Goal: Task Accomplishment & Management: Manage account settings

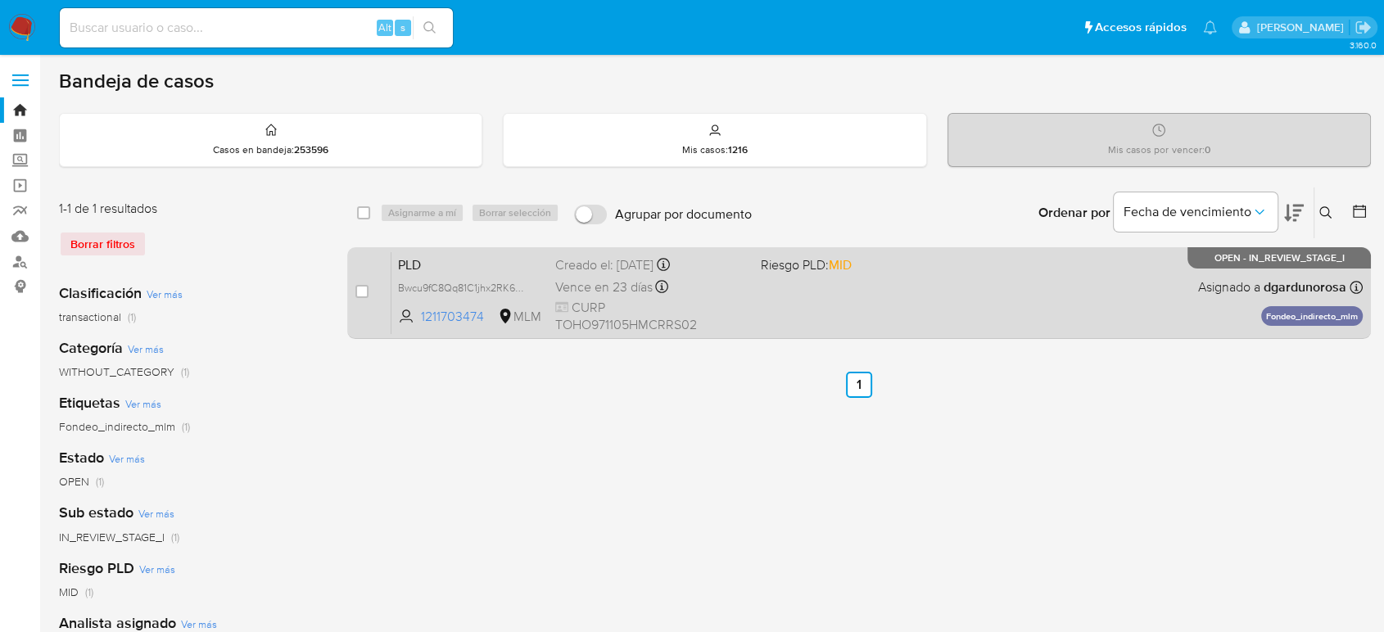
click at [1020, 300] on div "PLD Bwcu9fC8Qq81C1jhx2RK6QSo 1211703474 MLM Riesgo PLD: MID Creado el: 12/08/20…" at bounding box center [876, 292] width 971 height 83
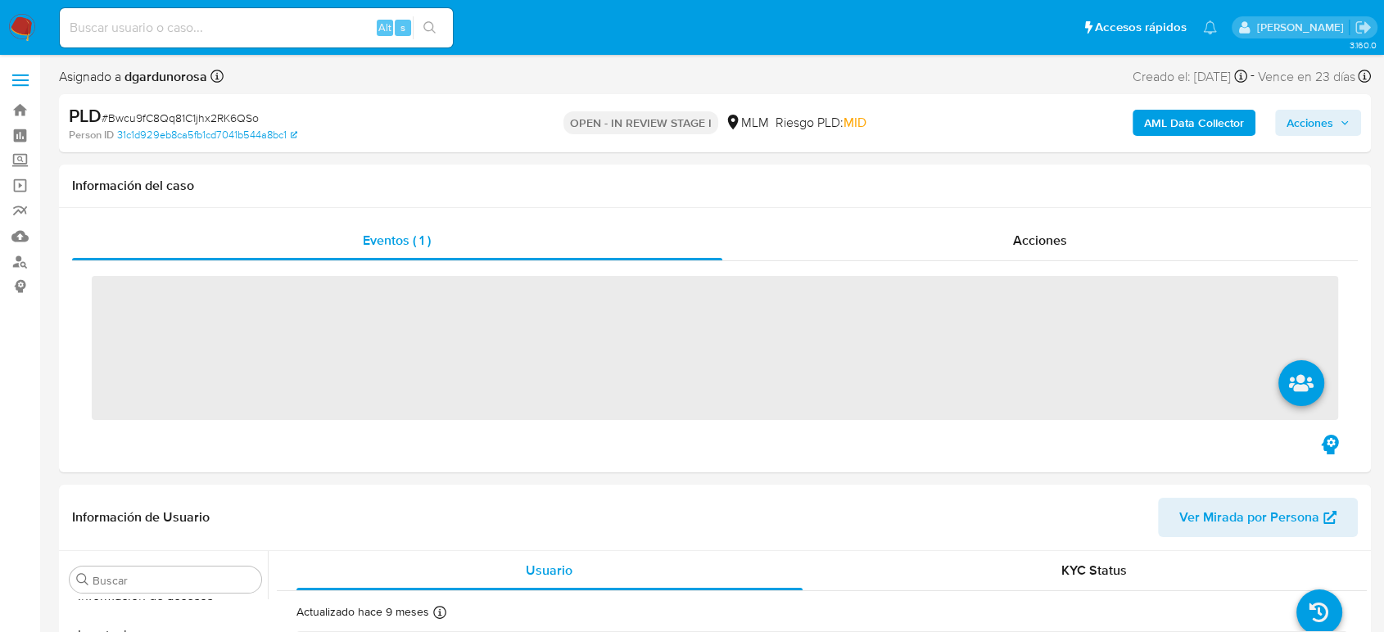
scroll to position [692, 0]
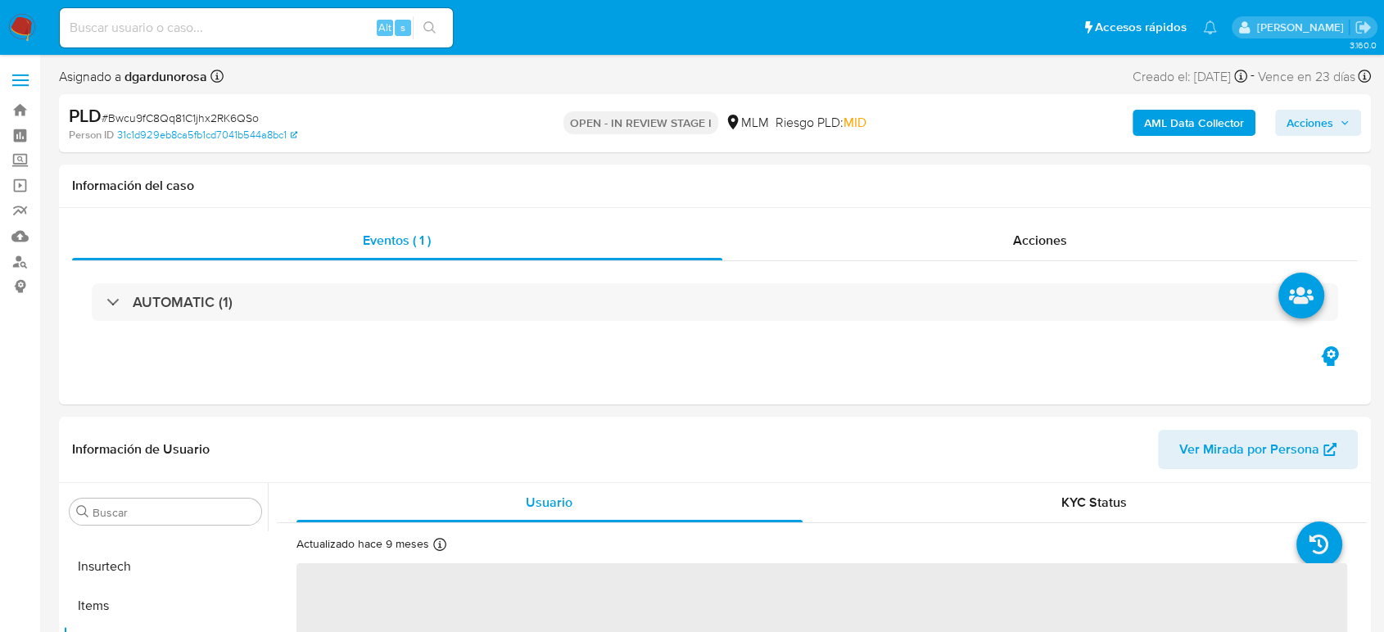
select select "10"
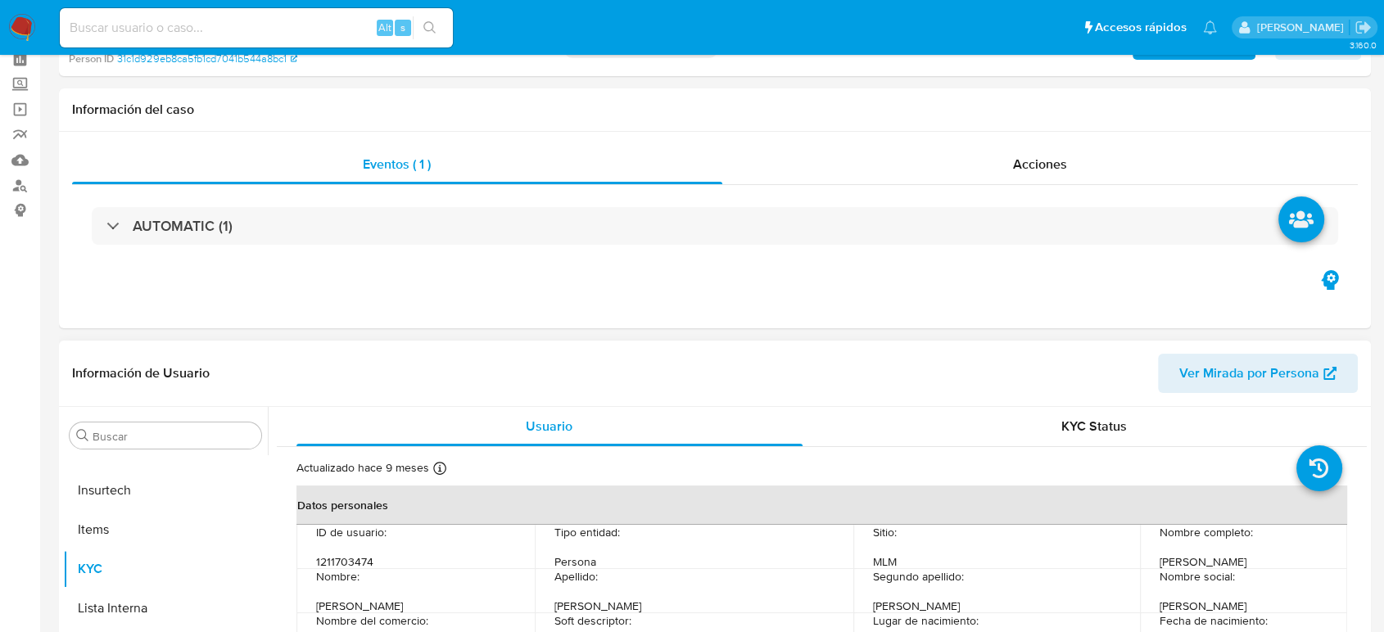
scroll to position [273, 0]
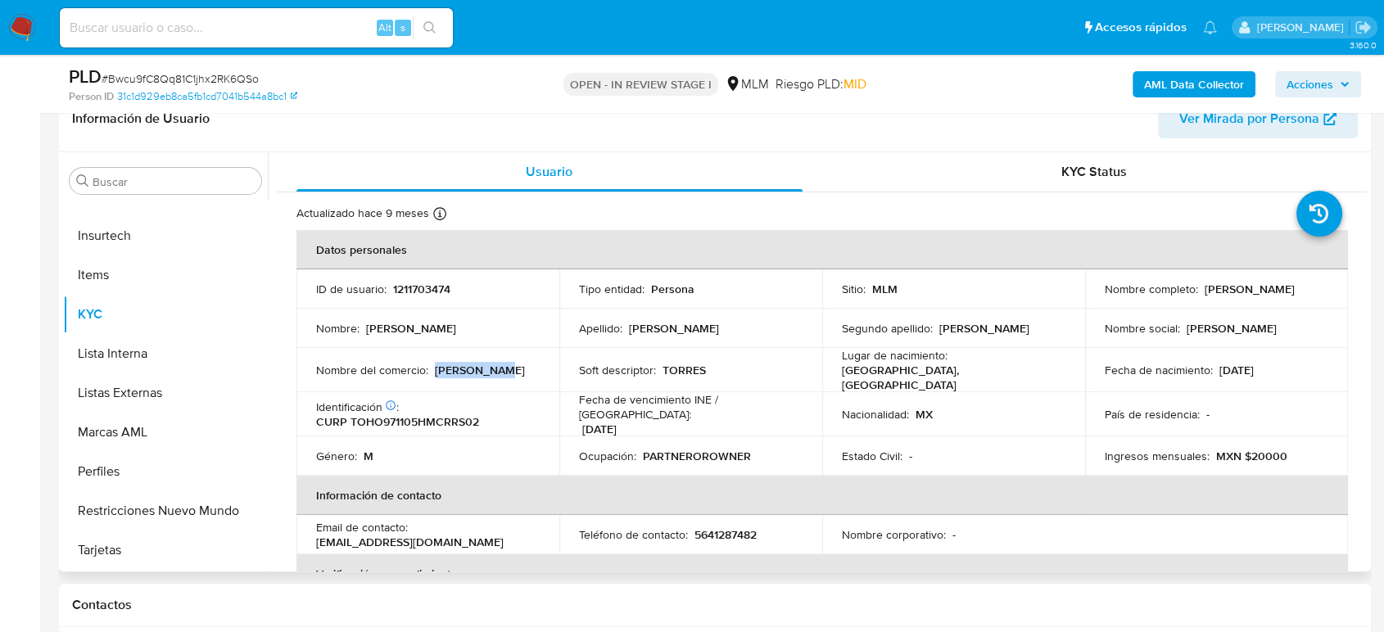
drag, startPoint x: 493, startPoint y: 365, endPoint x: 435, endPoint y: 368, distance: 58.2
click at [435, 368] on div "Nombre del comercio : Casa Torres" at bounding box center [428, 370] width 224 height 15
copy p "Casa Torres"
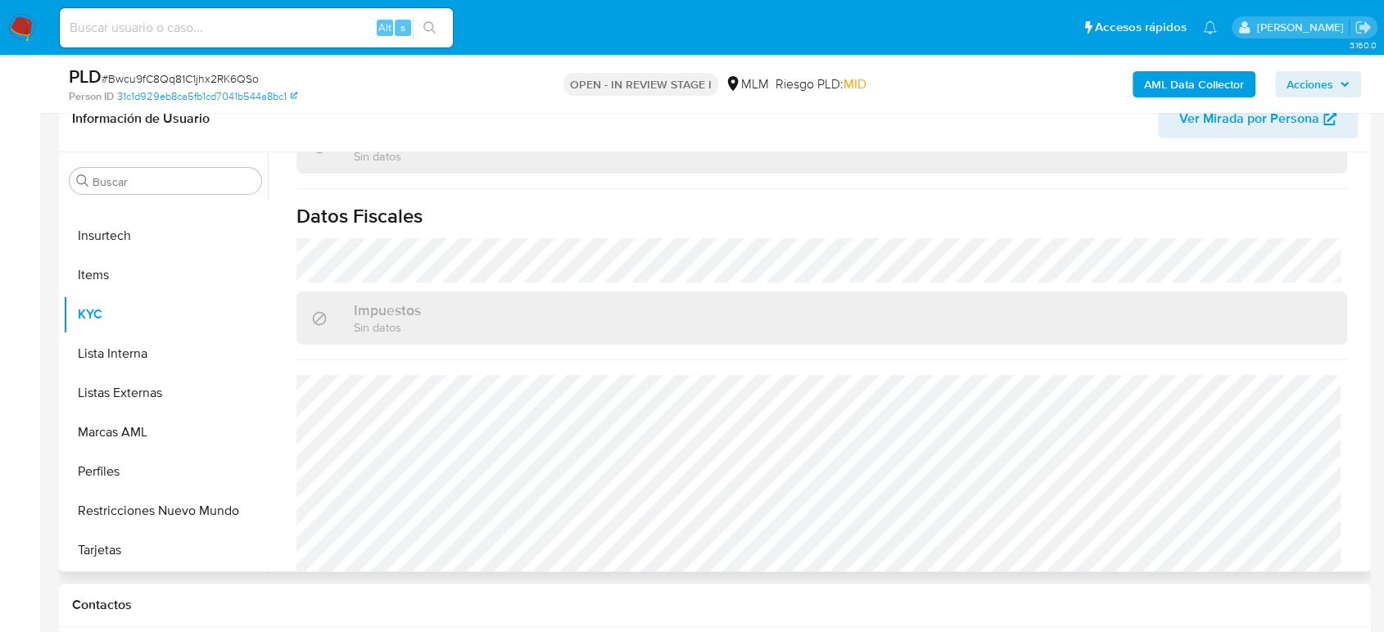
scroll to position [1013, 0]
click at [130, 394] on button "Listas Externas" at bounding box center [159, 392] width 192 height 39
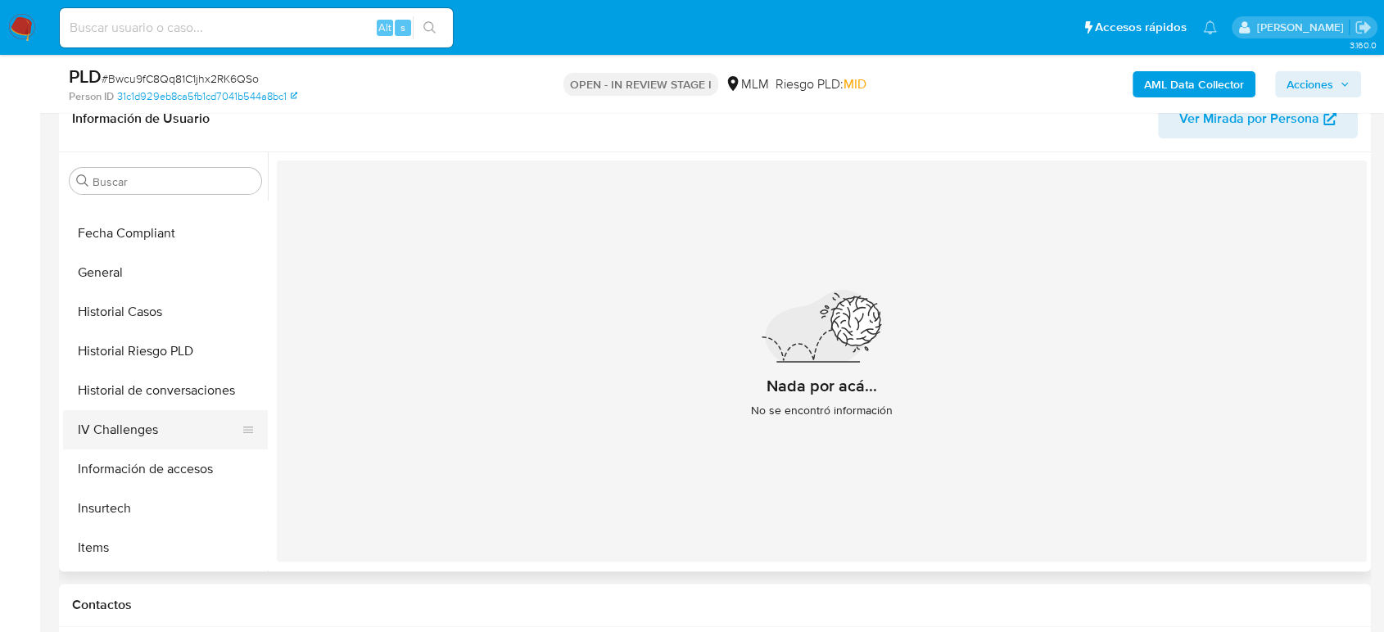
scroll to position [327, 0]
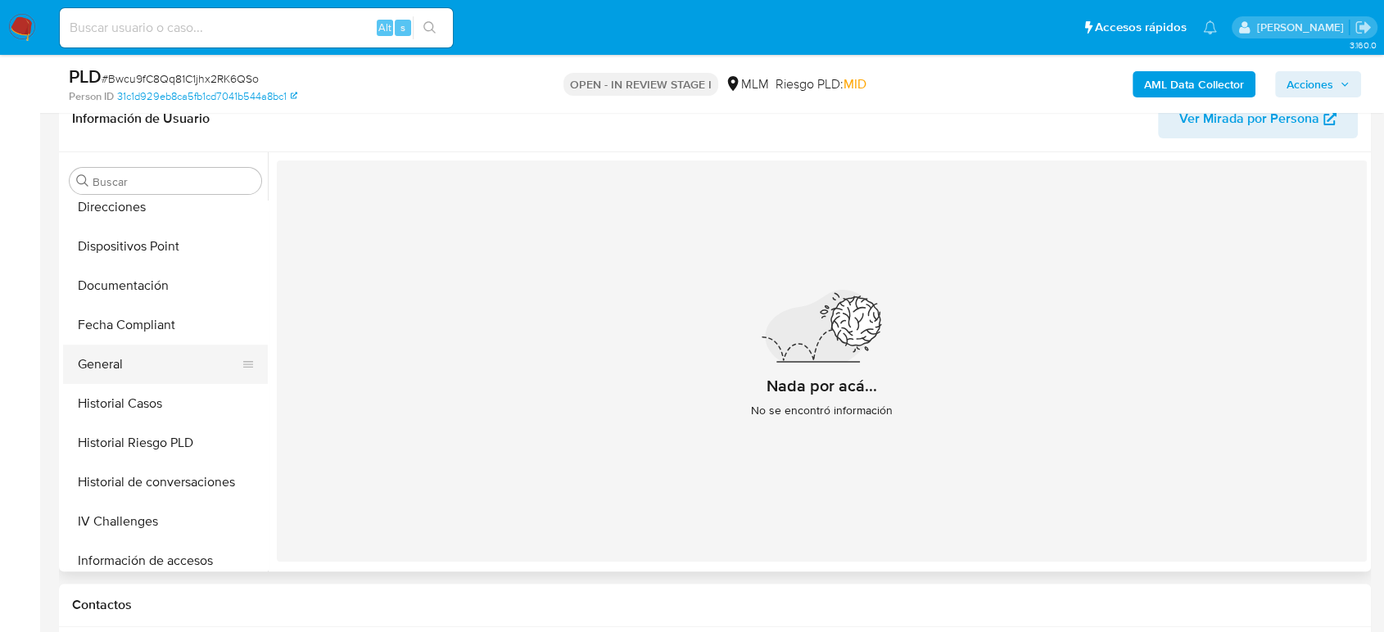
click at [127, 375] on button "General" at bounding box center [159, 364] width 192 height 39
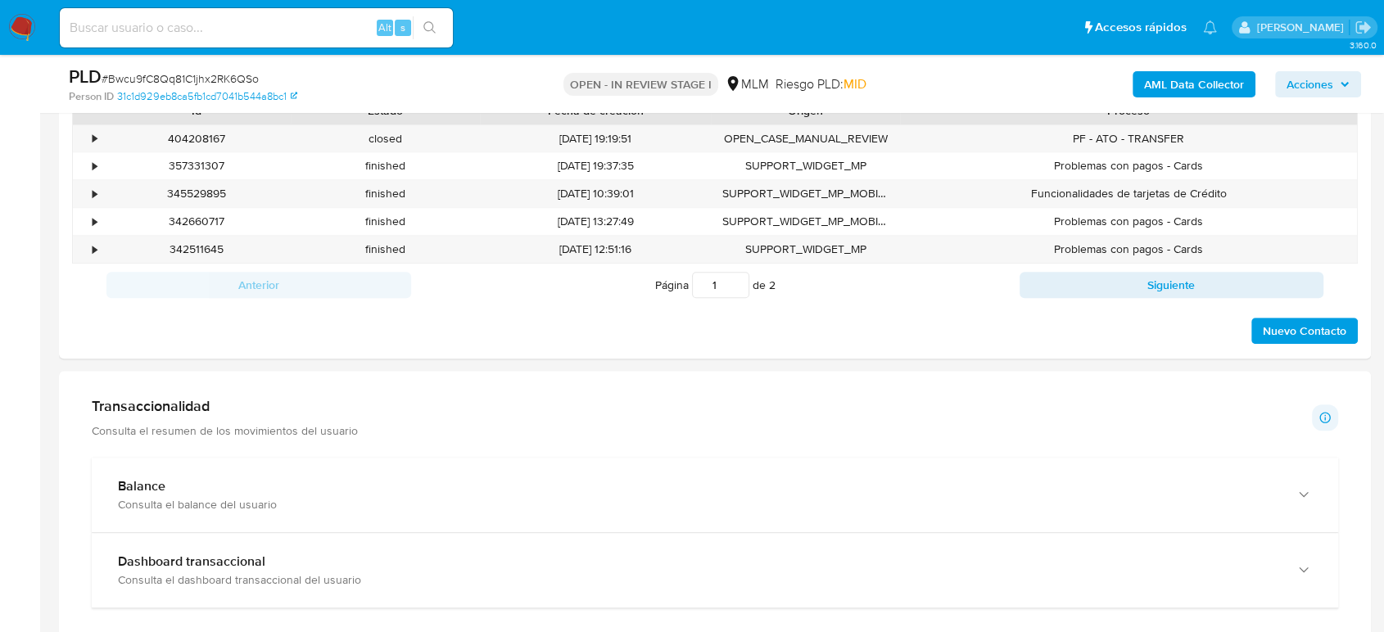
scroll to position [1091, 0]
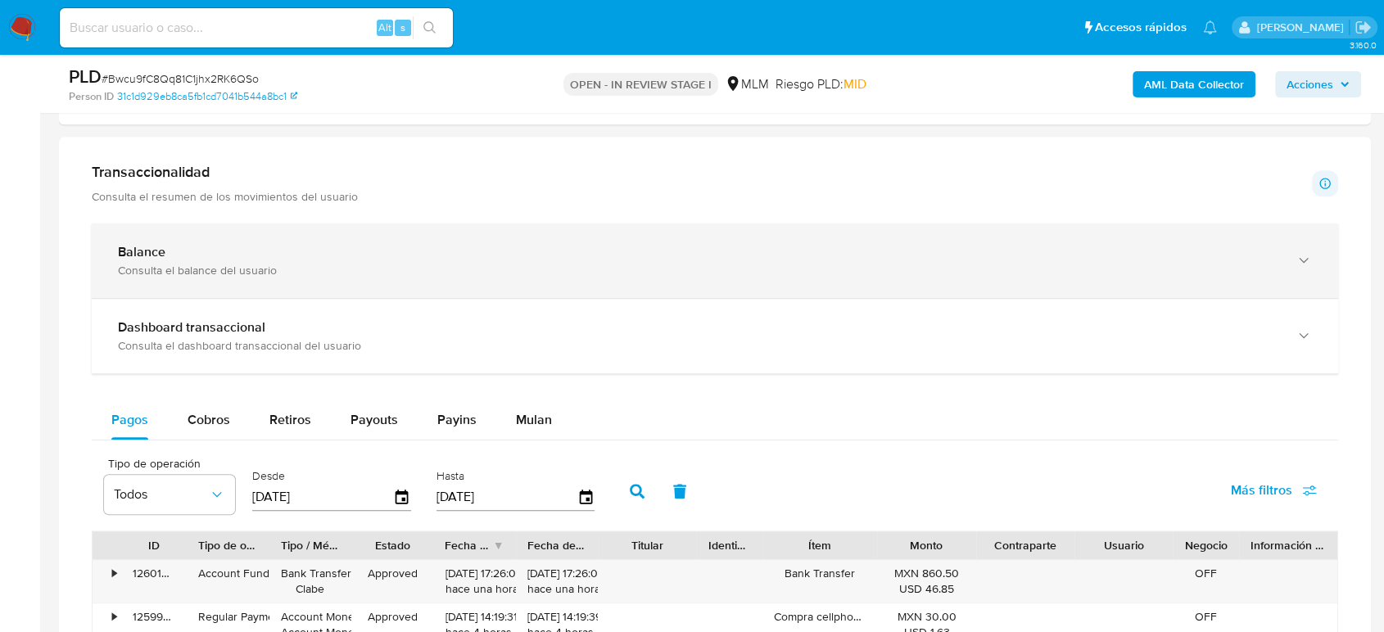
click at [159, 276] on div "Consulta el balance del usuario" at bounding box center [698, 270] width 1161 height 15
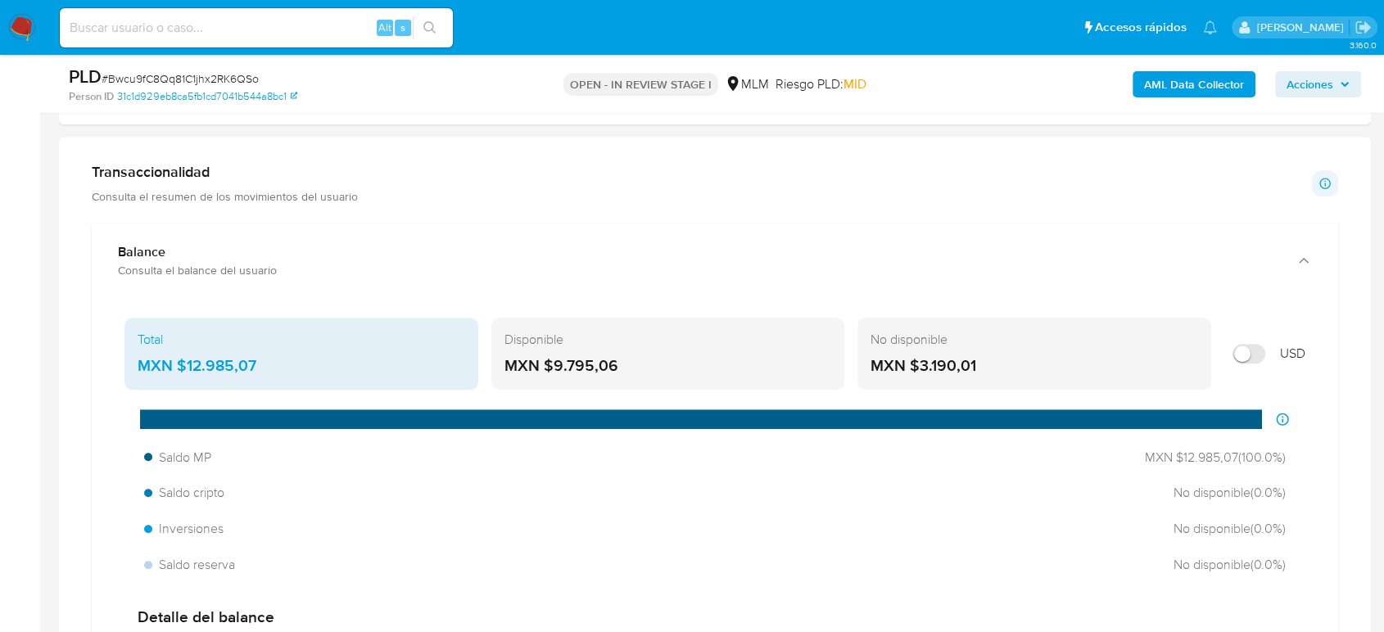
drag, startPoint x: 265, startPoint y: 361, endPoint x: 180, endPoint y: 366, distance: 85.3
click at [180, 366] on div "MXN $12.985,07" at bounding box center [301, 365] width 327 height 21
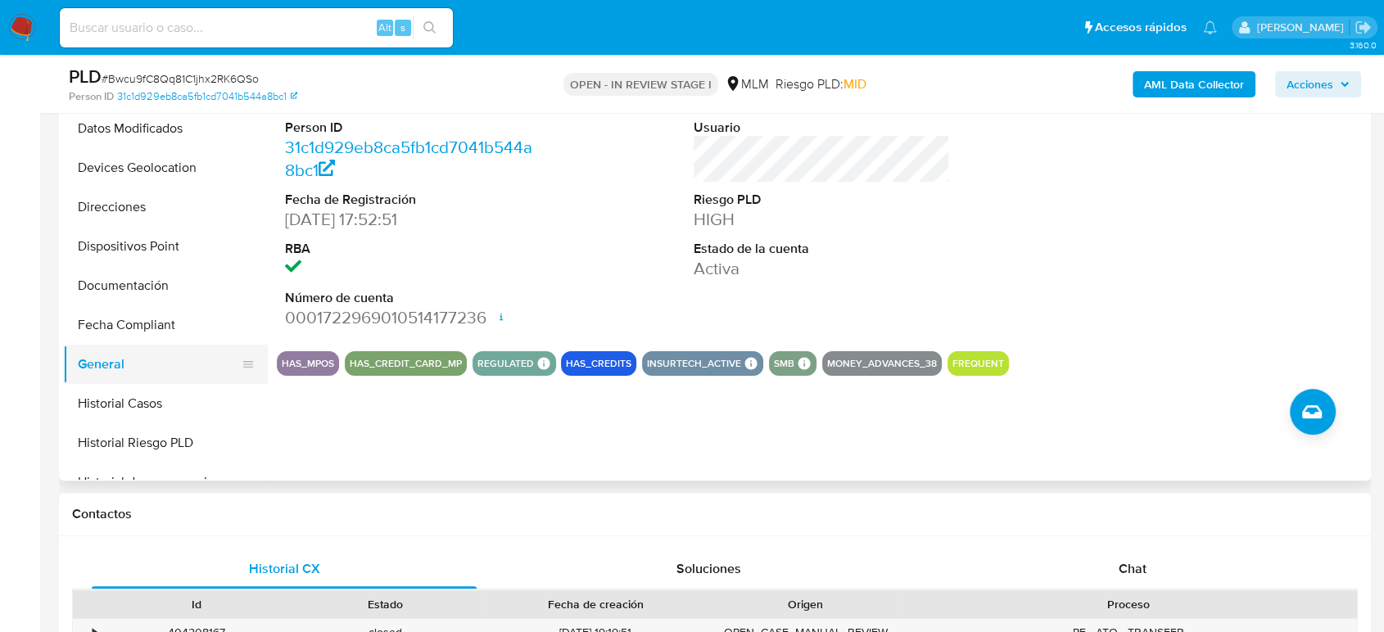
scroll to position [146, 0]
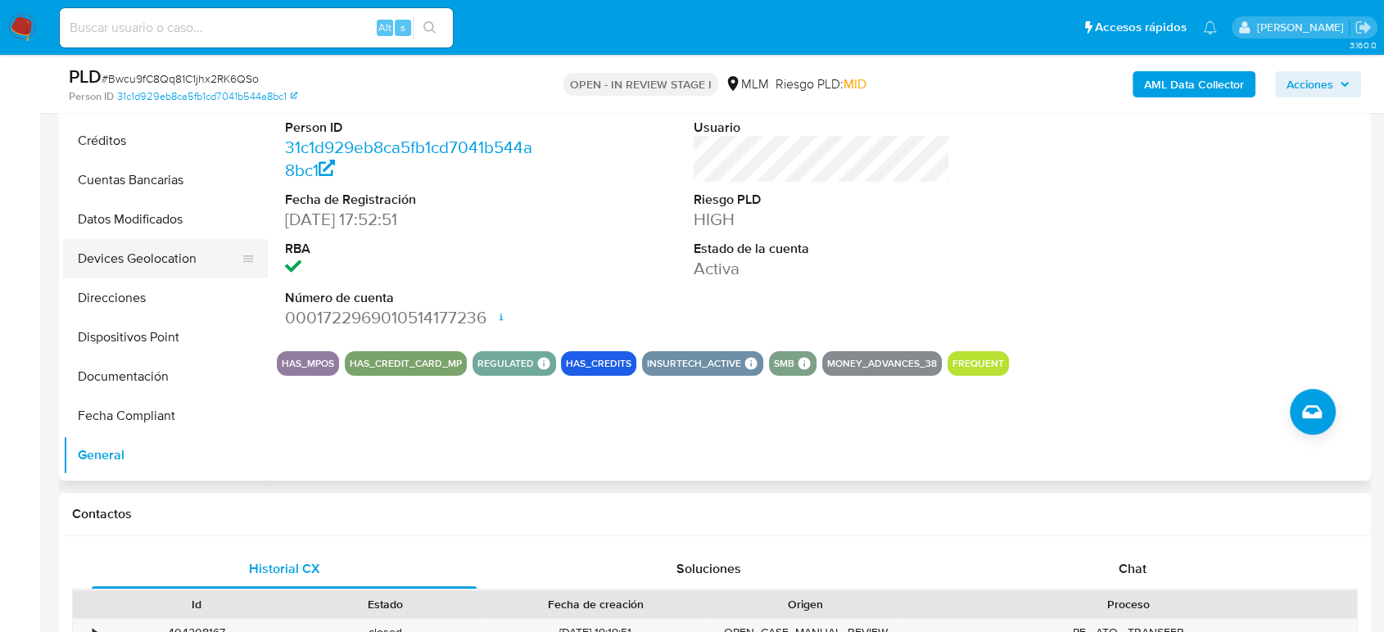
click at [164, 265] on button "Devices Geolocation" at bounding box center [159, 258] width 192 height 39
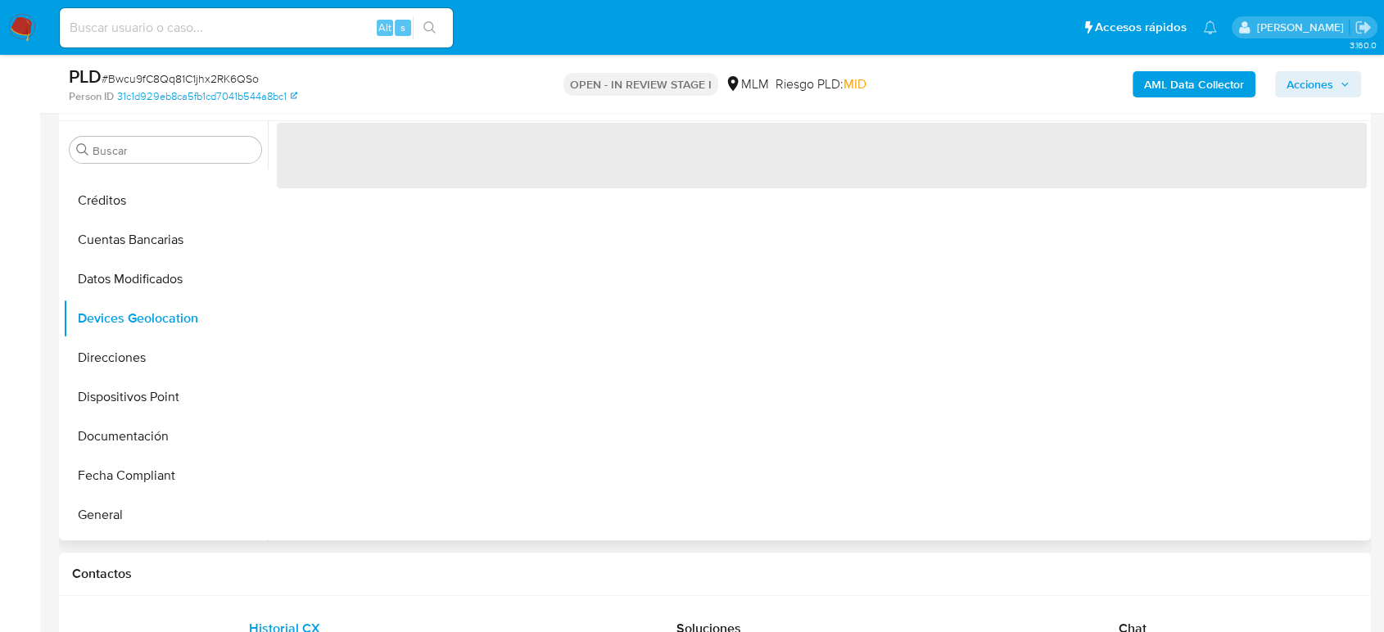
scroll to position [273, 0]
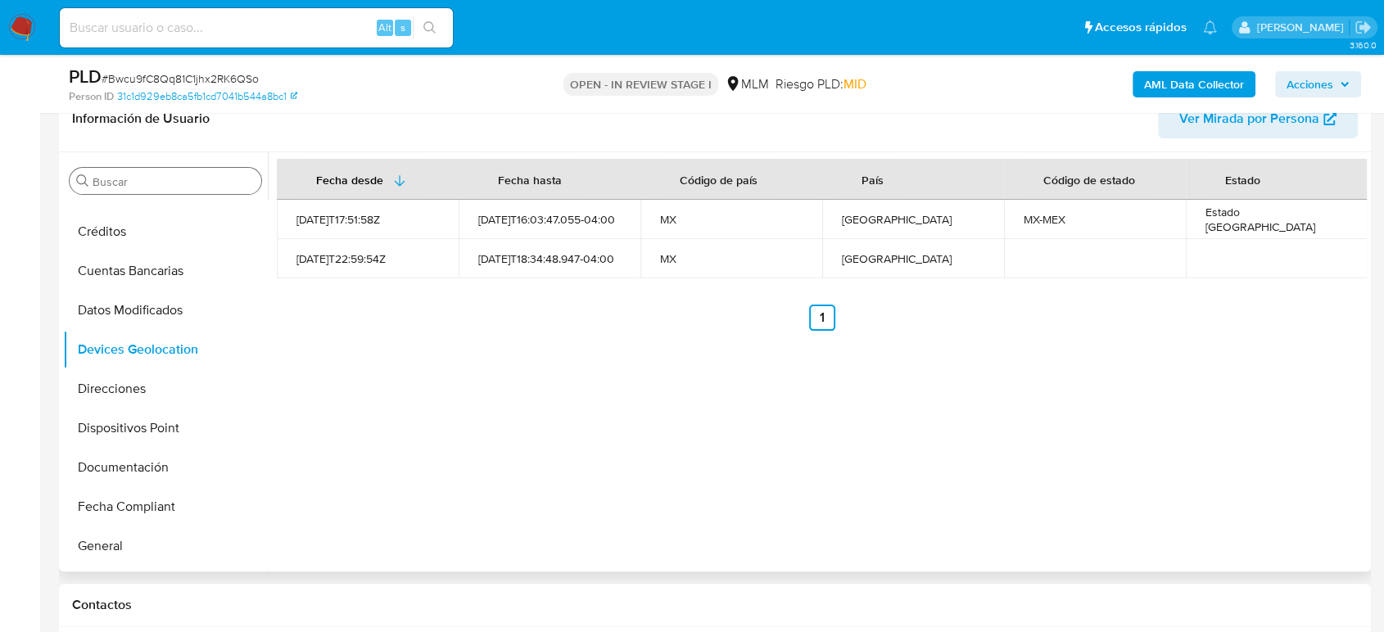
click at [187, 182] on input "Buscar" at bounding box center [174, 181] width 162 height 15
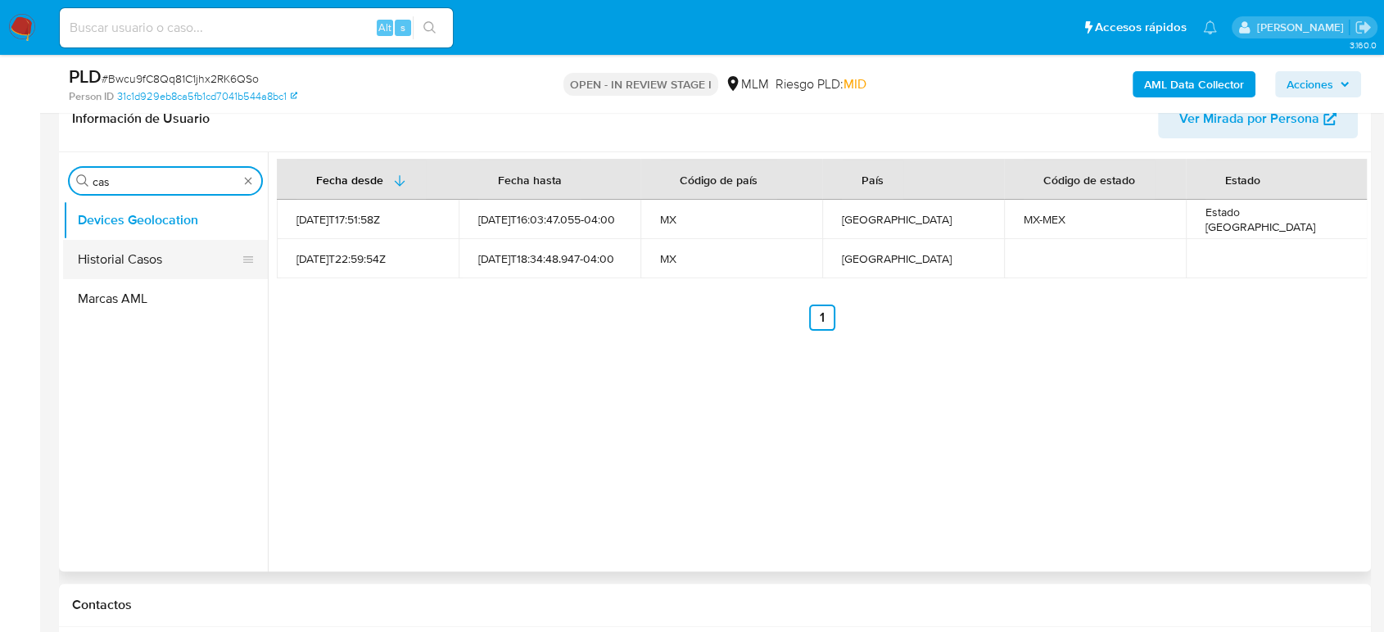
type input "cas"
click at [151, 252] on button "Historial Casos" at bounding box center [159, 259] width 192 height 39
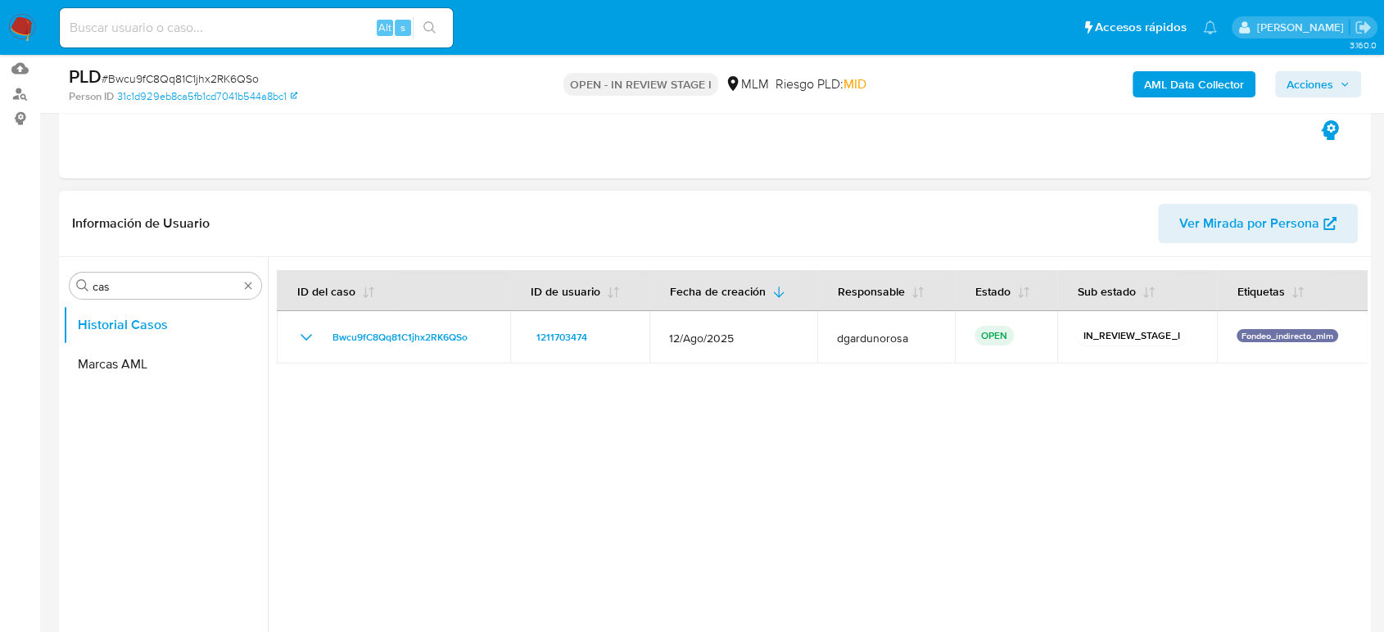
scroll to position [91, 0]
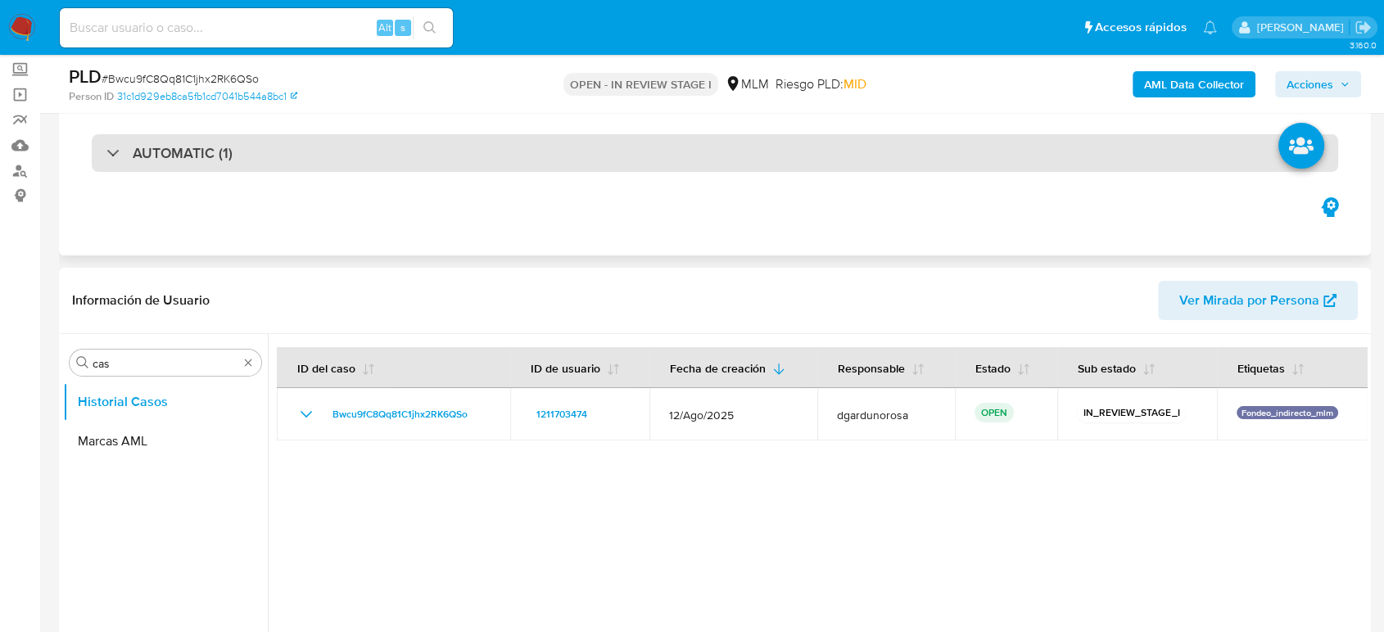
click at [436, 157] on div "AUTOMATIC (1)" at bounding box center [715, 153] width 1246 height 38
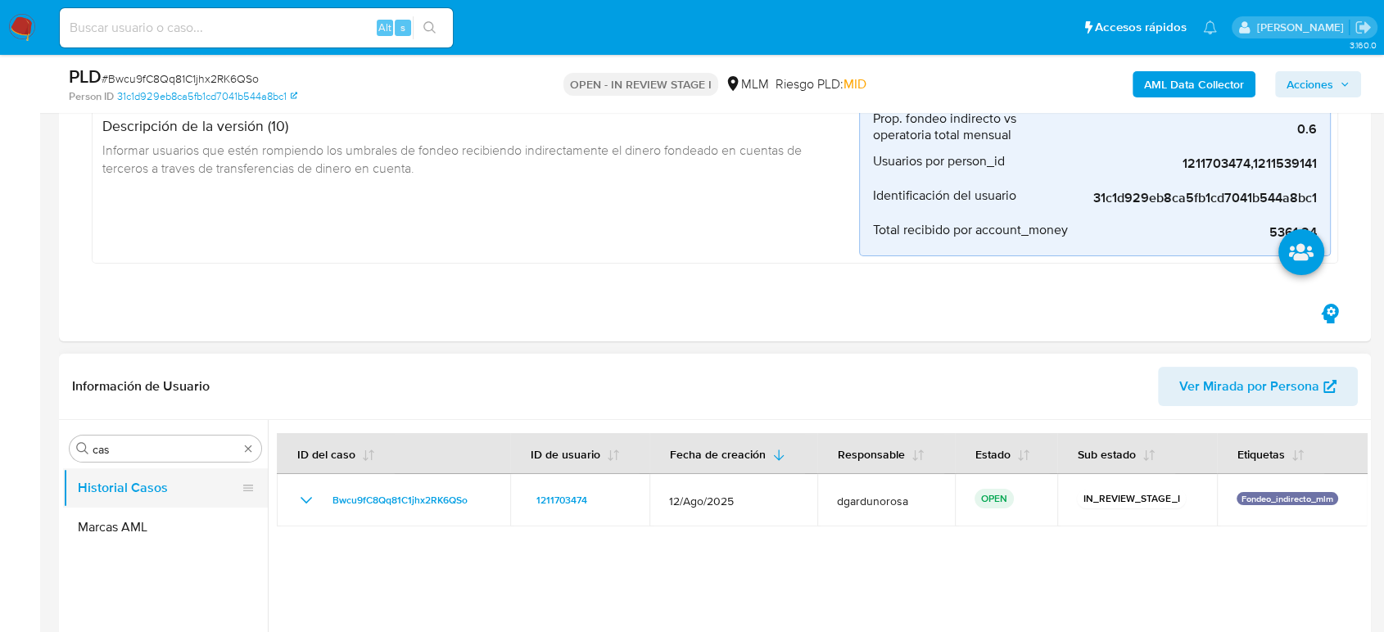
scroll to position [273, 0]
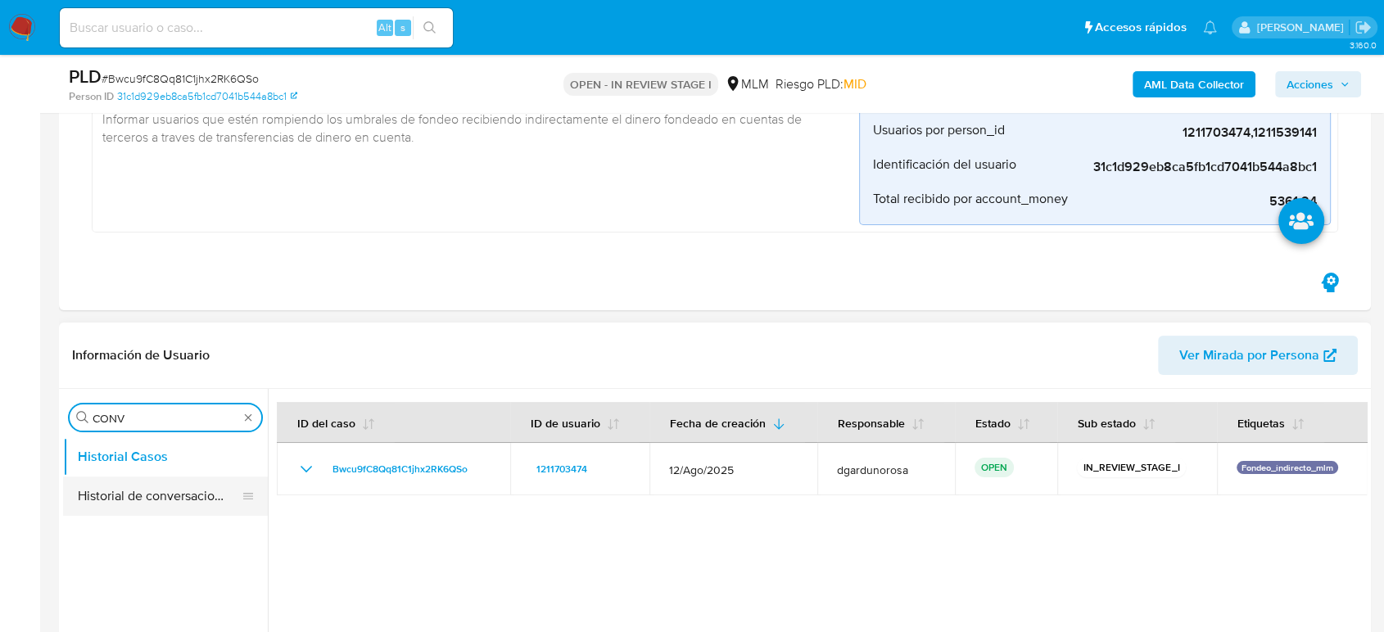
type input "CONV"
click at [92, 499] on button "Historial de conversaciones" at bounding box center [159, 496] width 192 height 39
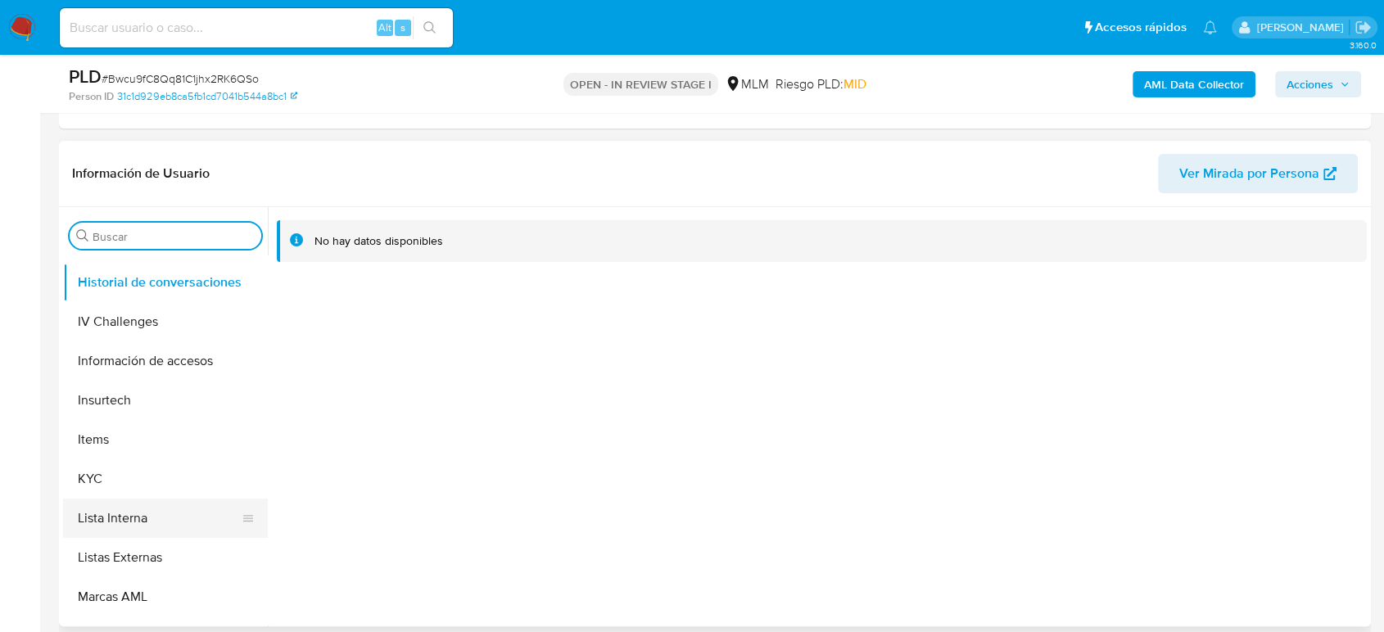
scroll to position [636, 0]
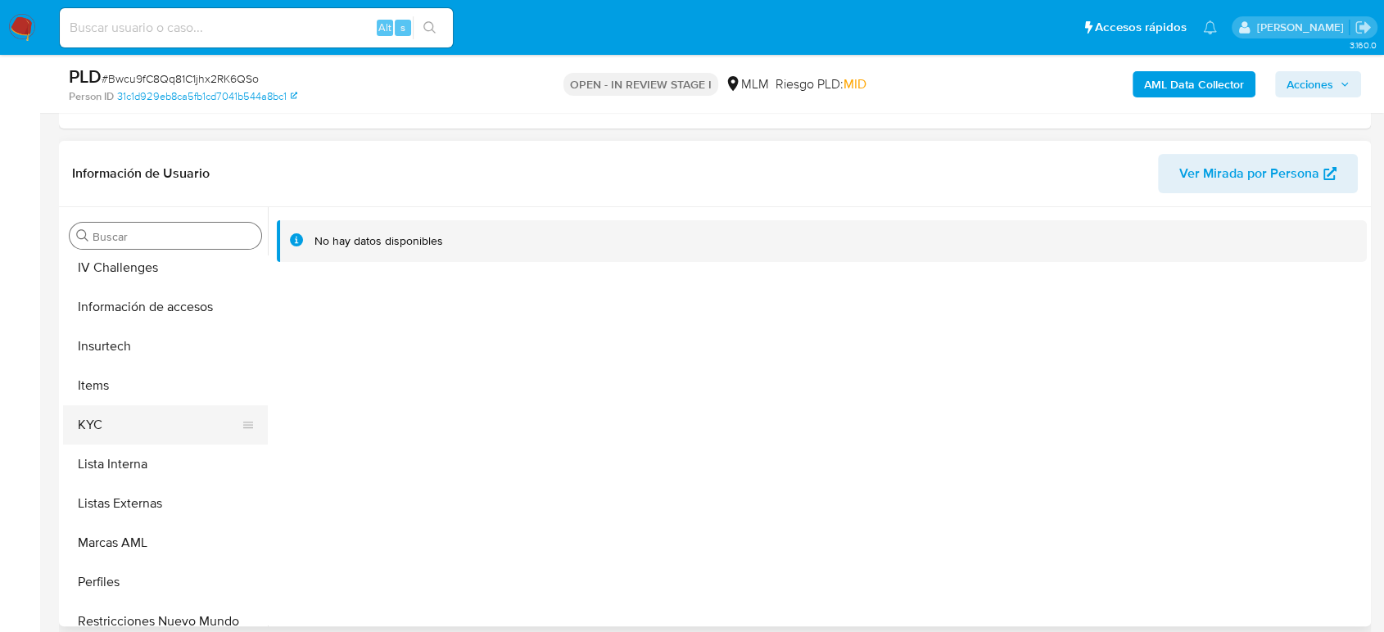
click at [115, 435] on button "KYC" at bounding box center [159, 424] width 192 height 39
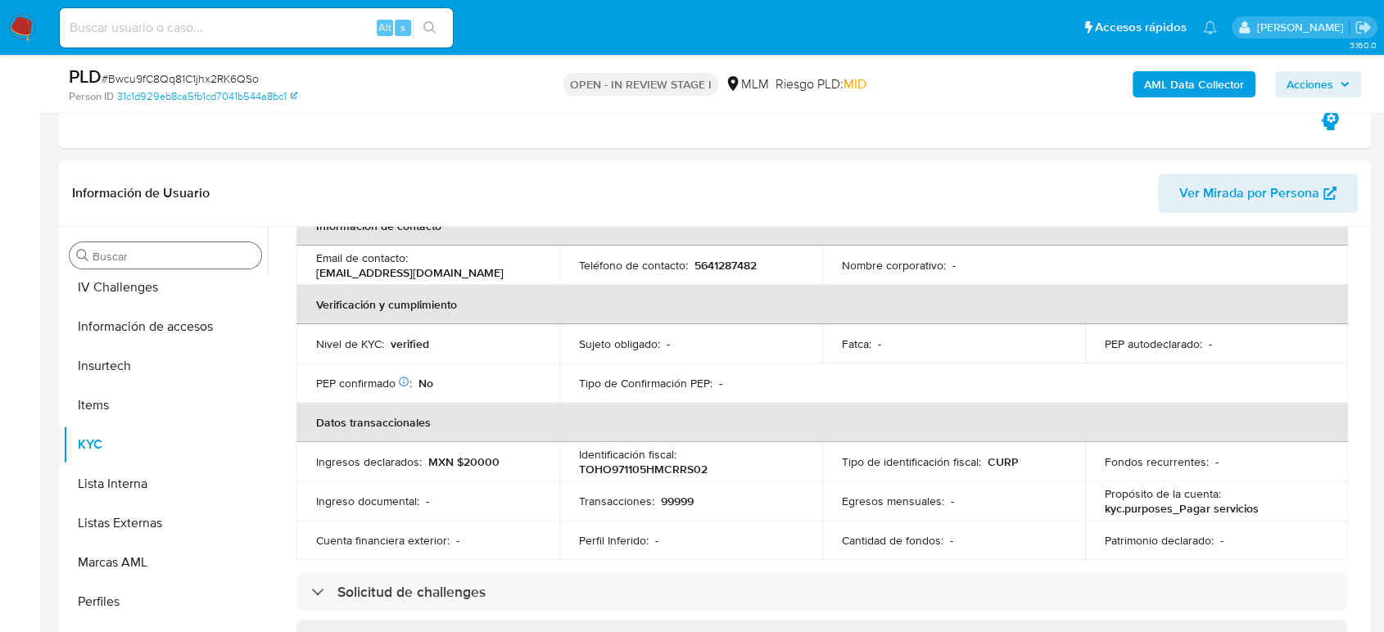
scroll to position [194, 0]
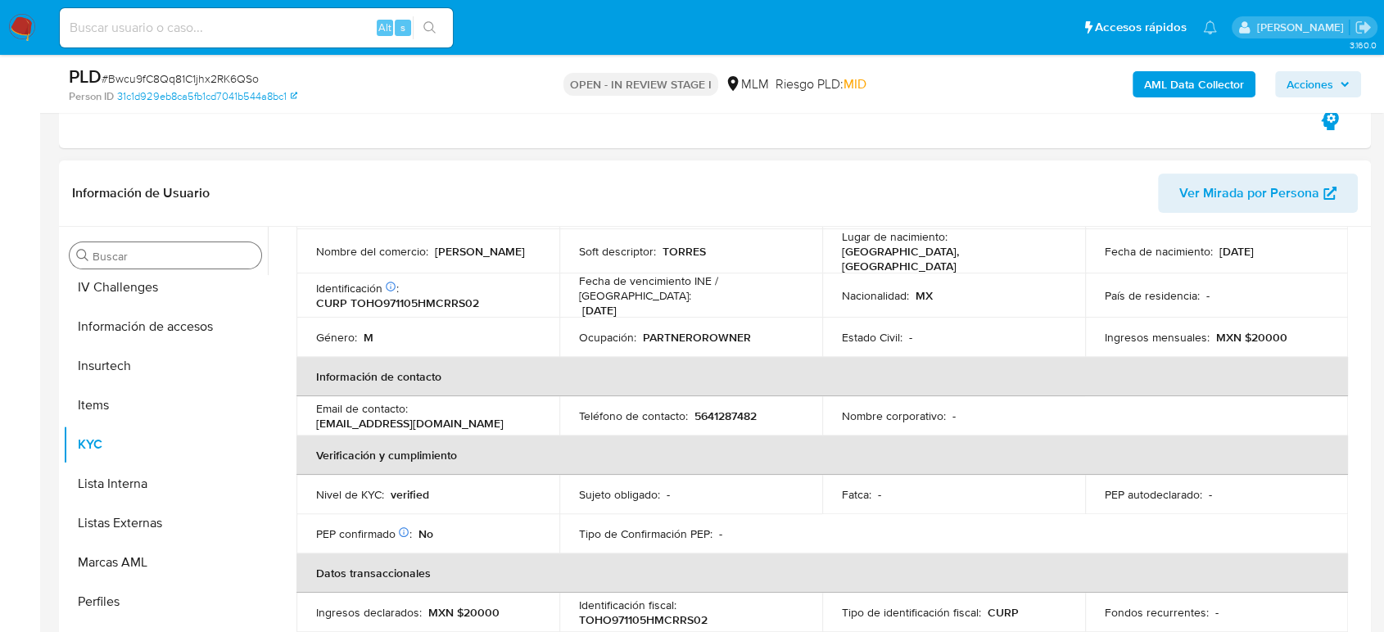
click at [753, 409] on p "5641287482" at bounding box center [725, 416] width 62 height 15
click at [749, 409] on p "5641287482" at bounding box center [725, 416] width 62 height 15
click at [711, 409] on p "5641287482" at bounding box center [725, 416] width 62 height 15
copy p "5641287482"
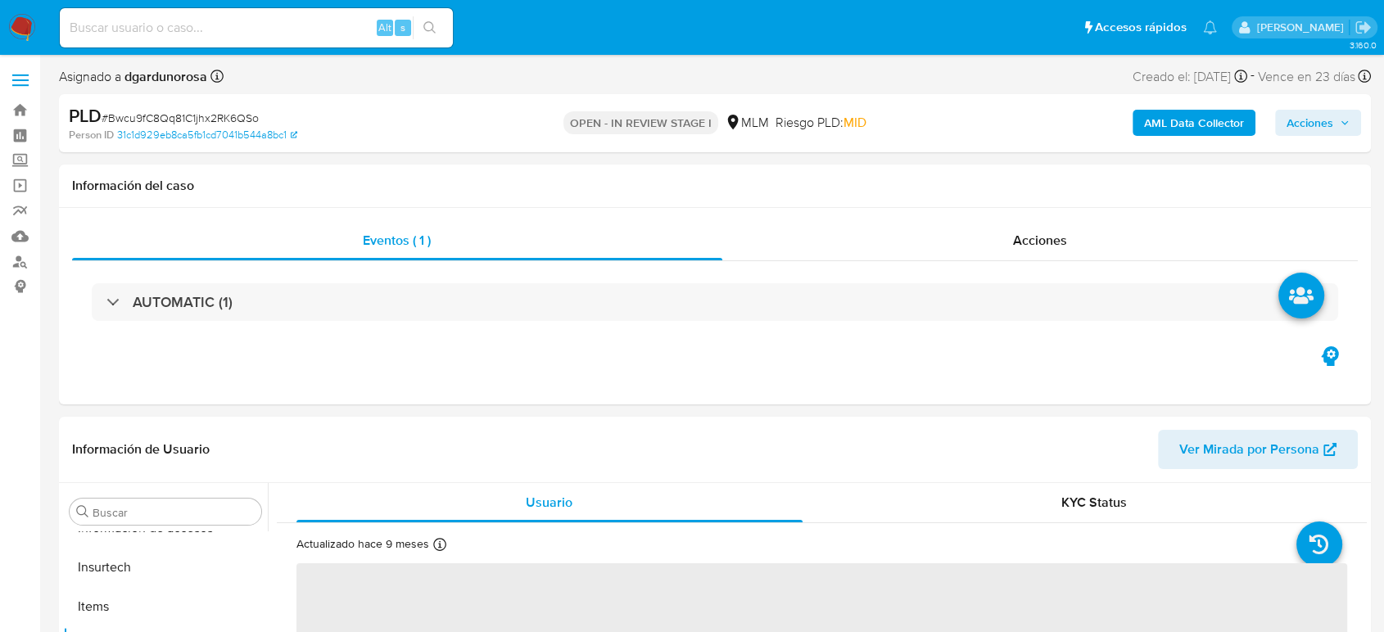
scroll to position [692, 0]
select select "10"
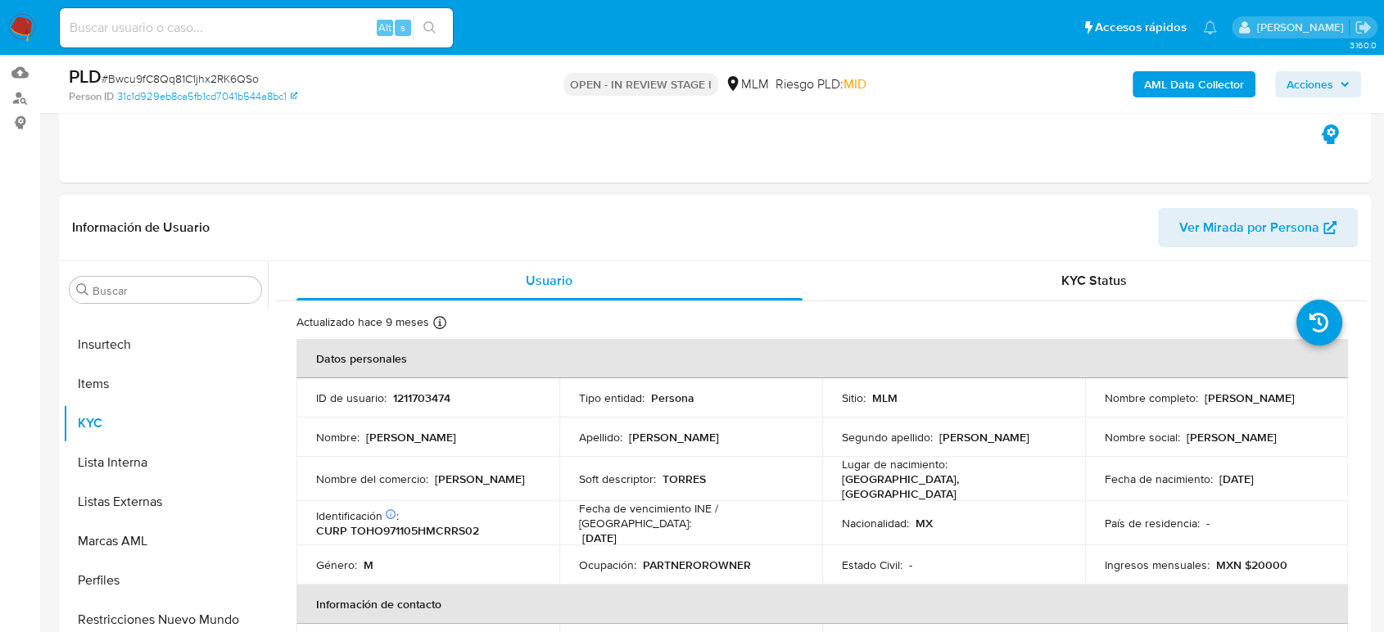
scroll to position [273, 0]
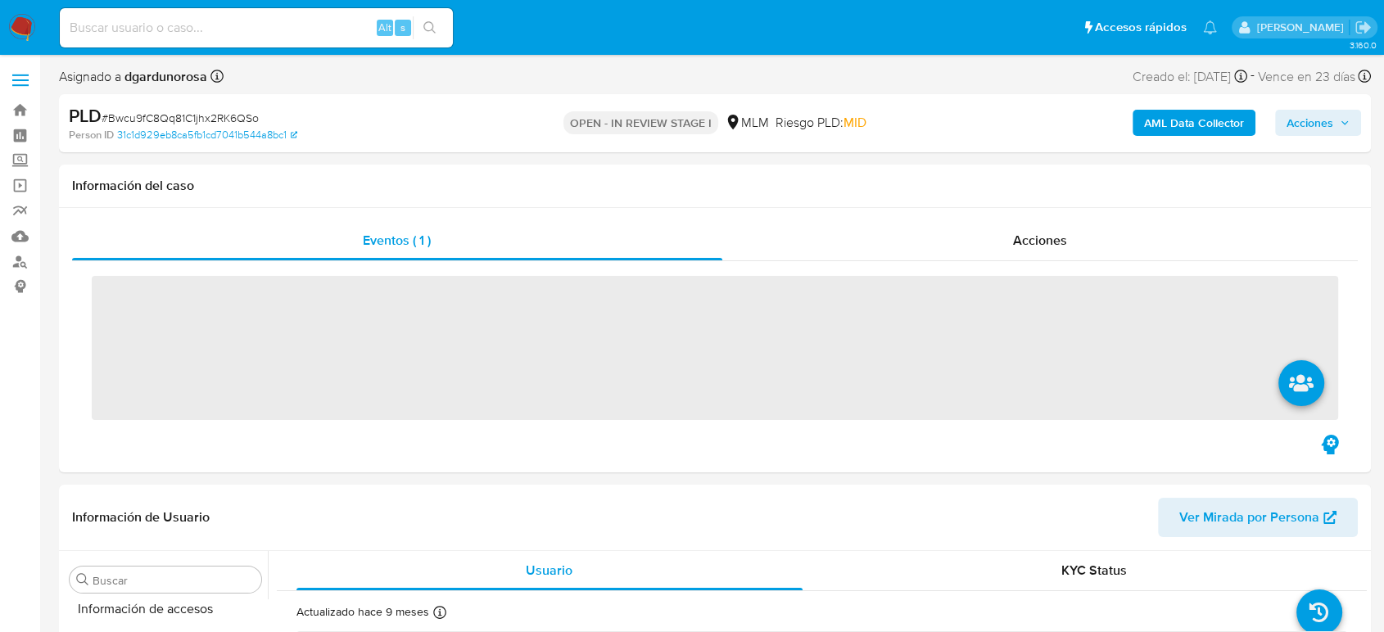
scroll to position [692, 0]
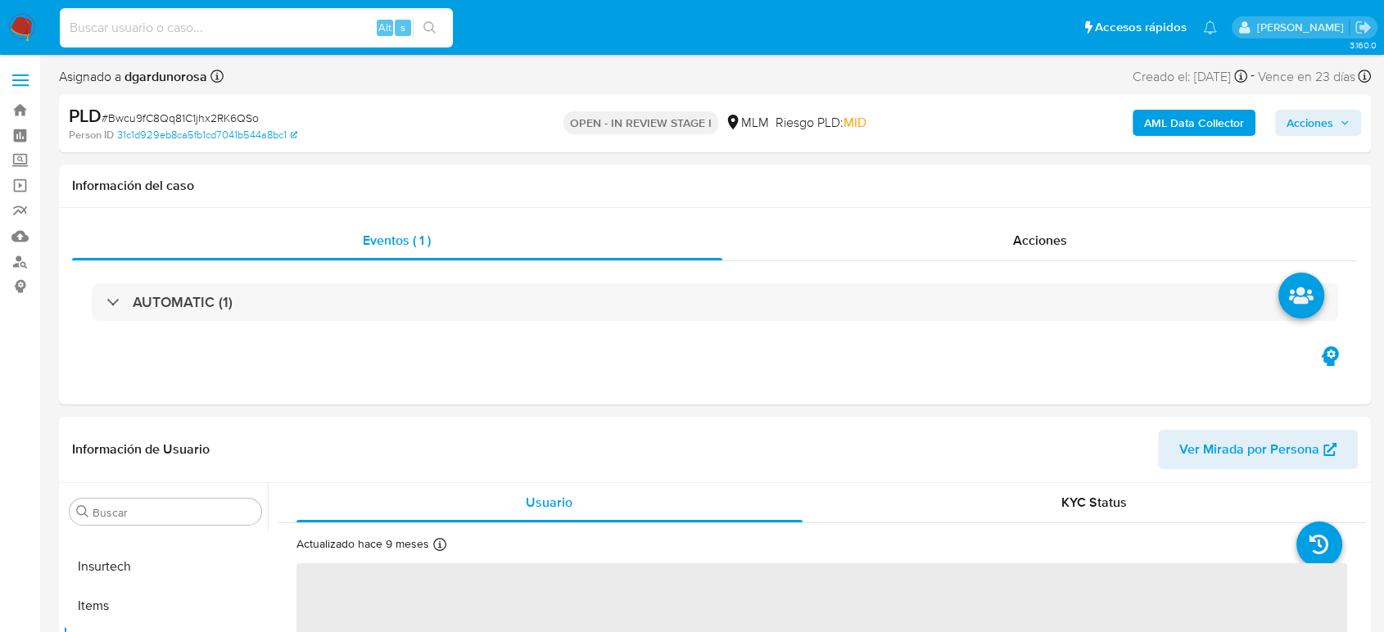
click at [180, 20] on input at bounding box center [256, 27] width 393 height 21
paste input "2043098951"
type input "2043098951"
select select "10"
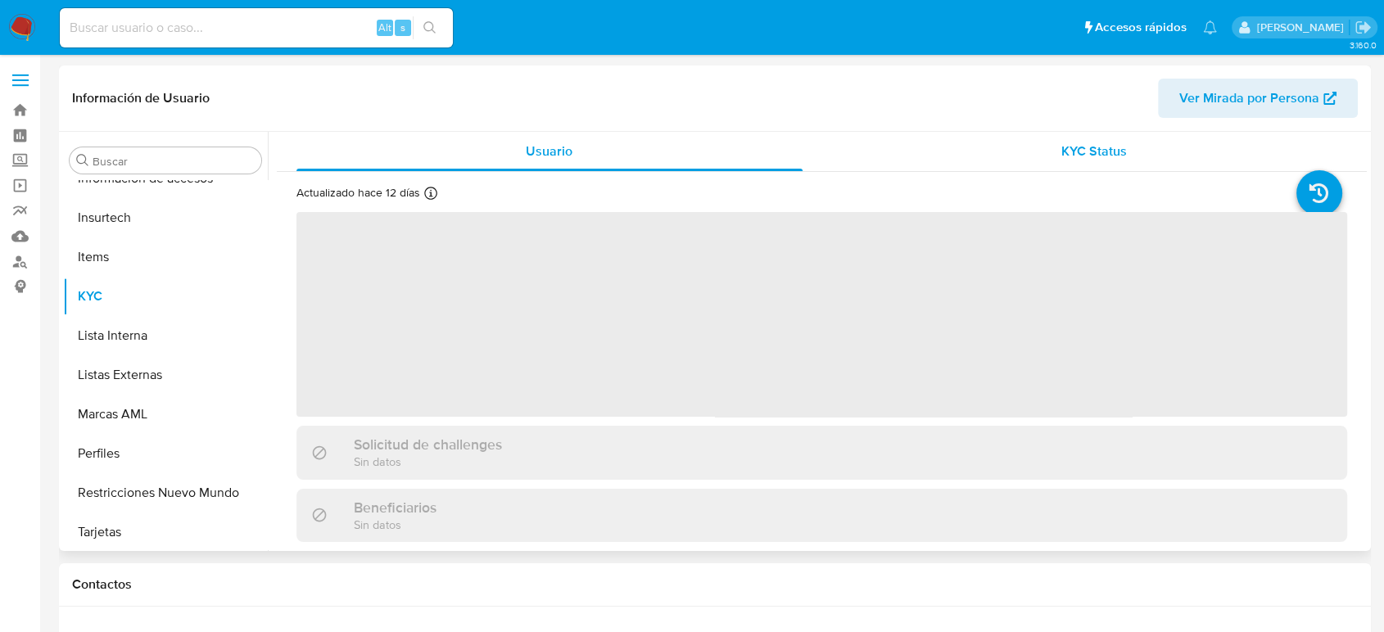
scroll to position [692, 0]
select select "10"
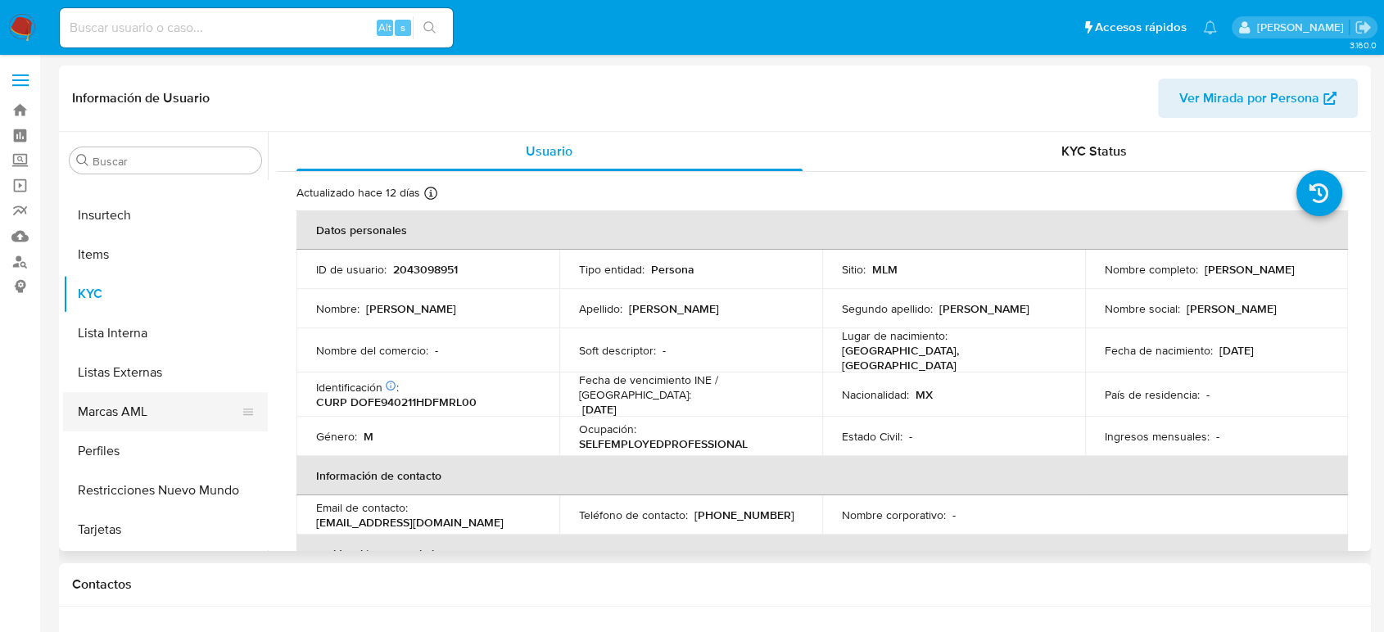
scroll to position [510, 0]
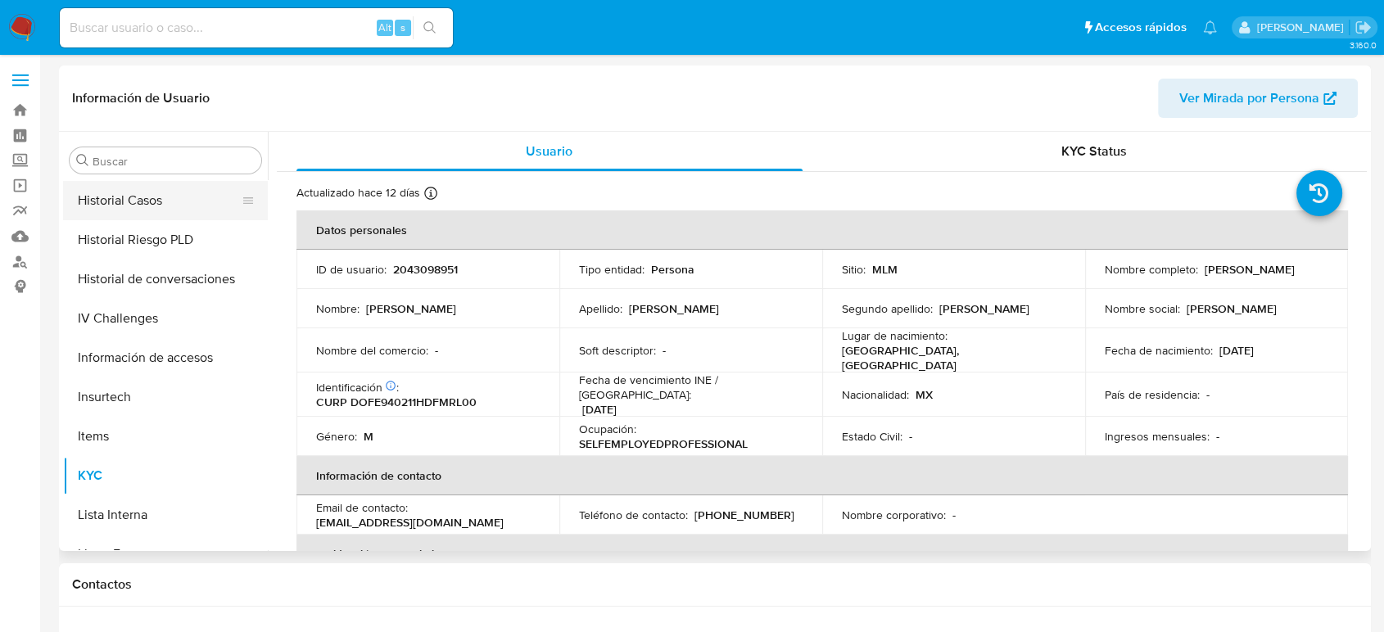
click at [169, 201] on button "Historial Casos" at bounding box center [159, 200] width 192 height 39
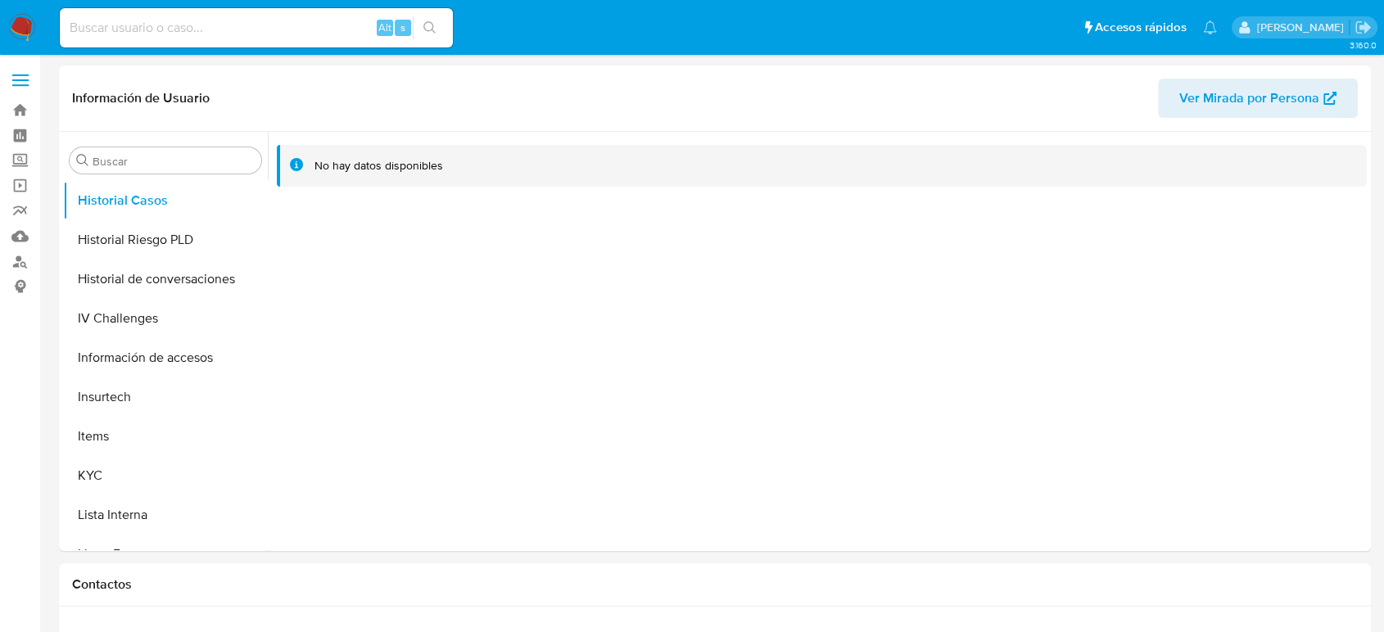
click at [196, 32] on input at bounding box center [256, 27] width 393 height 21
paste input "352924252"
type input "352924252"
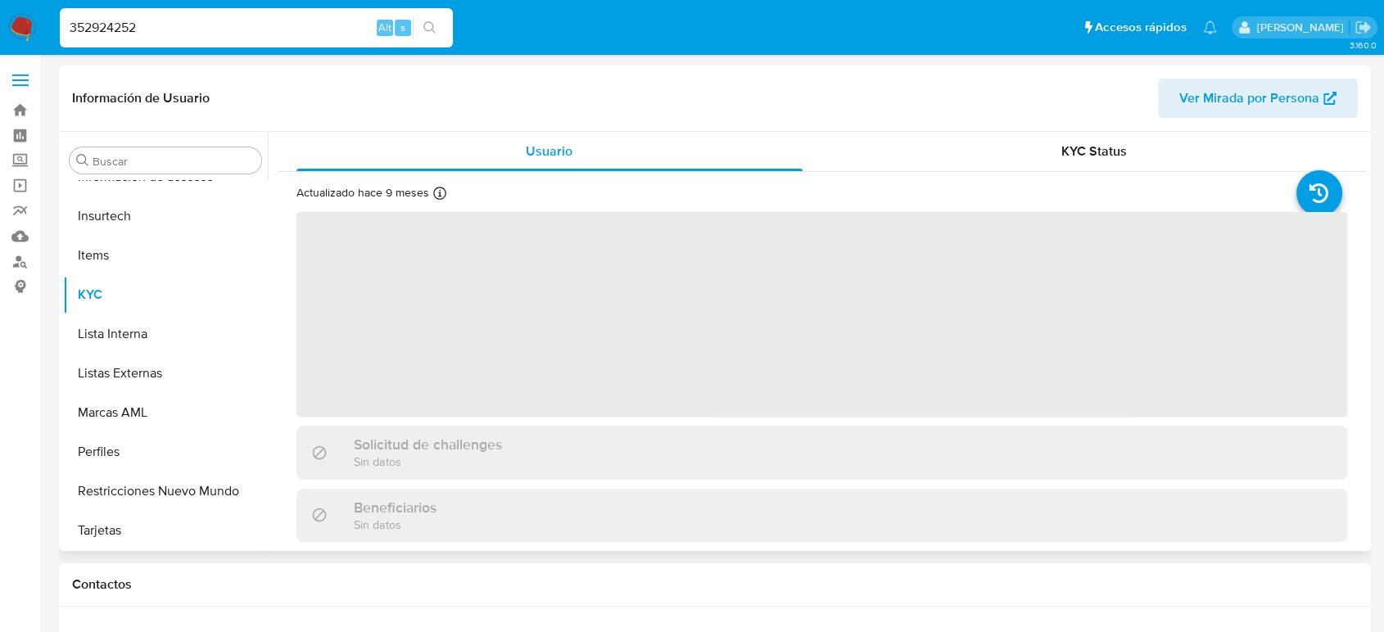
scroll to position [692, 0]
select select "10"
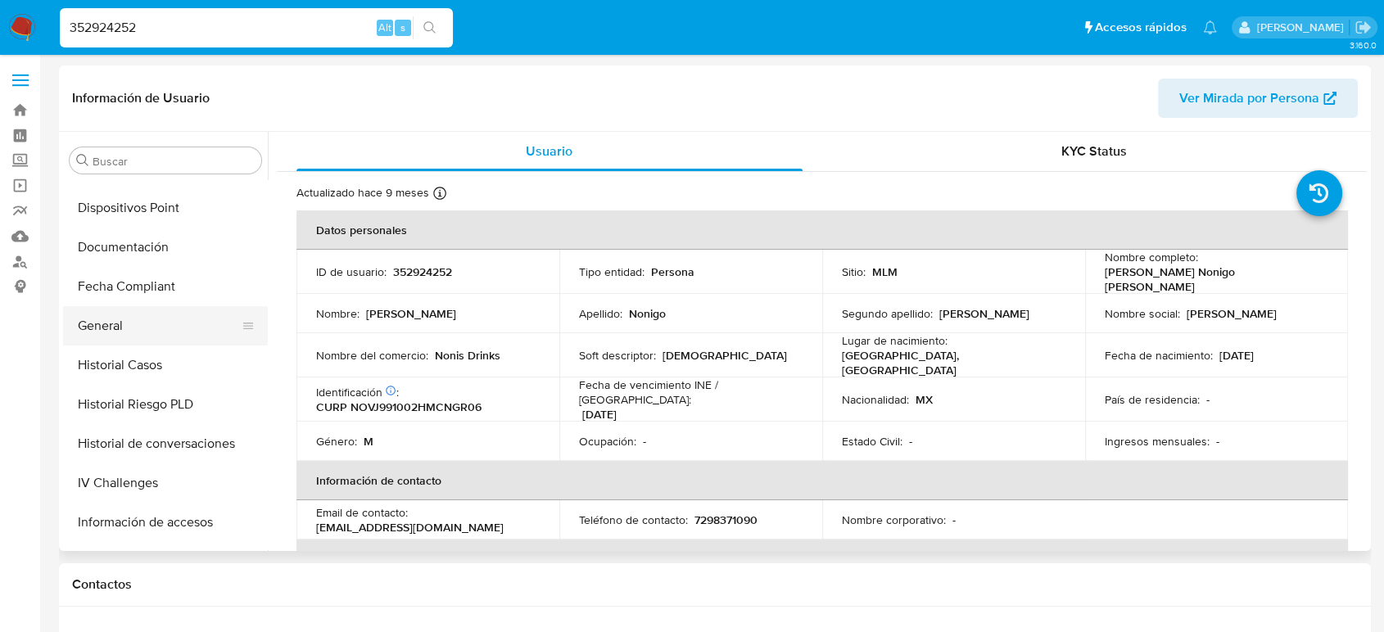
scroll to position [327, 0]
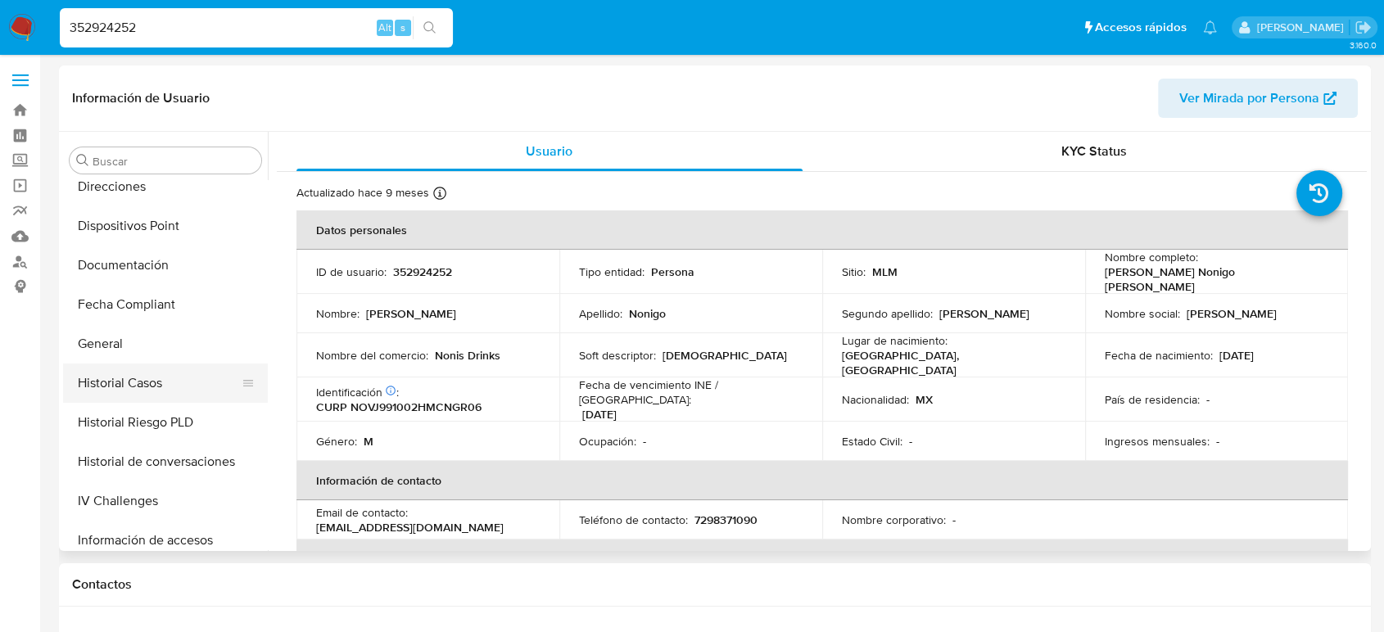
click at [140, 388] on button "Historial Casos" at bounding box center [159, 383] width 192 height 39
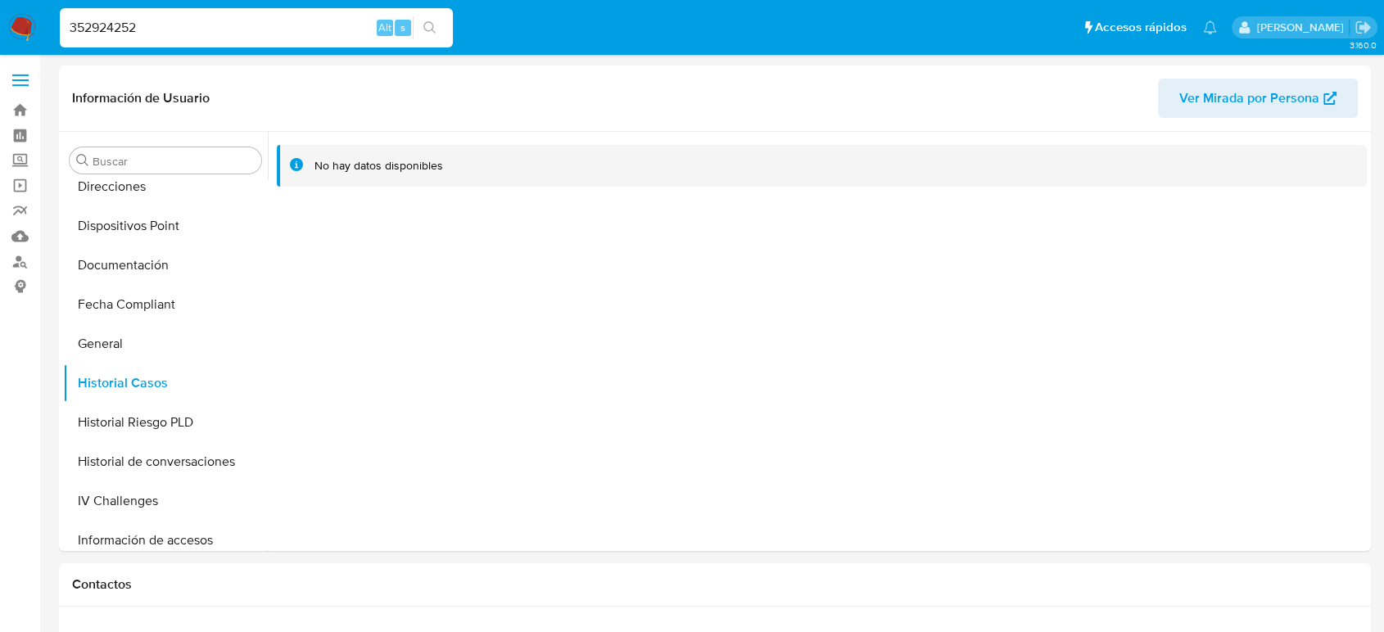
click at [13, 75] on span at bounding box center [20, 75] width 16 height 2
click at [0, 0] on input "checkbox" at bounding box center [0, 0] width 0 height 0
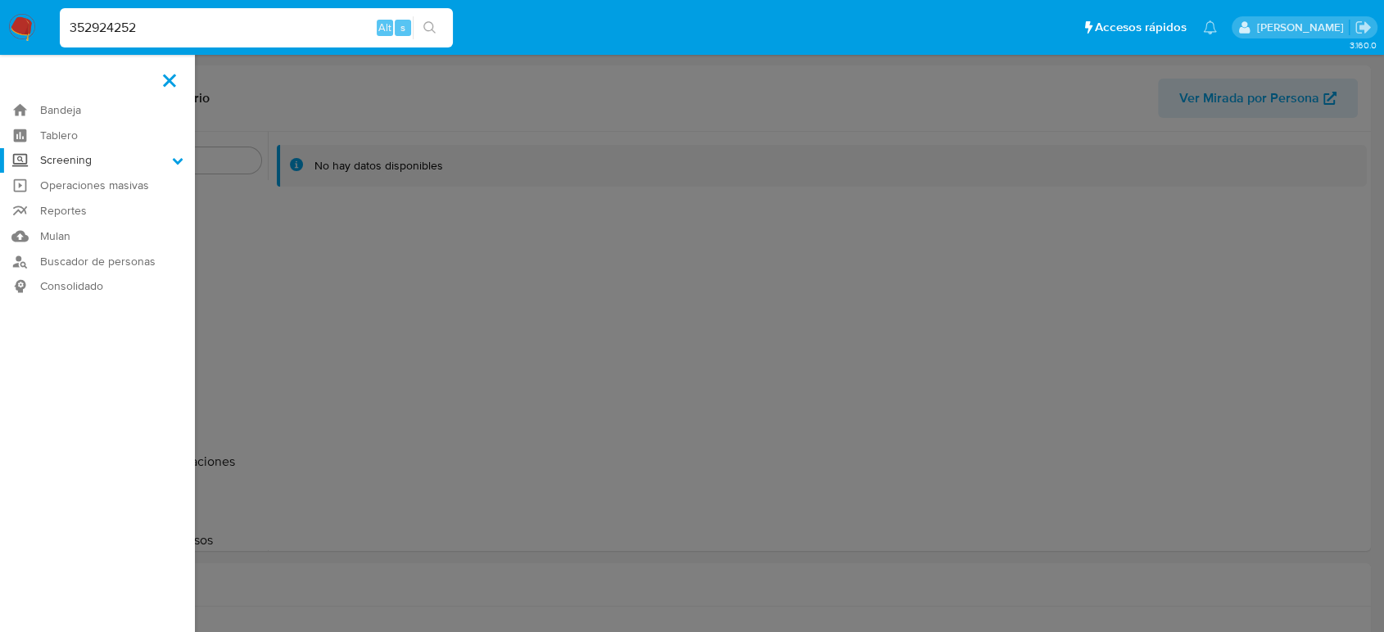
click at [85, 166] on label "Screening" at bounding box center [97, 160] width 195 height 25
click at [0, 0] on input "Screening" at bounding box center [0, 0] width 0 height 0
click at [88, 227] on link "Herramientas" at bounding box center [97, 225] width 195 height 20
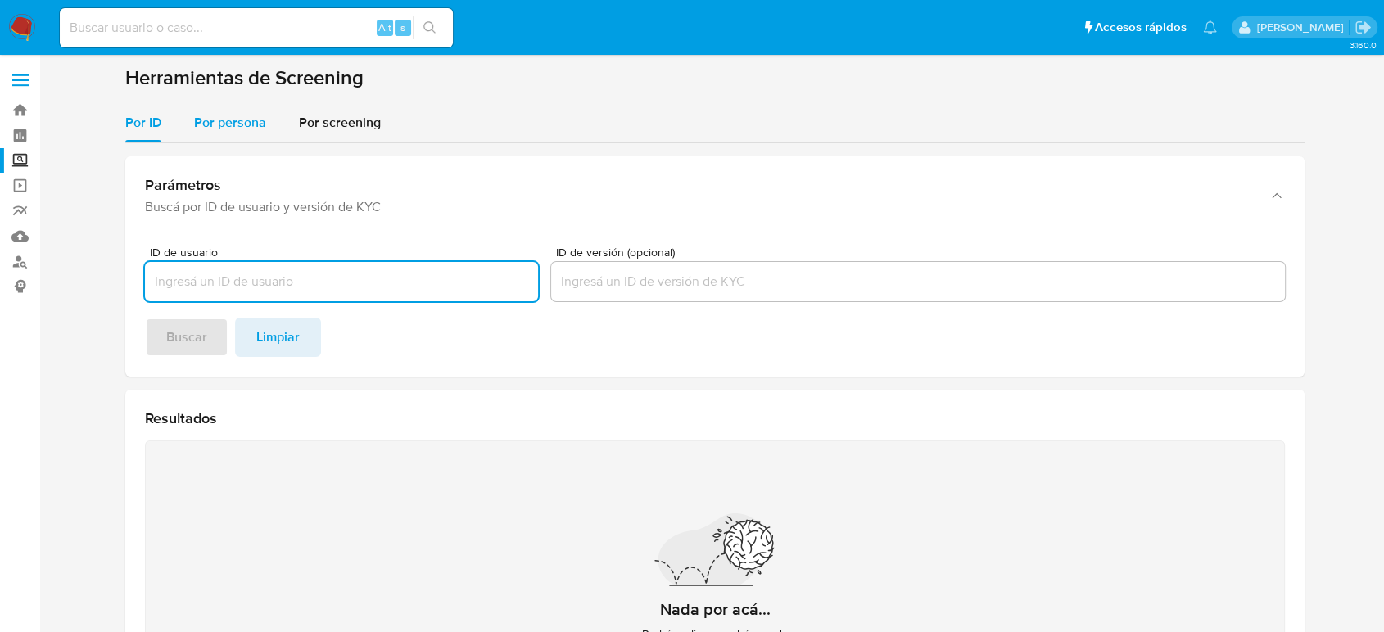
click at [250, 123] on span "Por persona" at bounding box center [230, 122] width 72 height 19
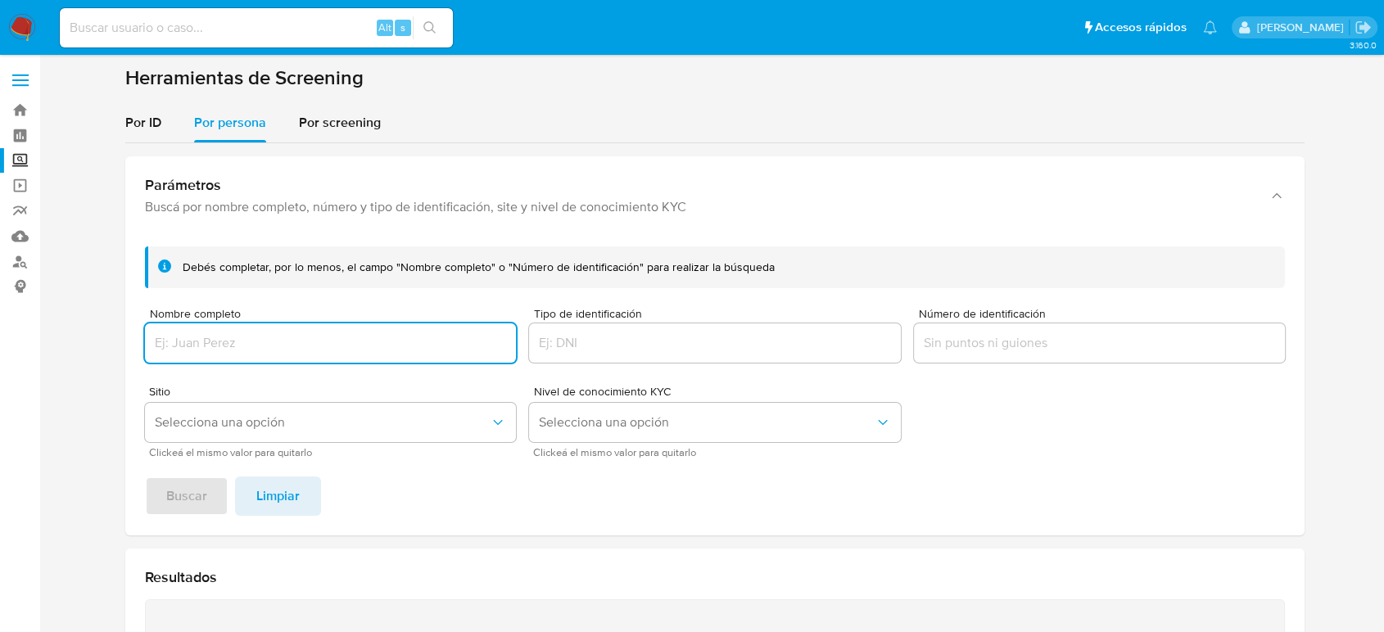
click at [219, 339] on input "Nombre completo" at bounding box center [330, 342] width 371 height 21
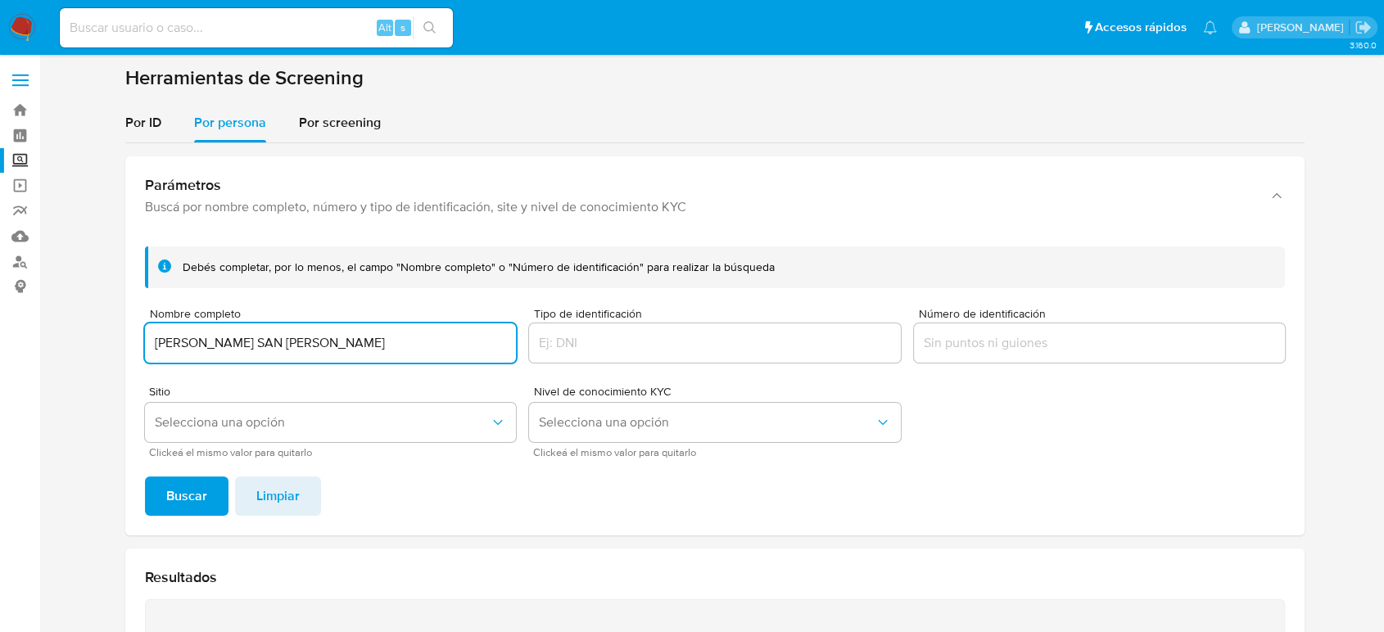
type input "JUAN SAN JUAN CRUZ"
click at [196, 508] on span "Buscar" at bounding box center [186, 496] width 41 height 36
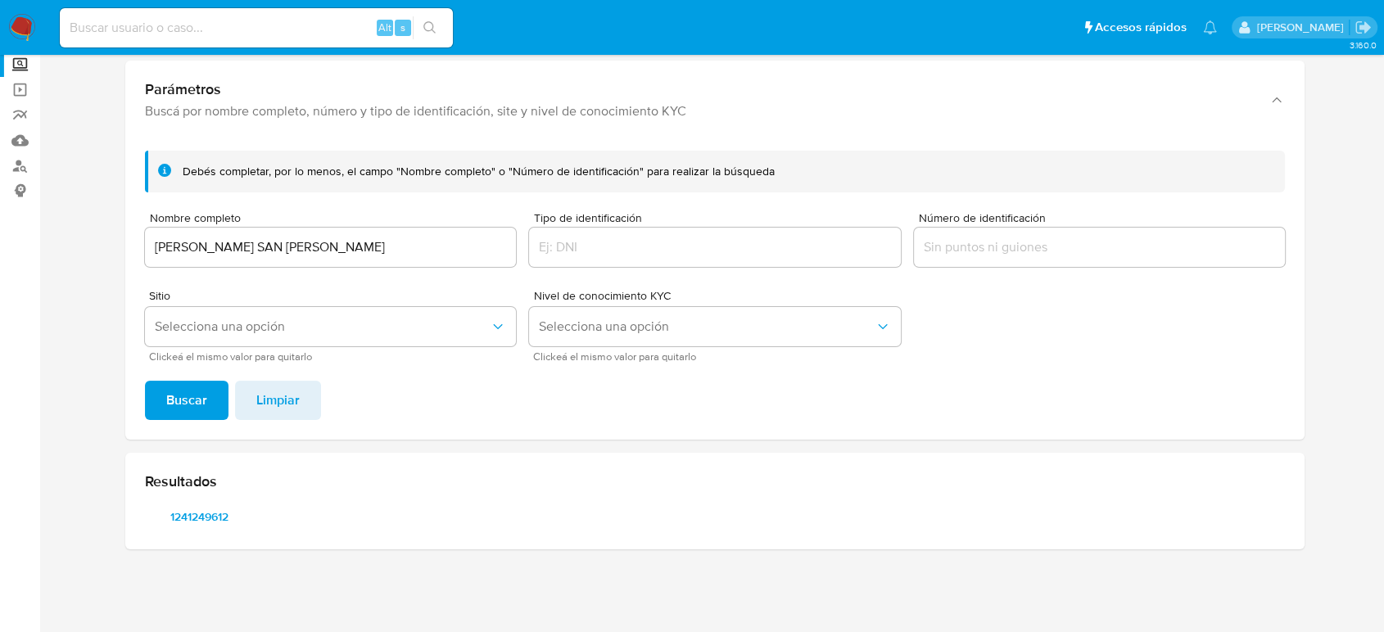
scroll to position [95, 0]
click at [184, 506] on span "1241249612" at bounding box center [198, 517] width 85 height 23
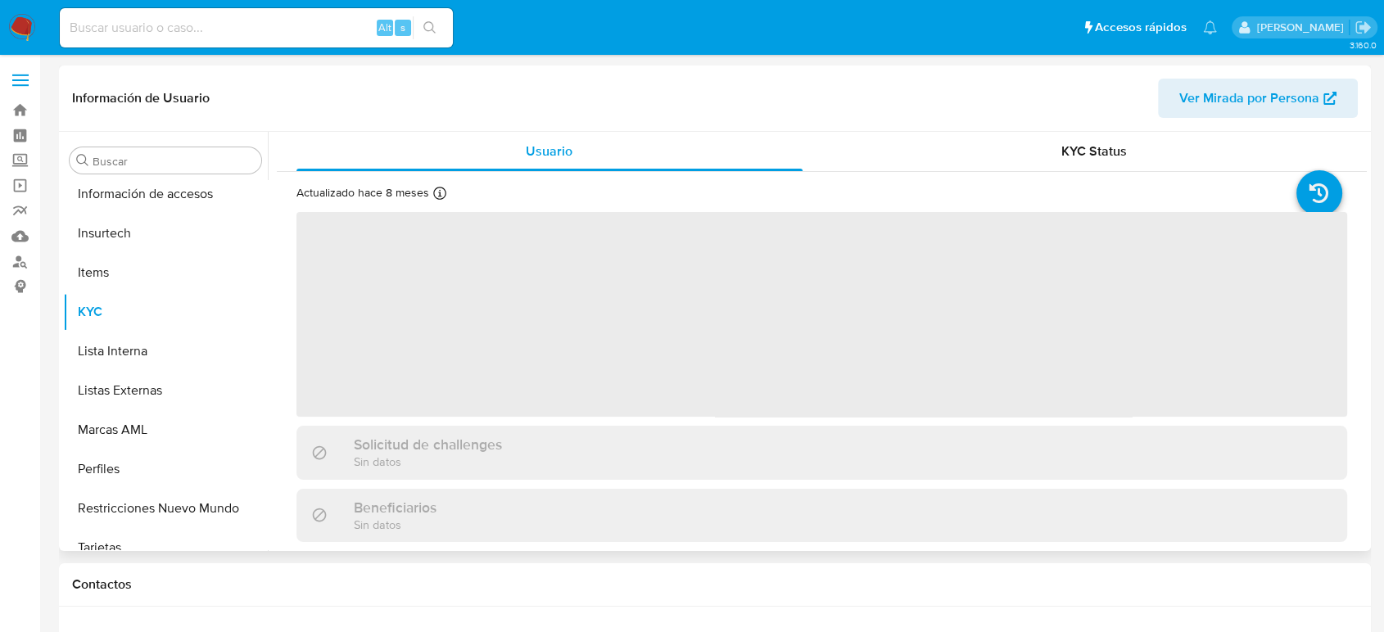
scroll to position [692, 0]
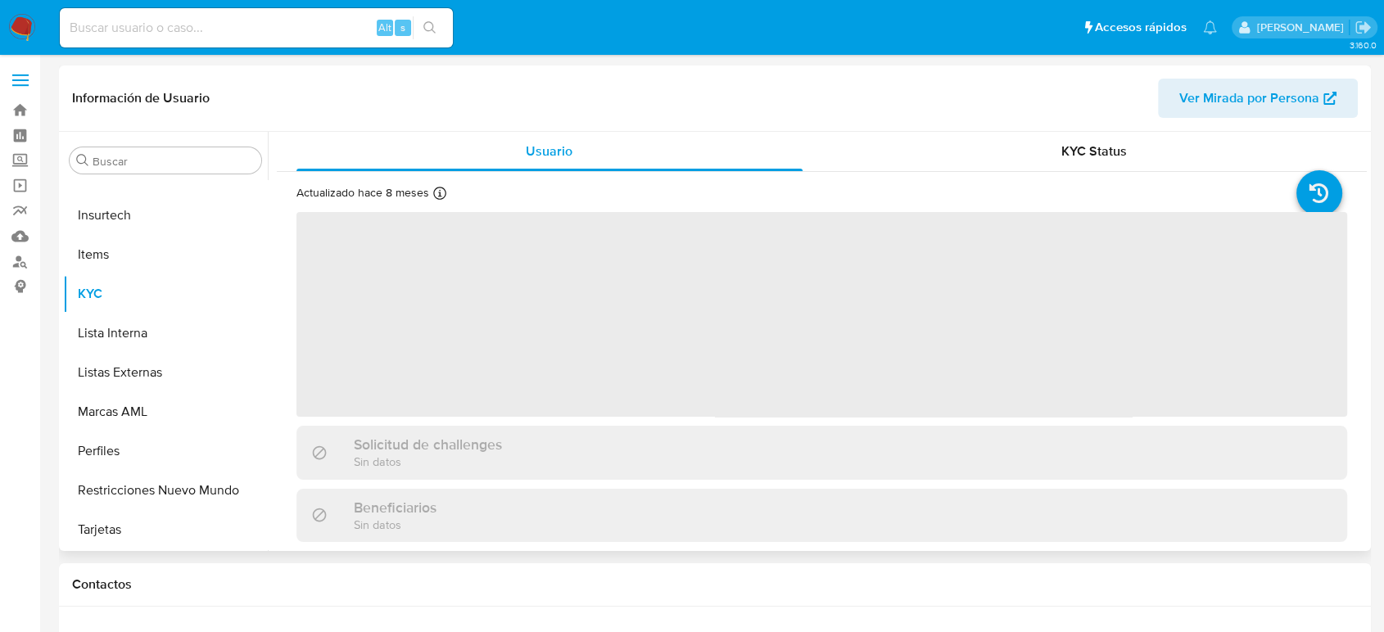
select select "10"
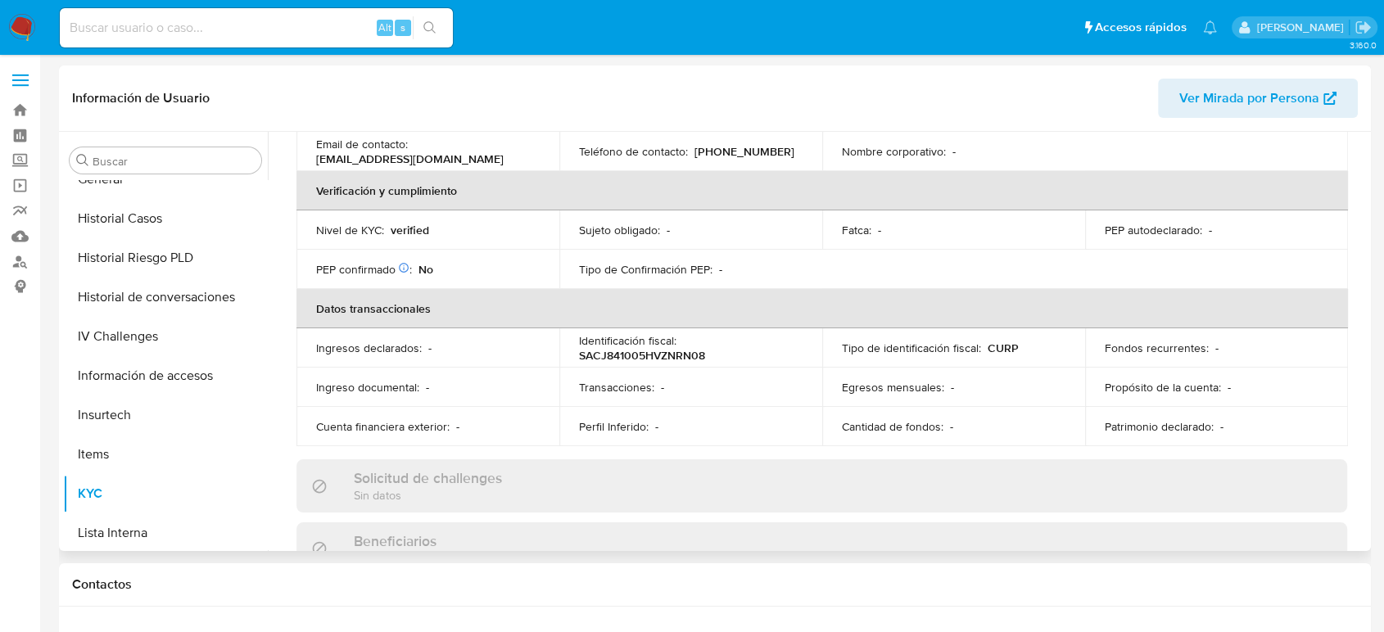
scroll to position [327, 0]
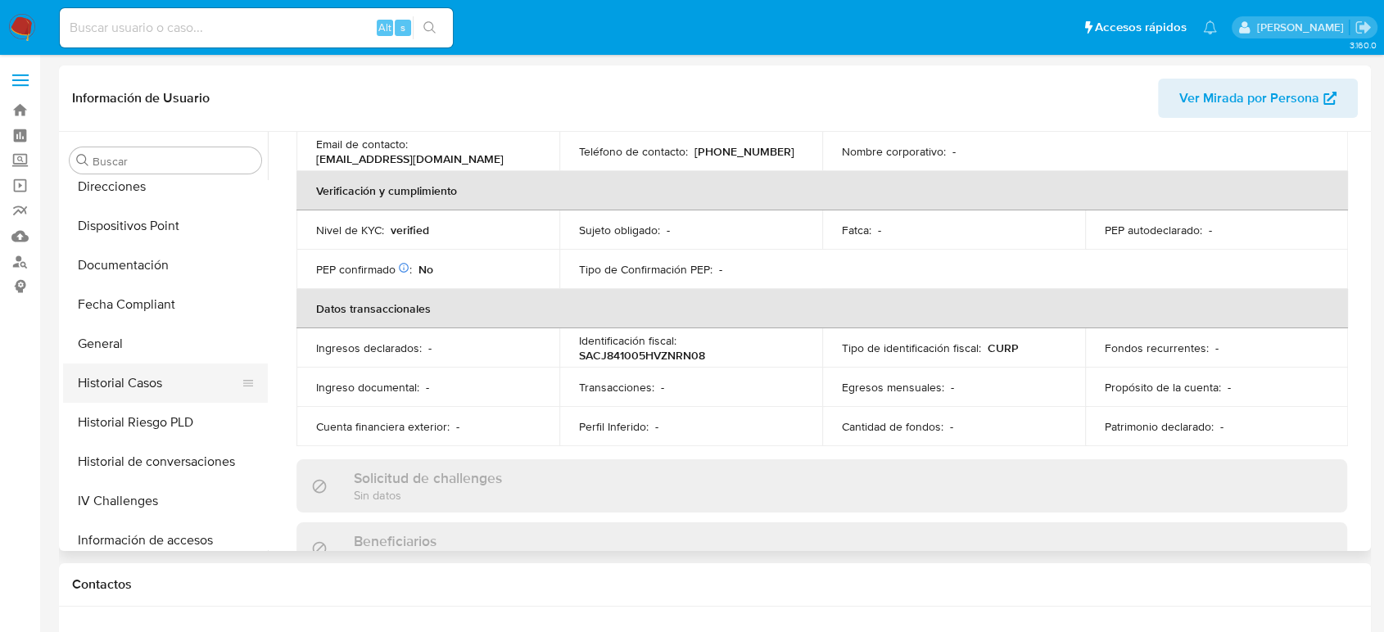
click at [132, 386] on button "Historial Casos" at bounding box center [159, 383] width 192 height 39
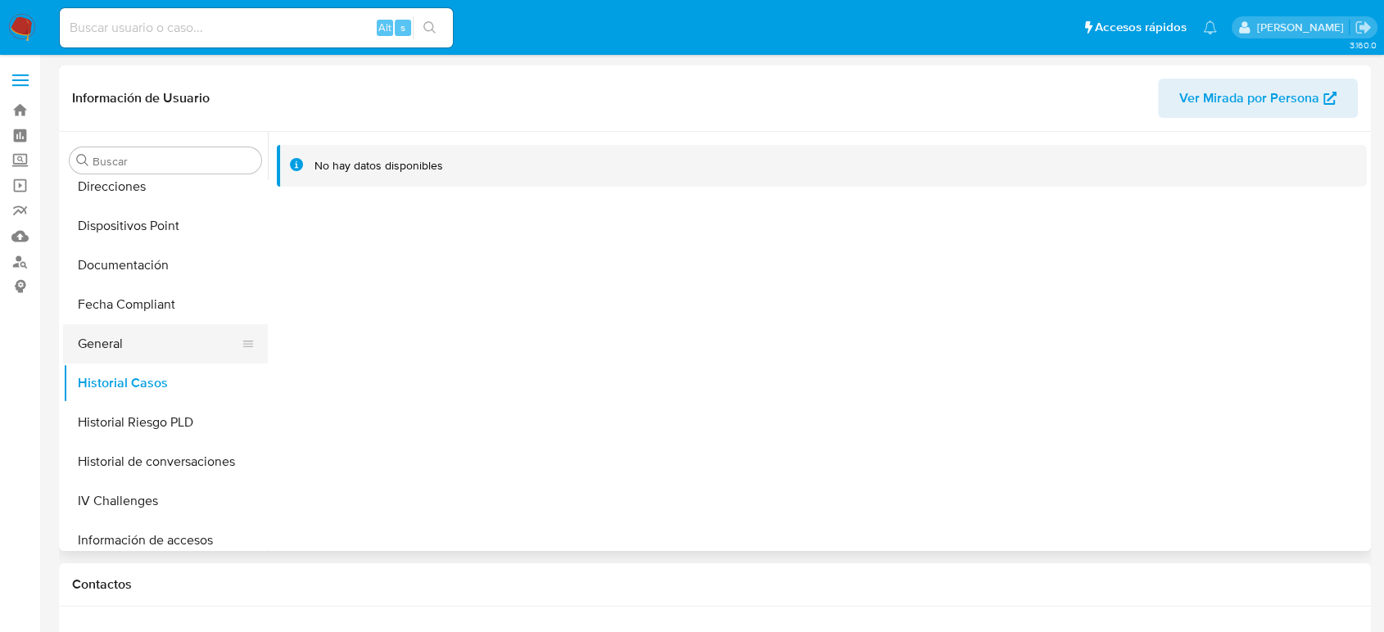
click at [146, 342] on button "General" at bounding box center [159, 343] width 192 height 39
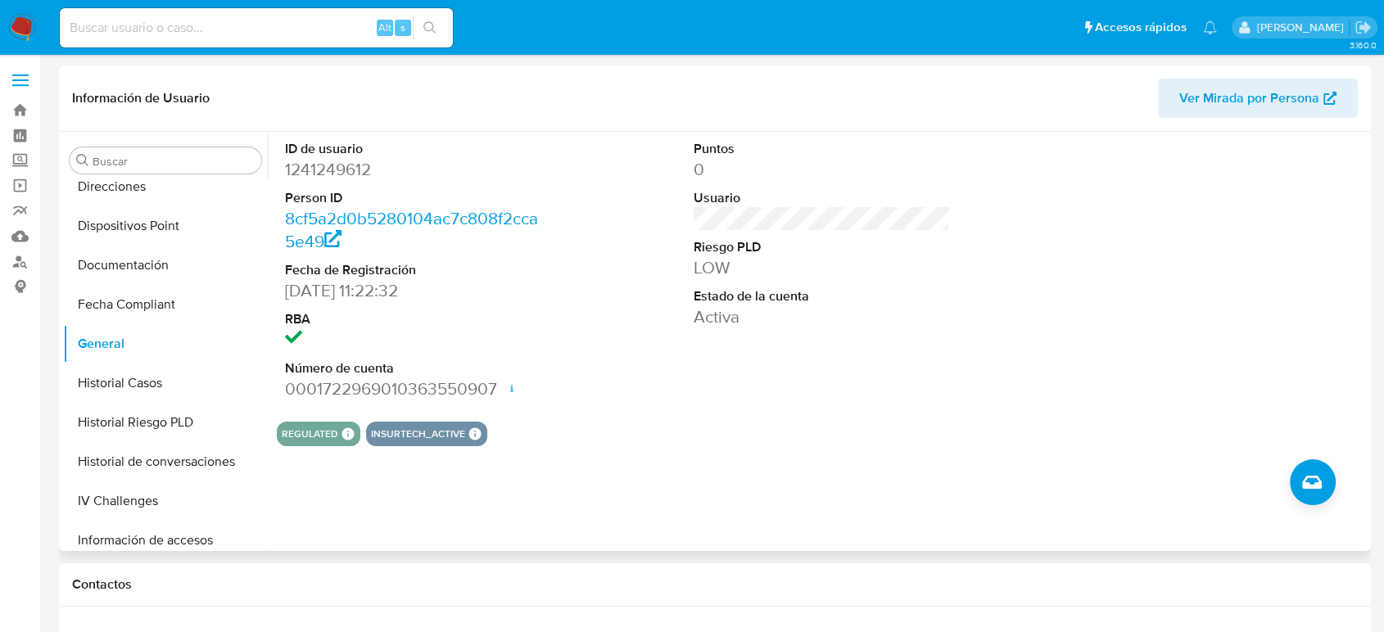
click at [933, 378] on div "Puntos 0 Usuario Riesgo PLD LOW Estado de la cuenta Activa" at bounding box center [821, 270] width 273 height 277
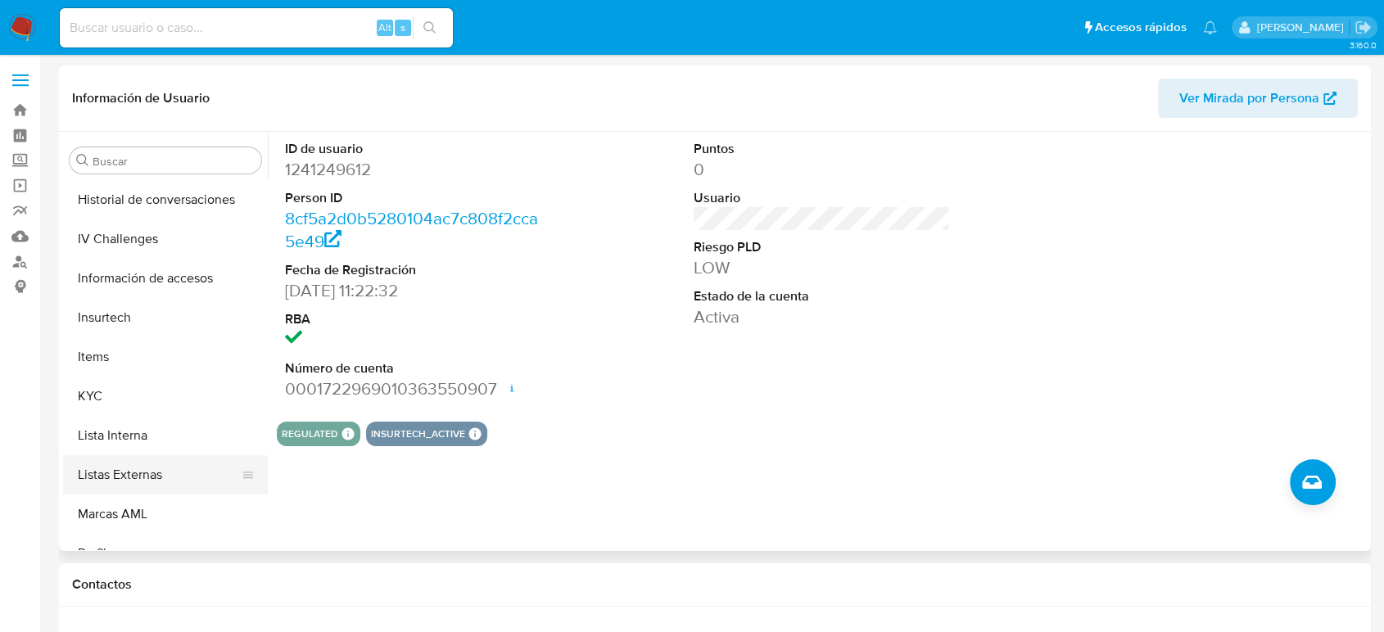
scroll to position [601, 0]
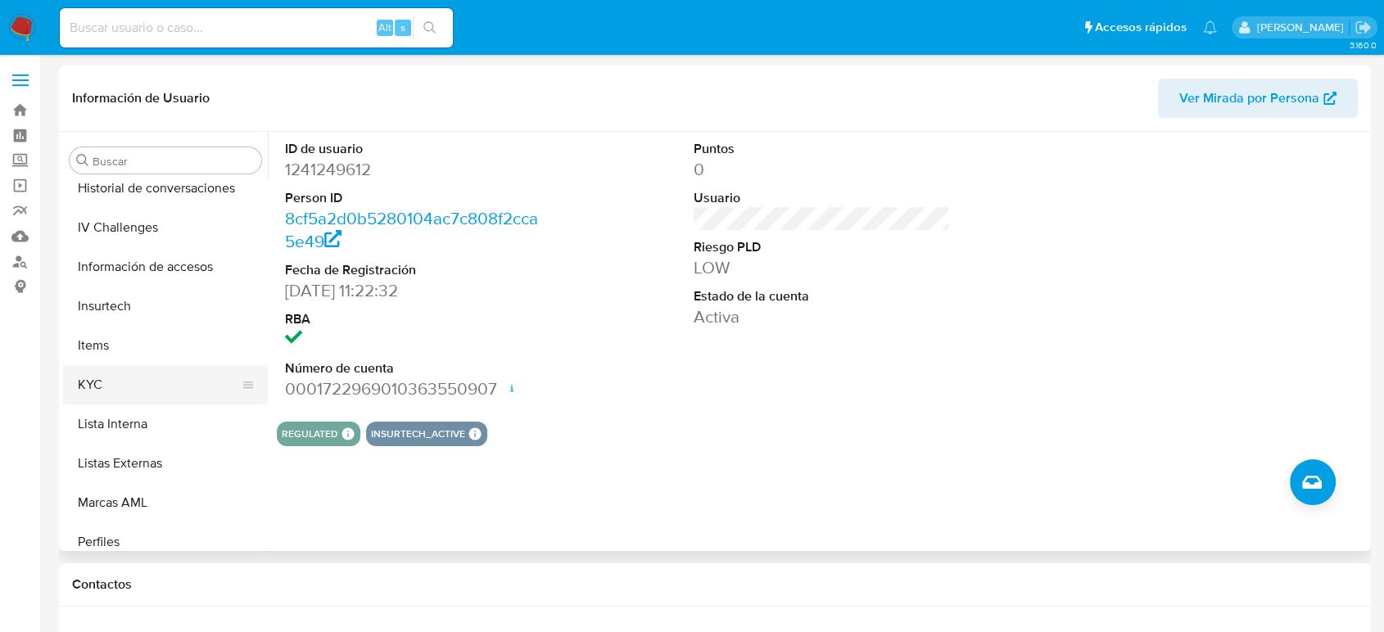
click at [139, 395] on button "KYC" at bounding box center [159, 384] width 192 height 39
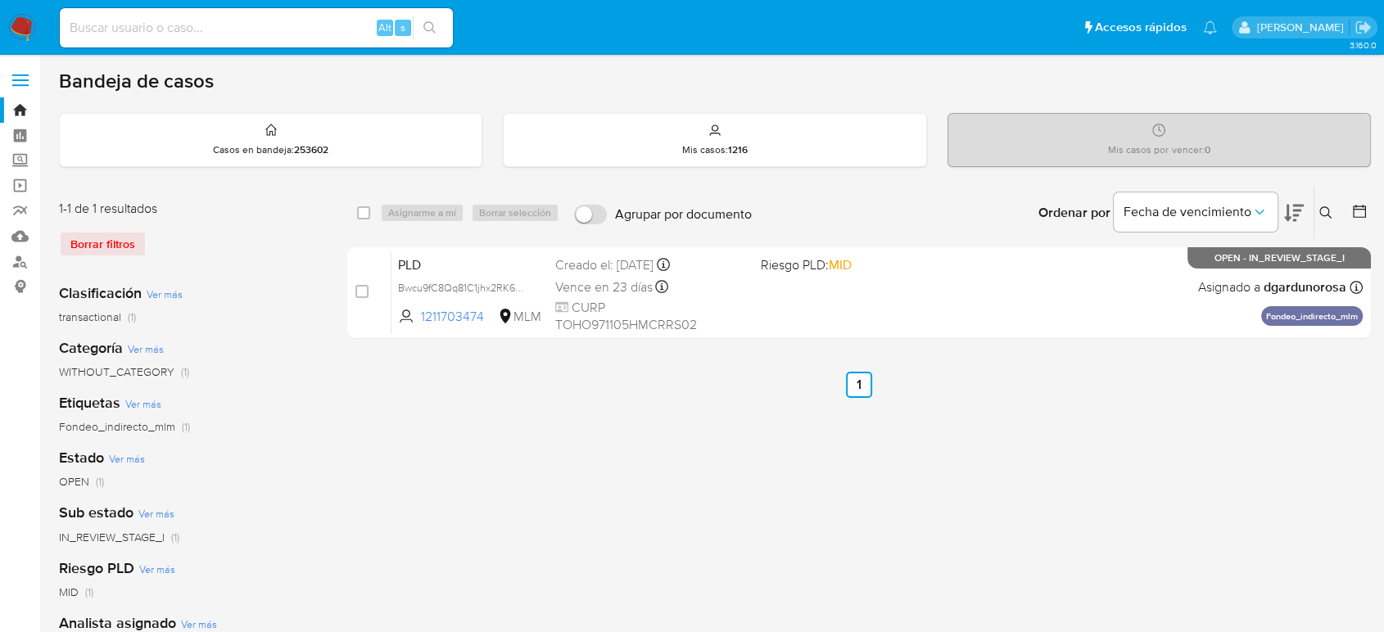
click at [1317, 205] on button at bounding box center [1327, 213] width 27 height 20
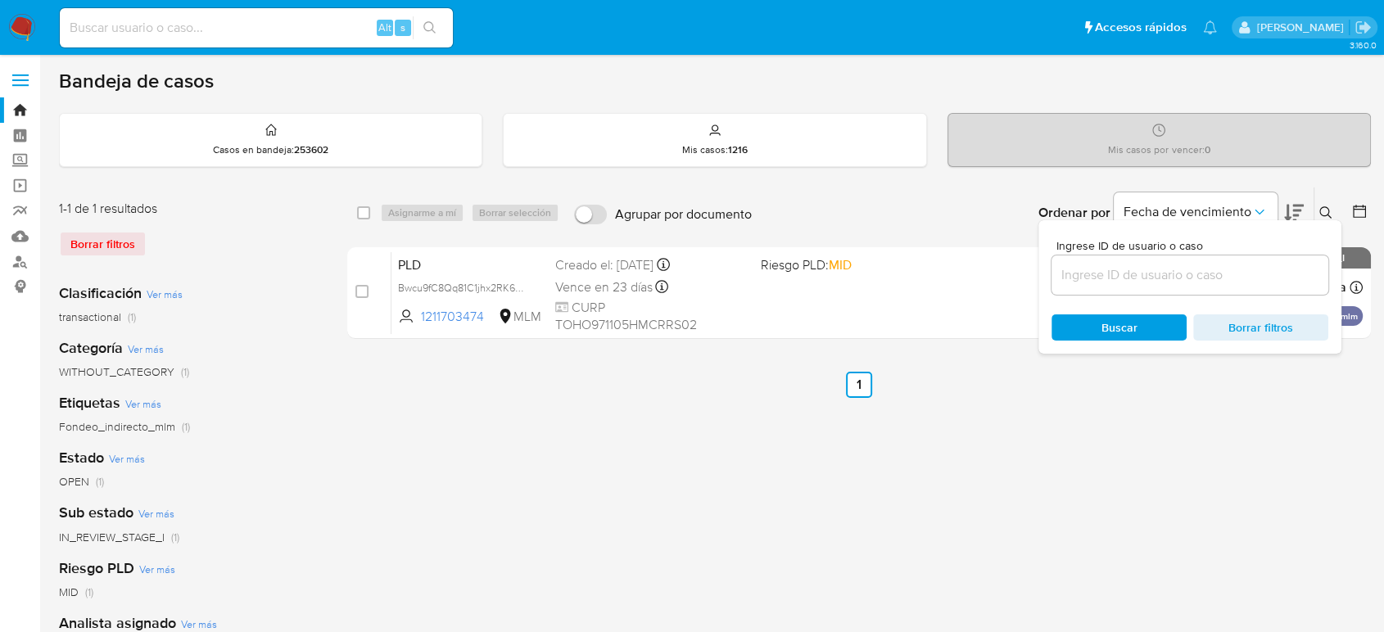
click at [1223, 265] on input at bounding box center [1189, 274] width 277 height 21
type input "269612226"
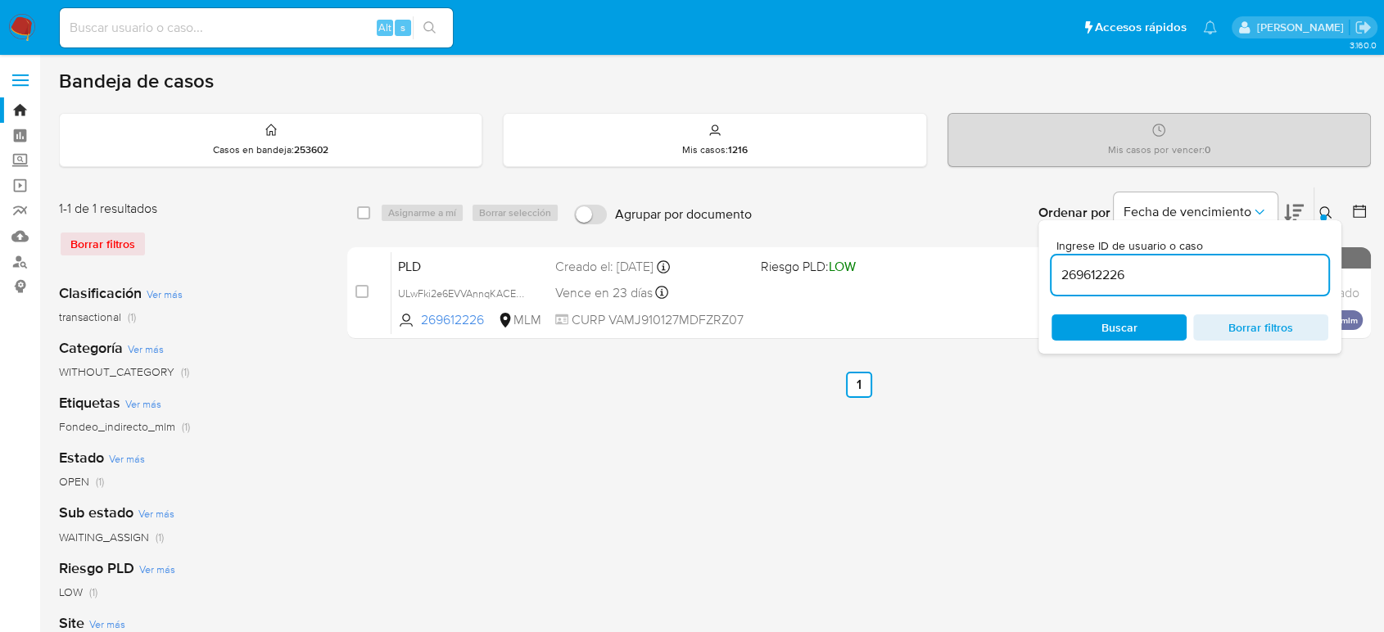
click at [1323, 215] on div at bounding box center [1323, 218] width 7 height 7
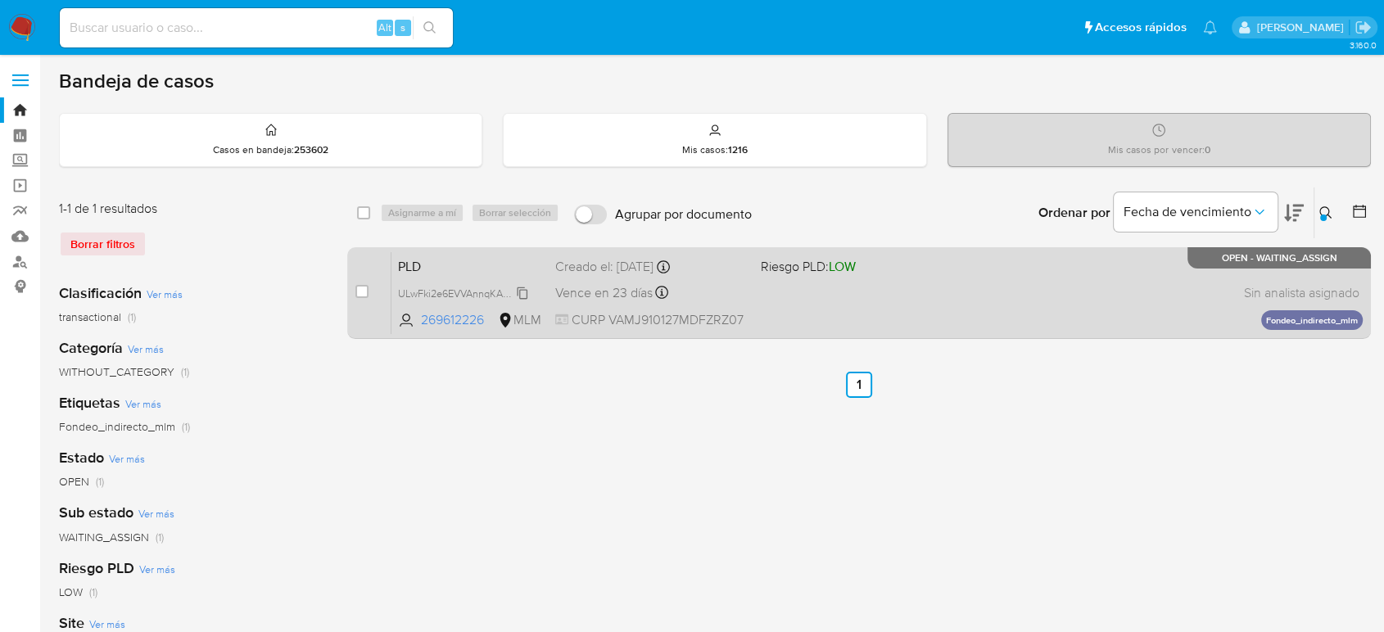
click at [518, 287] on span "ULwFki2e6EVVAnnqKACEZ4r7" at bounding box center [467, 292] width 138 height 18
click at [360, 291] on input "checkbox" at bounding box center [361, 291] width 13 height 13
checkbox input "true"
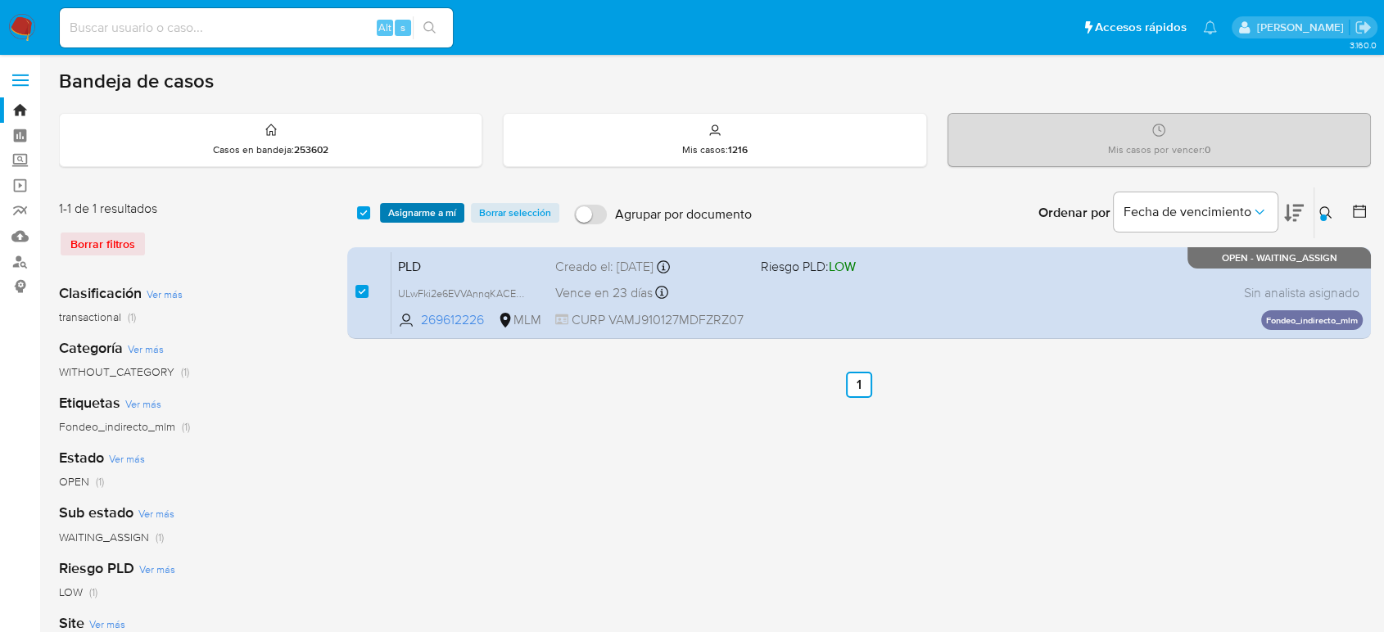
click at [439, 215] on span "Asignarme a mí" at bounding box center [422, 213] width 68 height 16
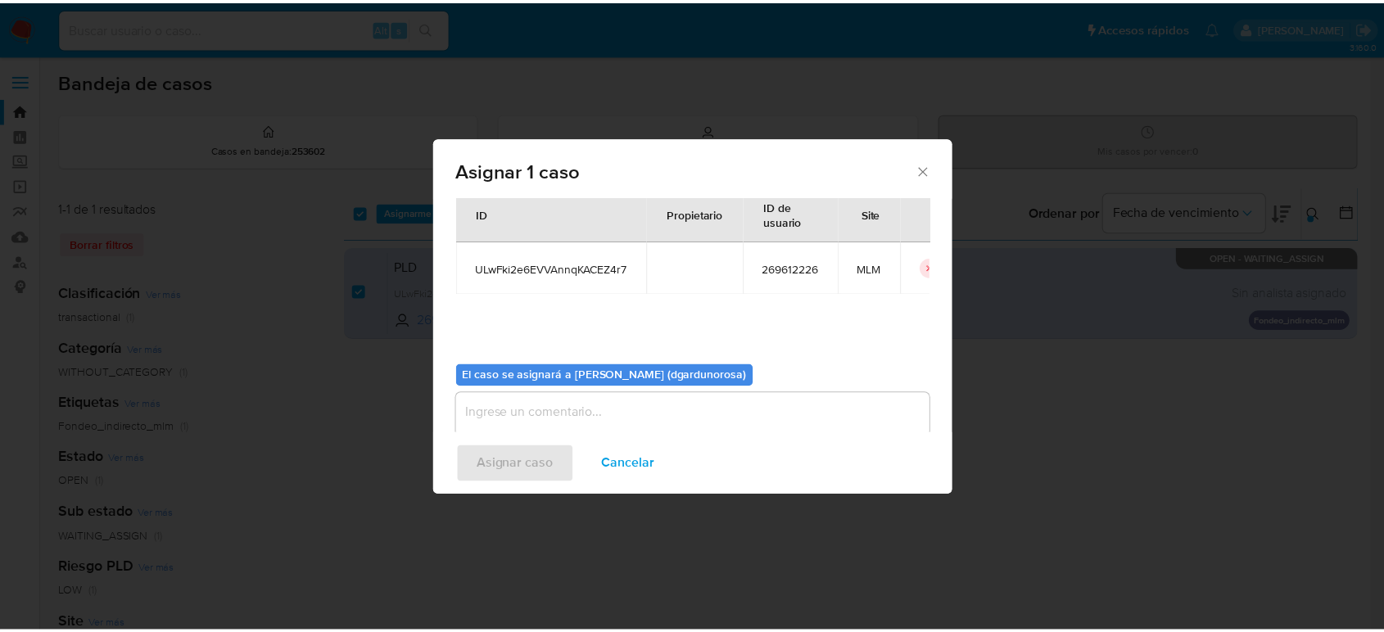
scroll to position [84, 0]
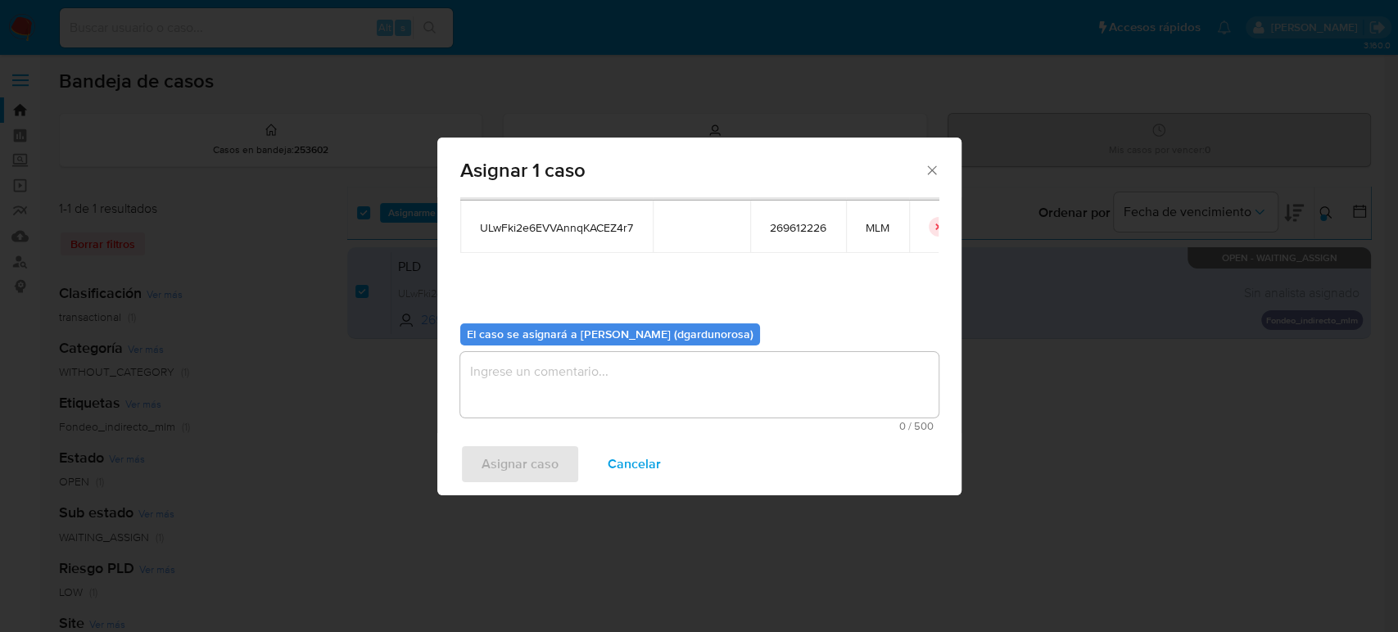
click at [713, 386] on textarea "assign-modal" at bounding box center [699, 384] width 478 height 65
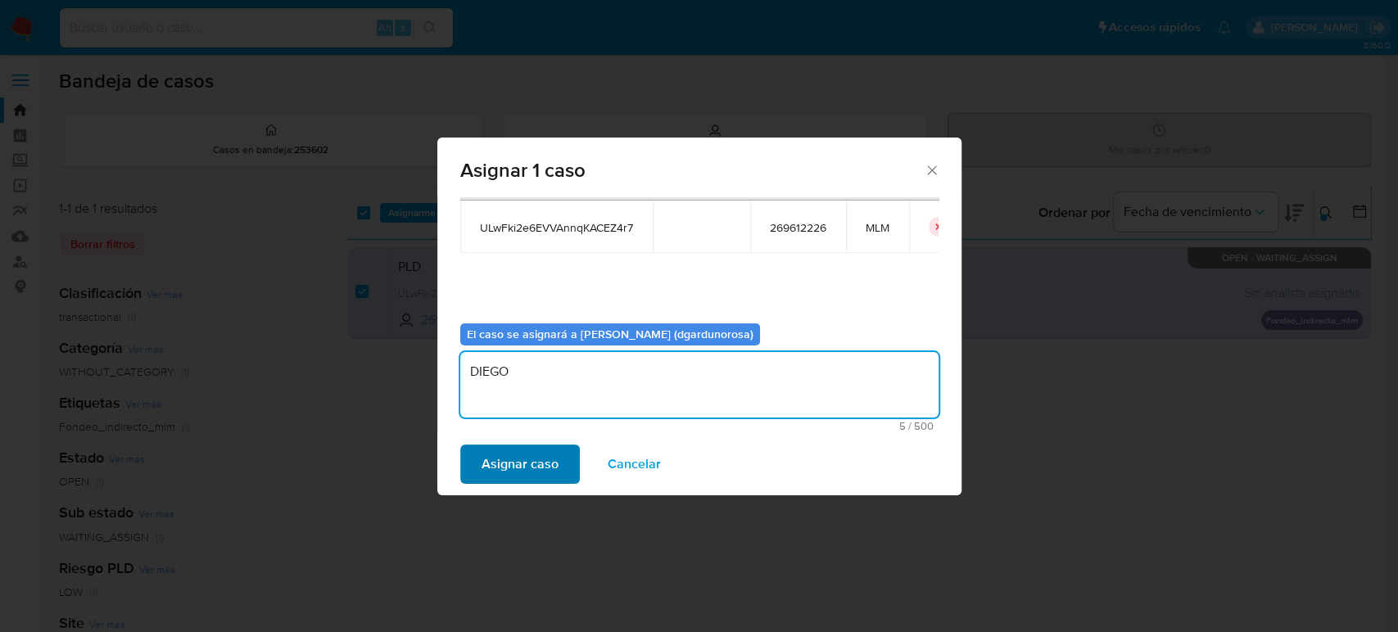
type textarea "DIEGO"
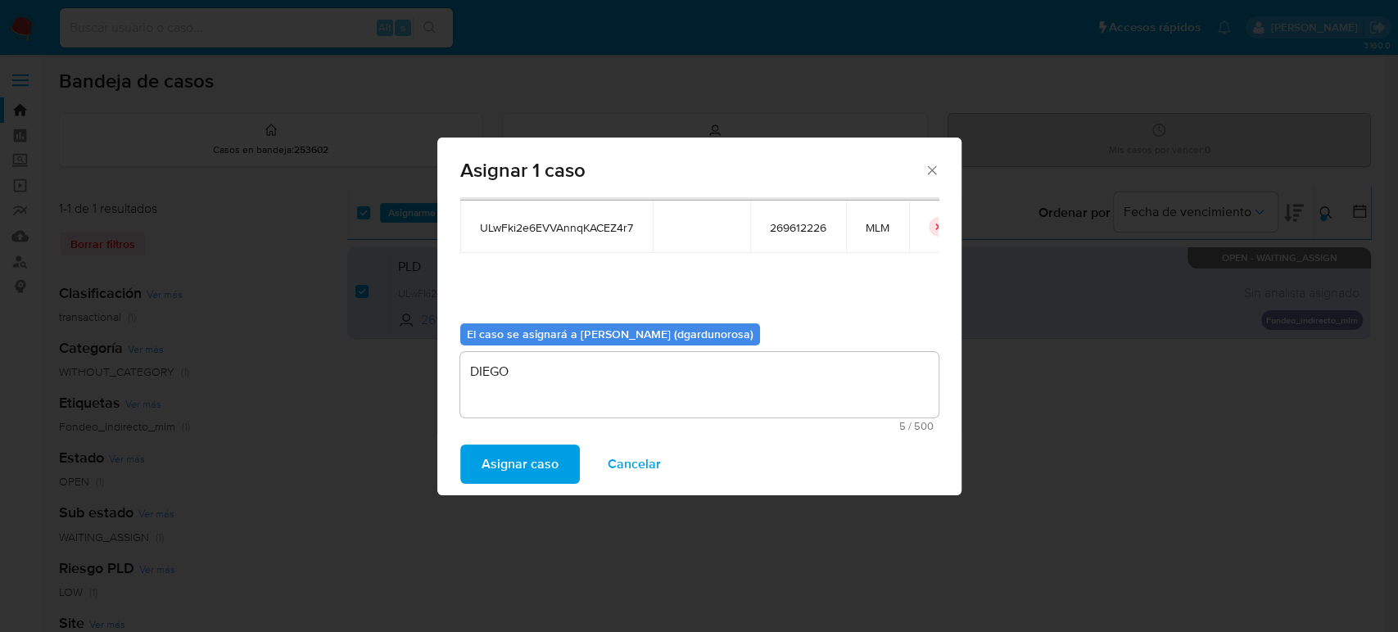
click at [511, 481] on span "Asignar caso" at bounding box center [519, 464] width 77 height 36
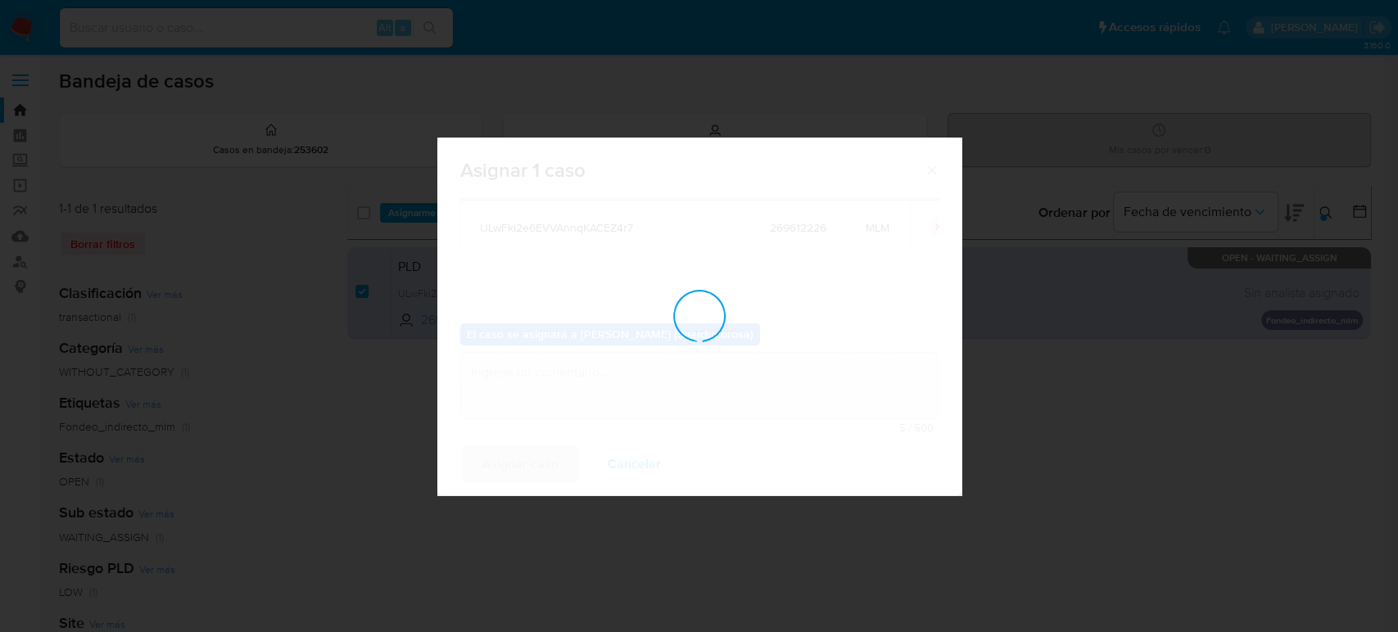
checkbox input "false"
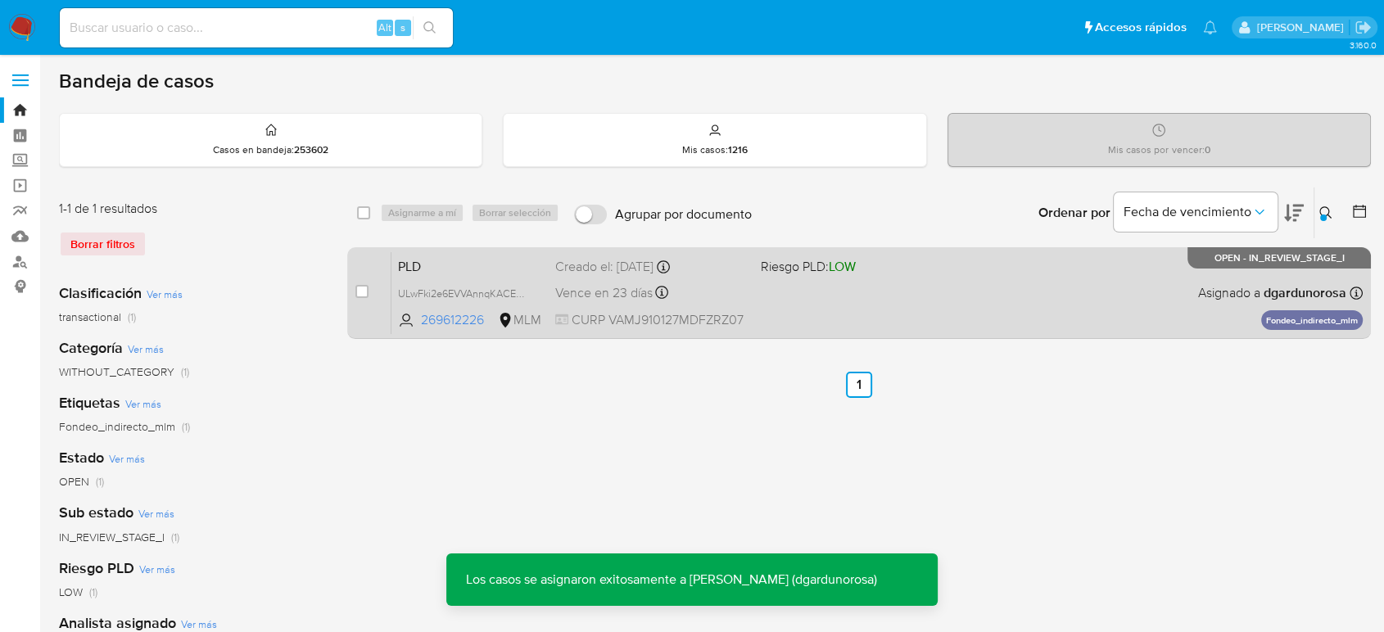
click at [828, 317] on div "PLD ULwFki2e6EVVAnnqKACEZ4r7 269612226 MLM Riesgo PLD: LOW Creado el: 12/08/202…" at bounding box center [876, 292] width 971 height 83
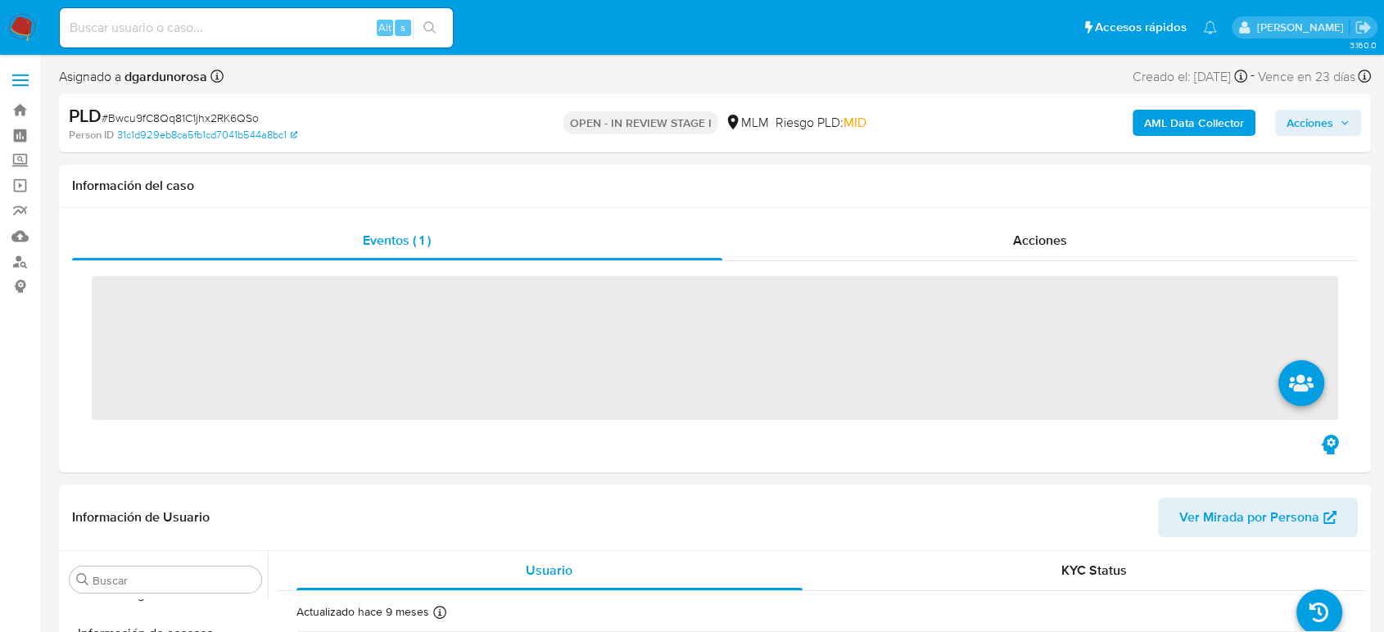
scroll to position [692, 0]
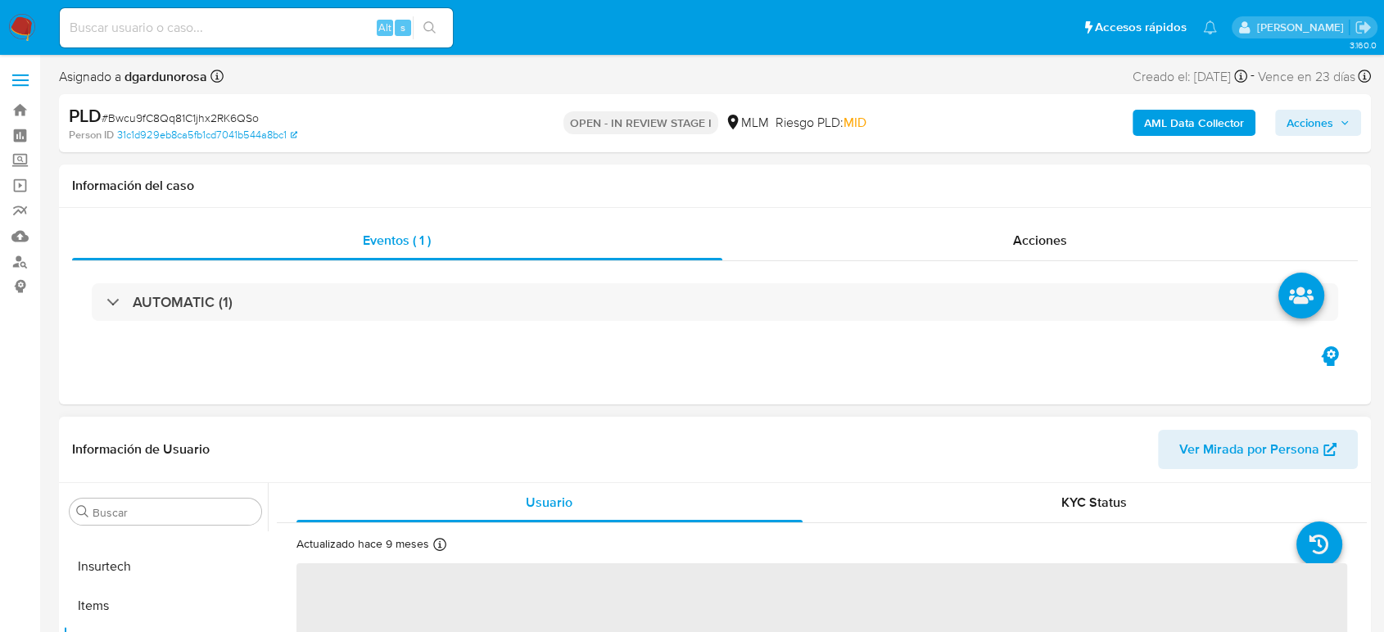
select select "10"
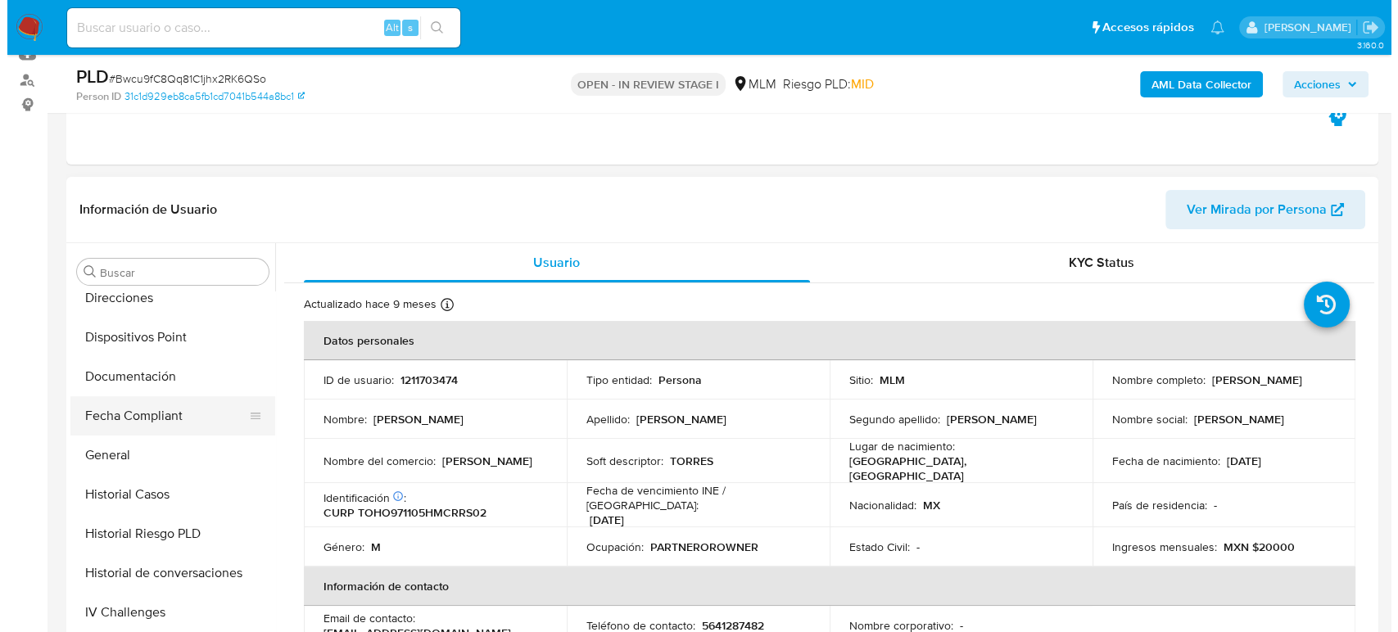
scroll to position [0, 0]
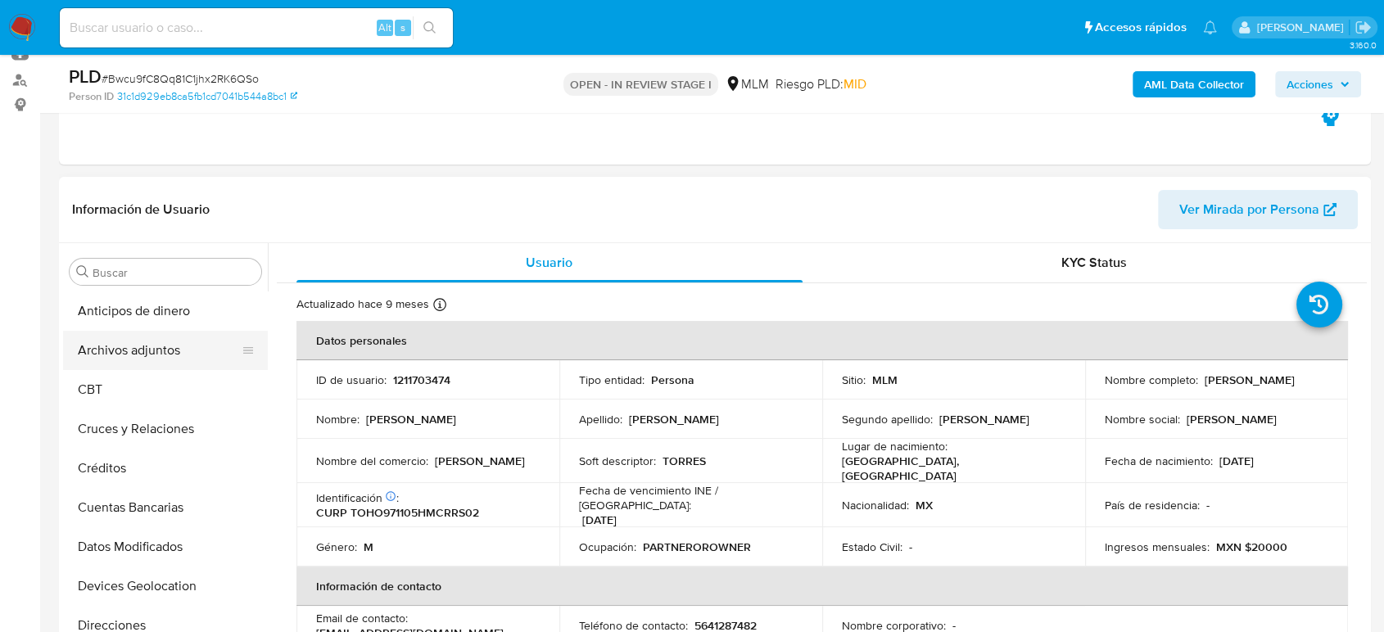
click at [142, 346] on button "Archivos adjuntos" at bounding box center [159, 350] width 192 height 39
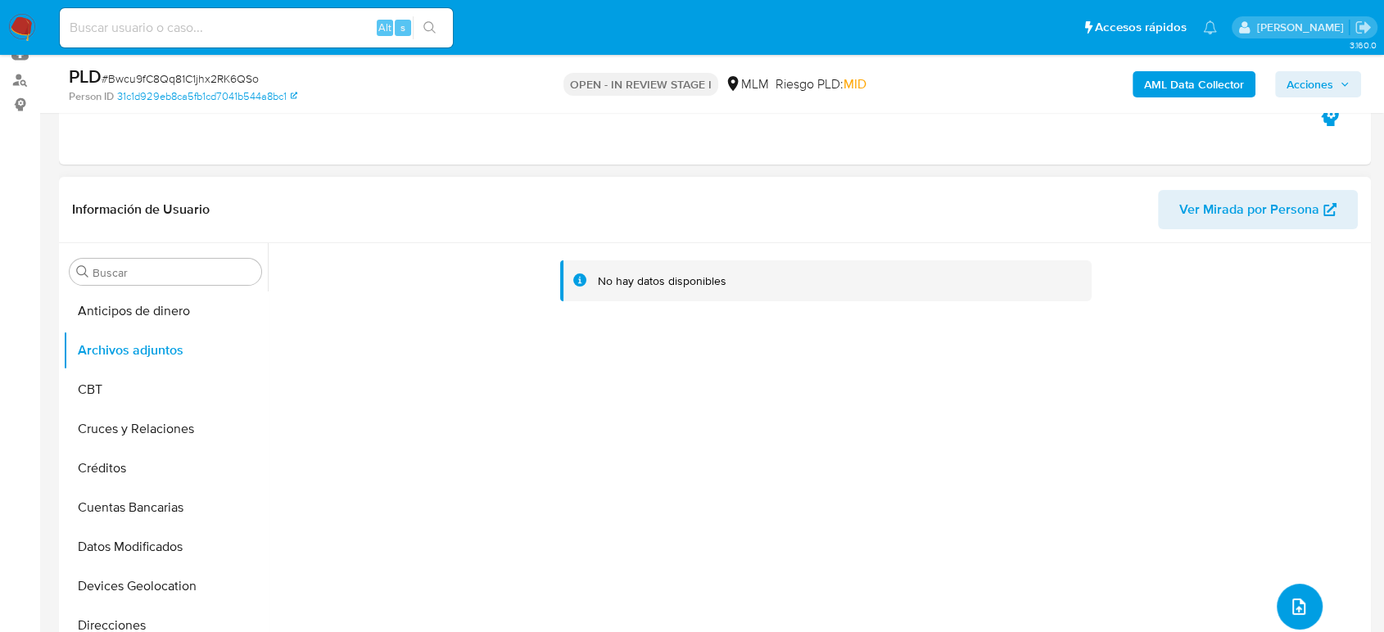
click at [1282, 594] on button "upload-file" at bounding box center [1299, 607] width 46 height 46
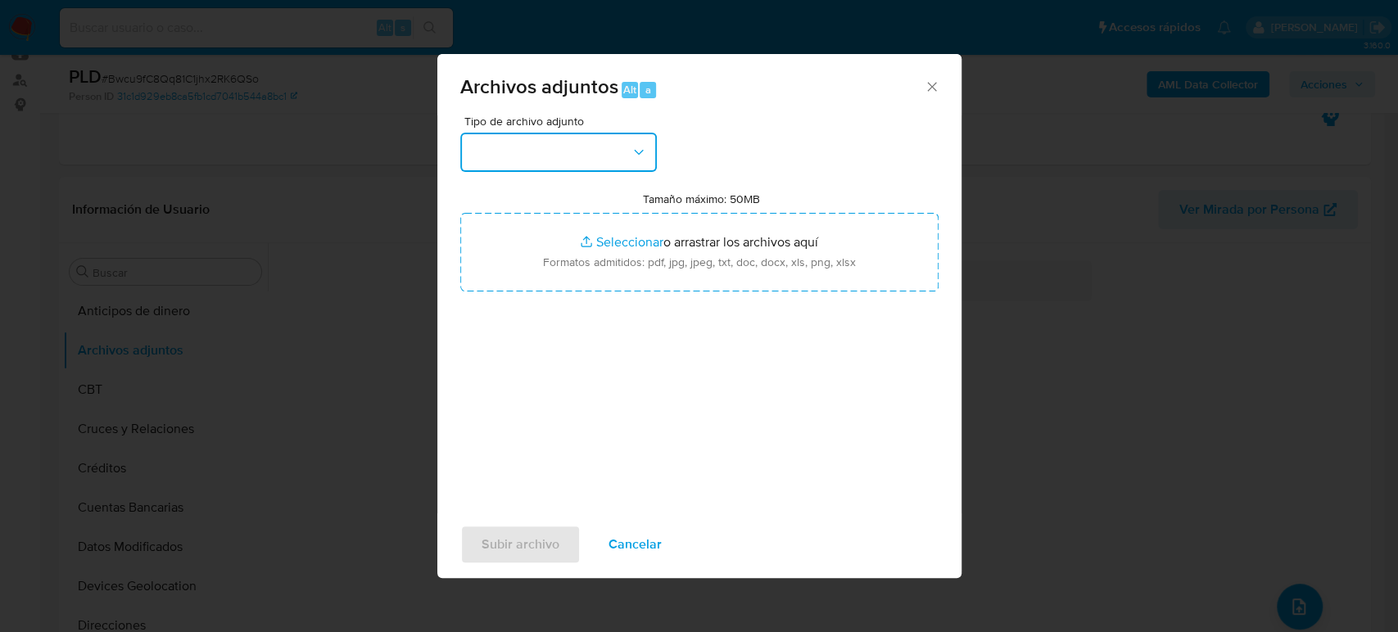
click at [522, 156] on button "button" at bounding box center [558, 152] width 196 height 39
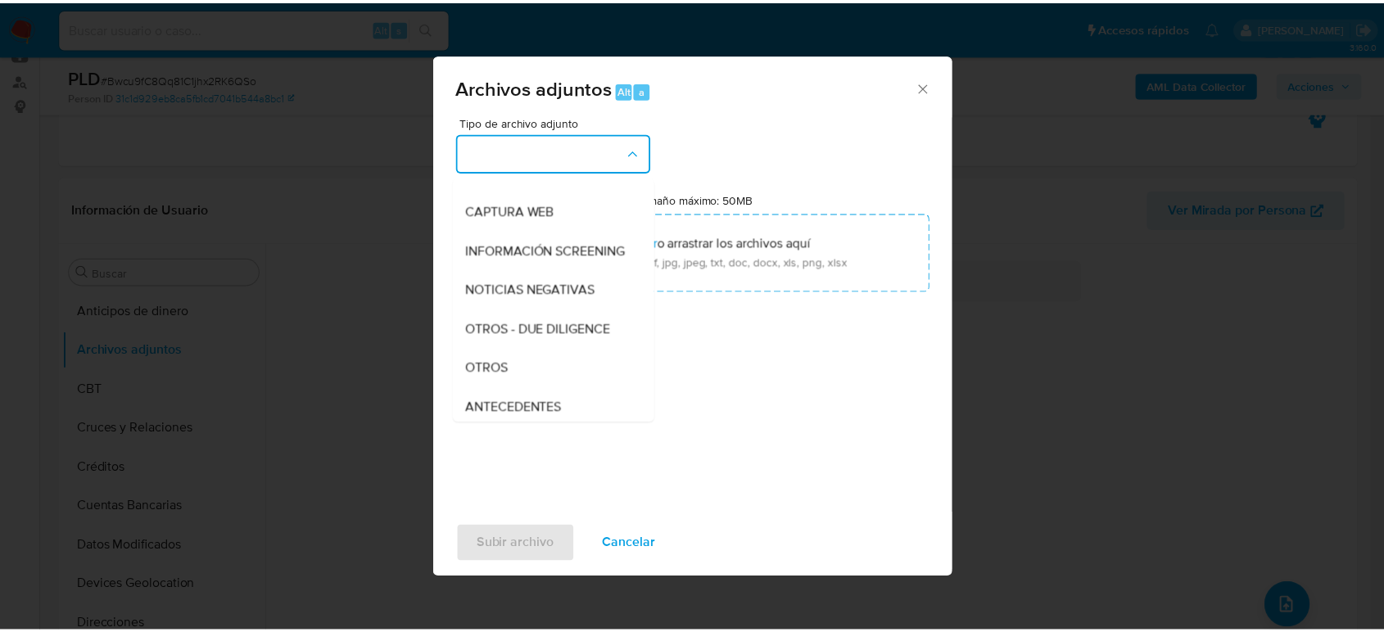
scroll to position [182, 0]
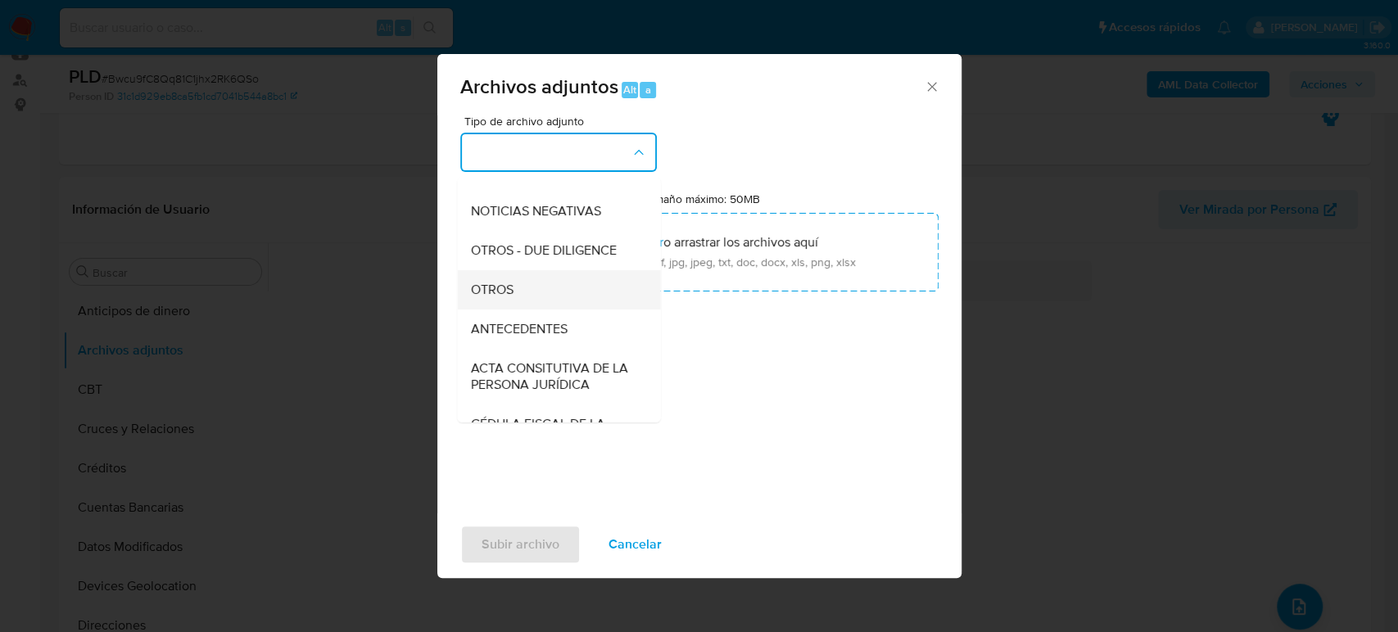
click at [517, 309] on div "OTROS" at bounding box center [553, 289] width 167 height 39
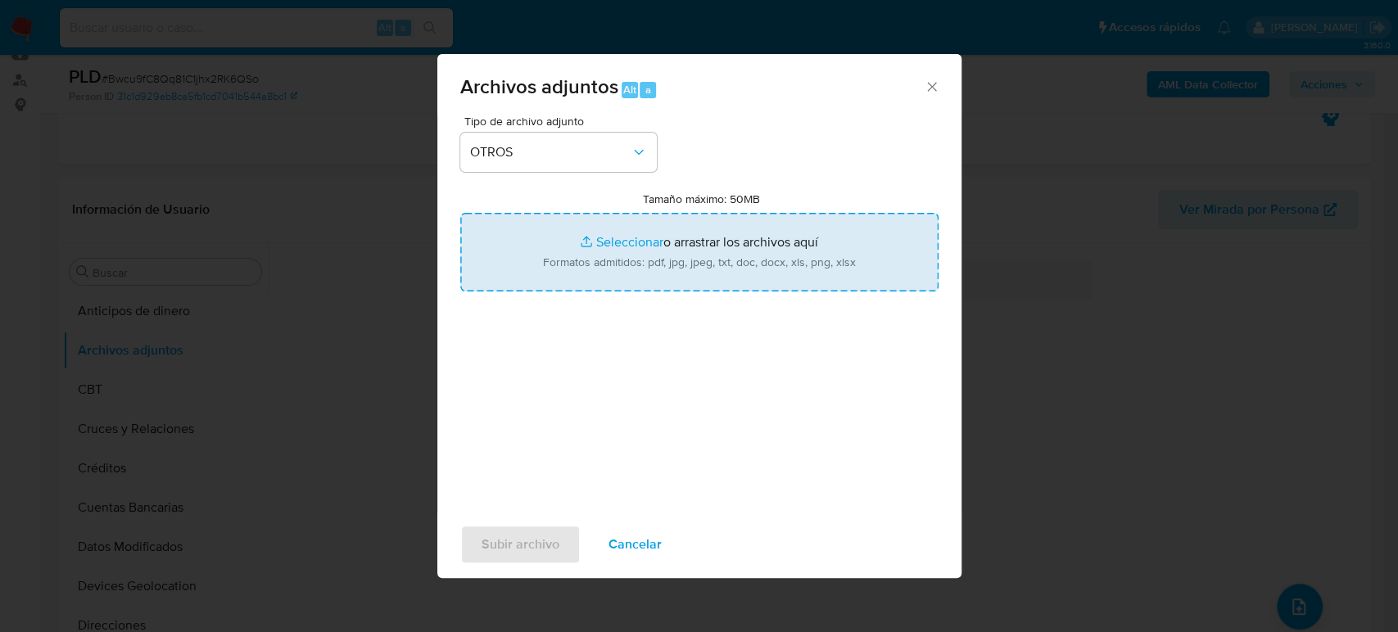
type input "C:\fakepath\1211703474_Oswaldo Torres_Agosto2025.pdf"
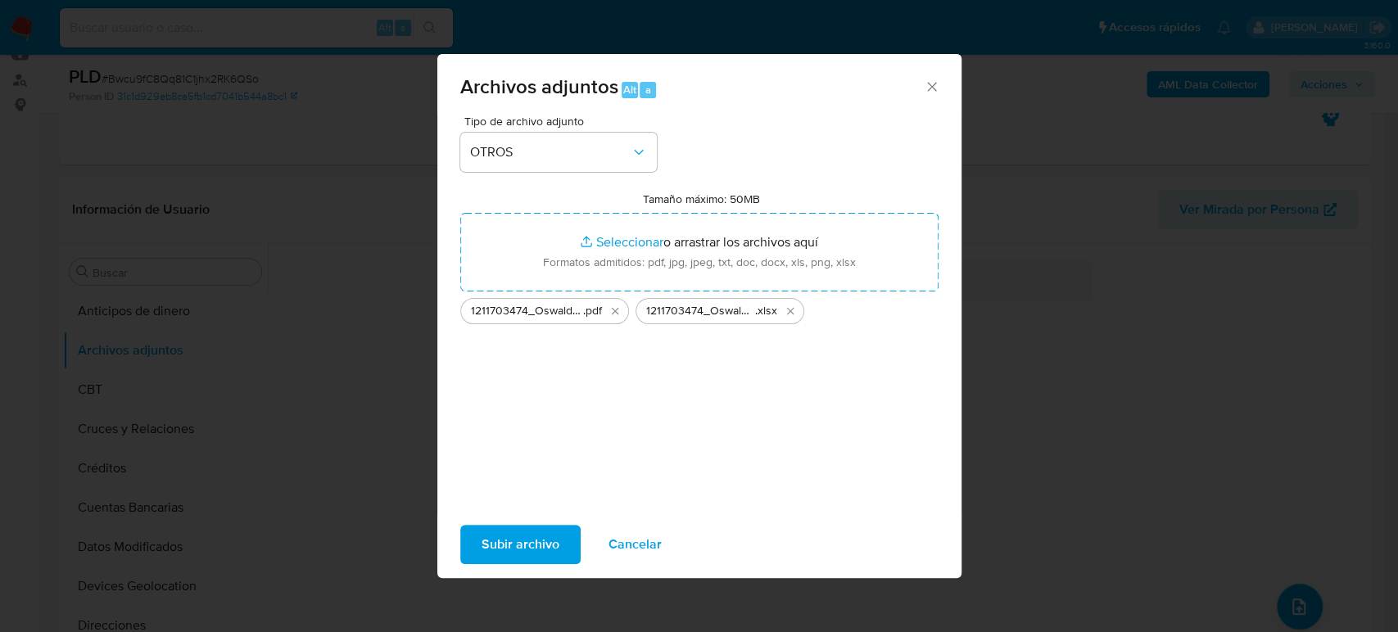
click at [512, 552] on span "Subir archivo" at bounding box center [520, 544] width 78 height 36
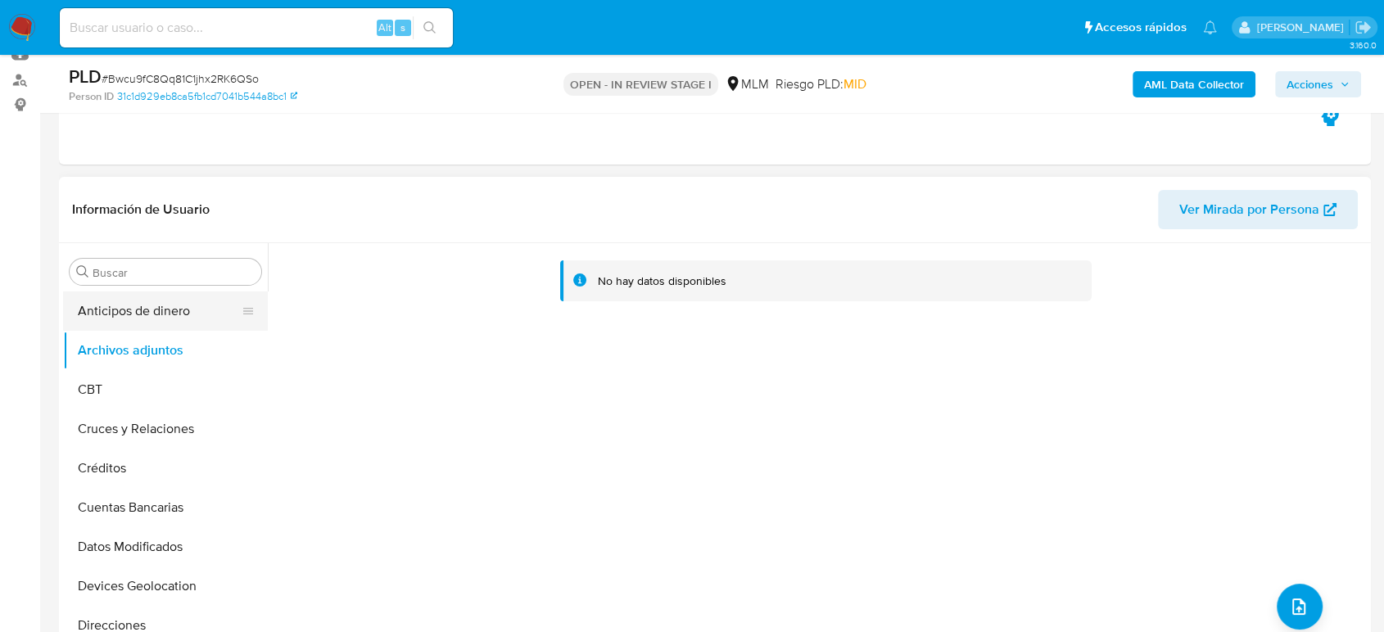
click at [165, 319] on button "Anticipos de dinero" at bounding box center [159, 310] width 192 height 39
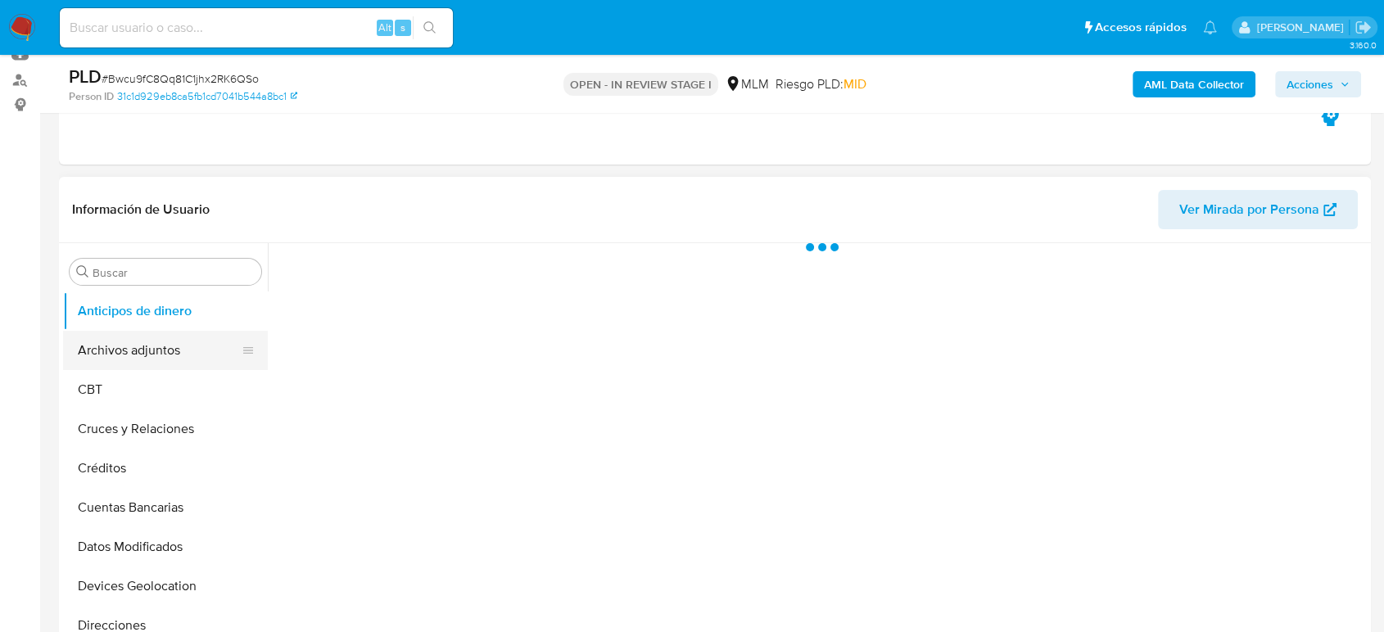
click at [155, 346] on button "Archivos adjuntos" at bounding box center [159, 350] width 192 height 39
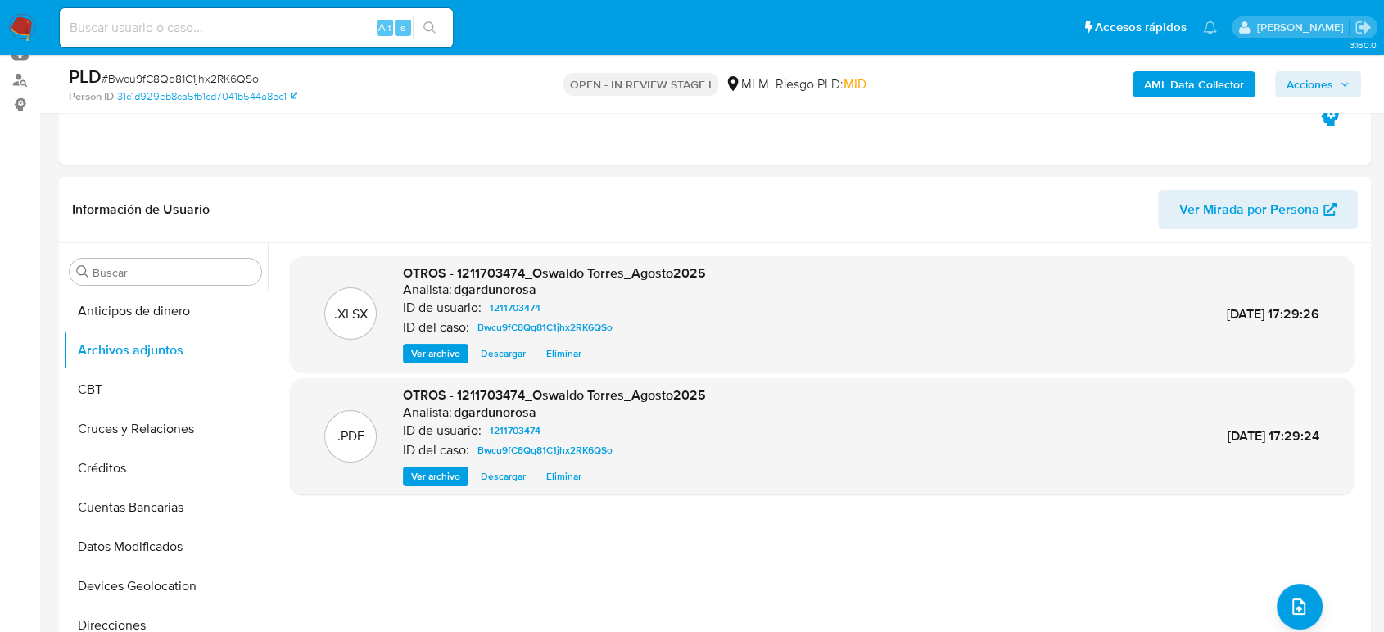
click at [1341, 75] on span "Acciones" at bounding box center [1317, 84] width 63 height 23
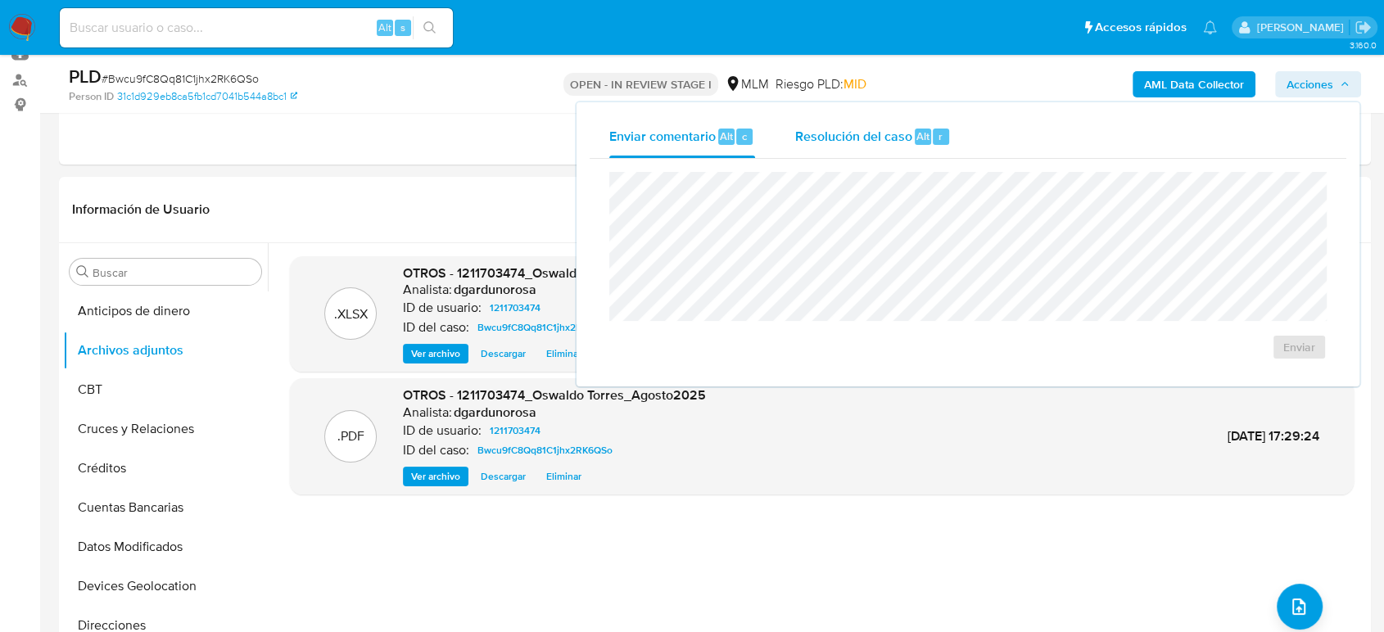
click at [874, 131] on span "Resolución del caso" at bounding box center [852, 135] width 117 height 19
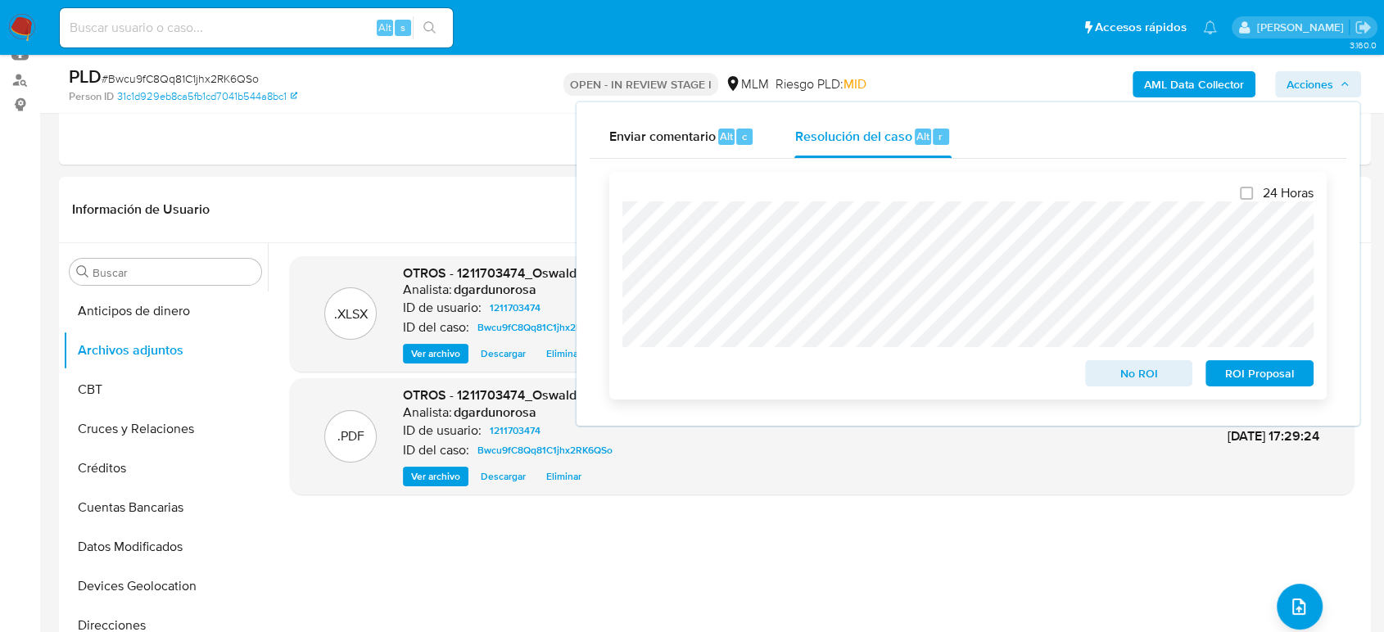
click at [1103, 372] on span "No ROI" at bounding box center [1138, 373] width 85 height 23
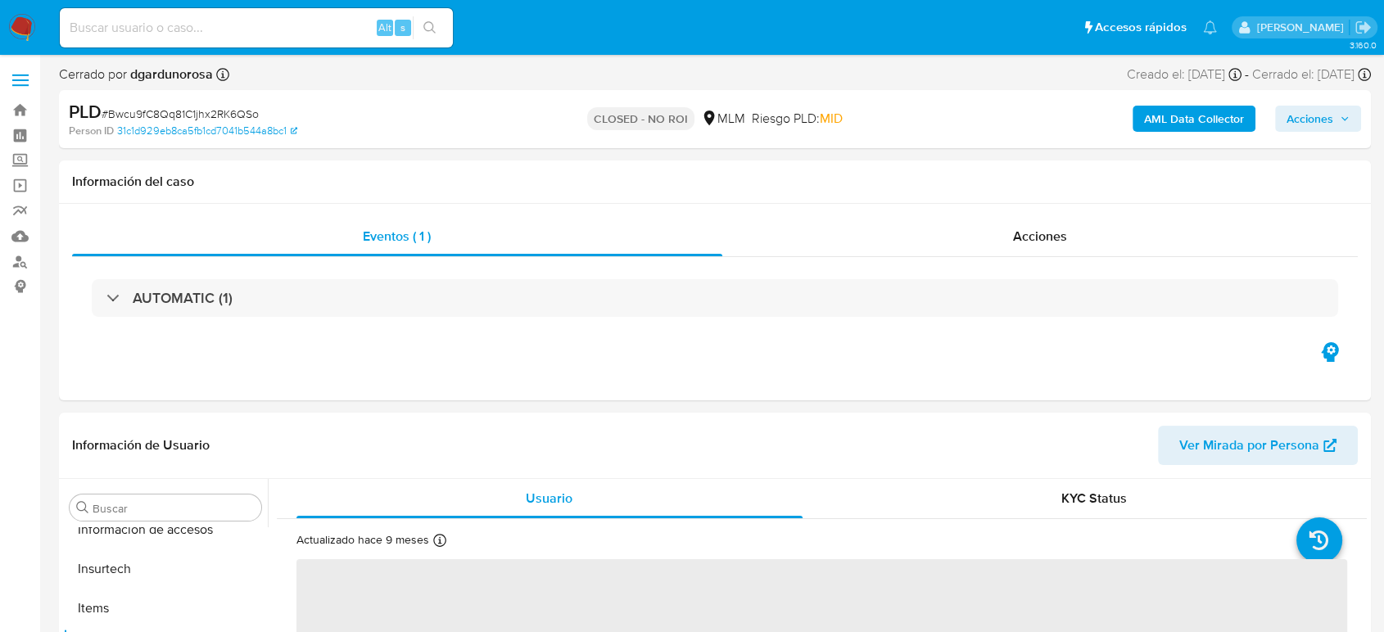
scroll to position [692, 0]
select select "10"
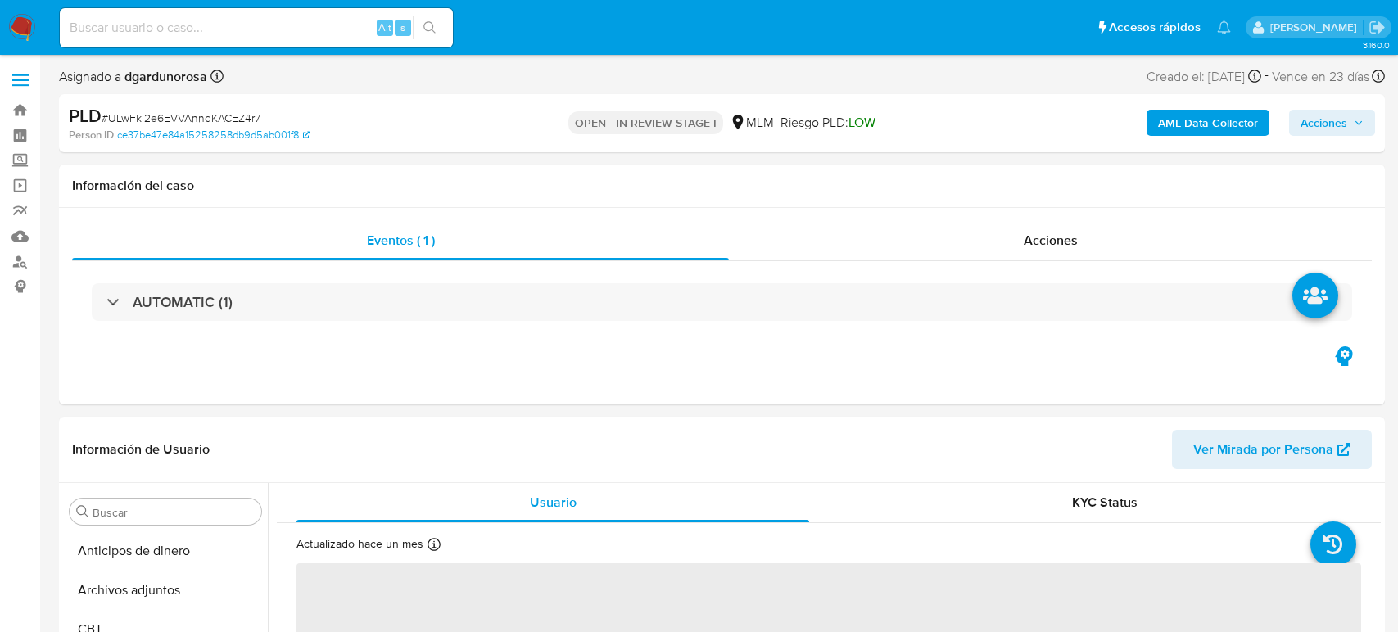
select select "10"
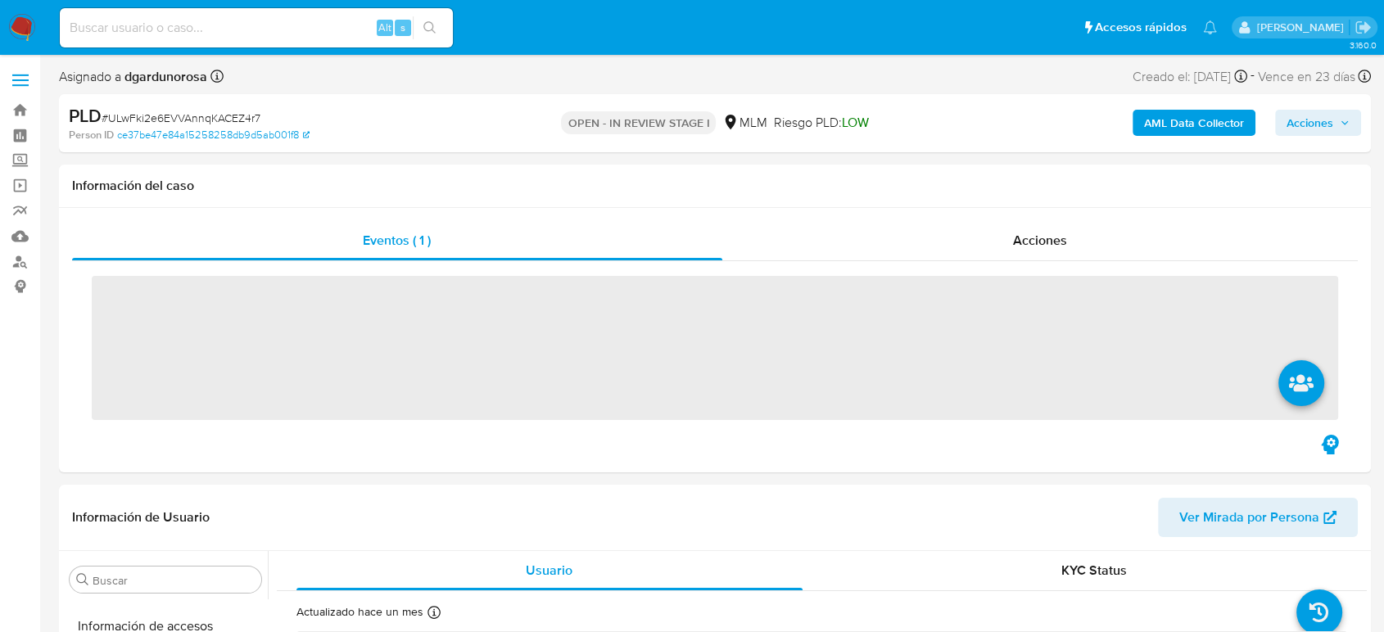
scroll to position [692, 0]
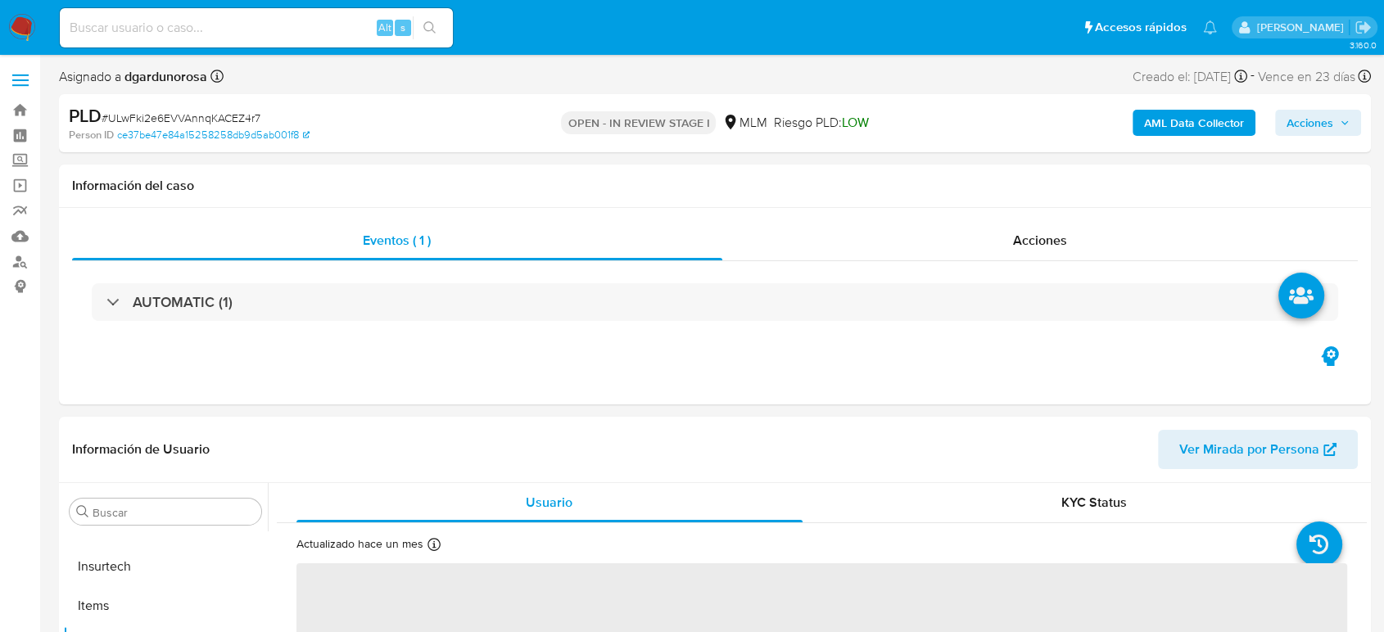
select select "10"
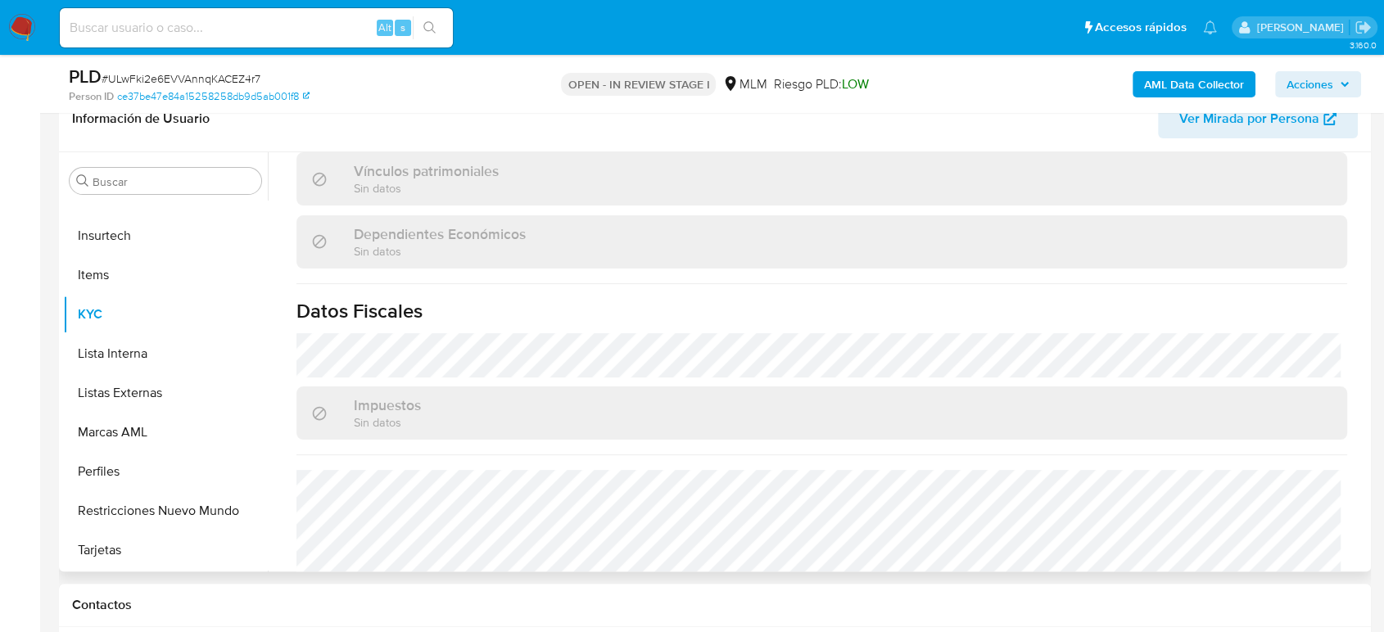
scroll to position [1013, 0]
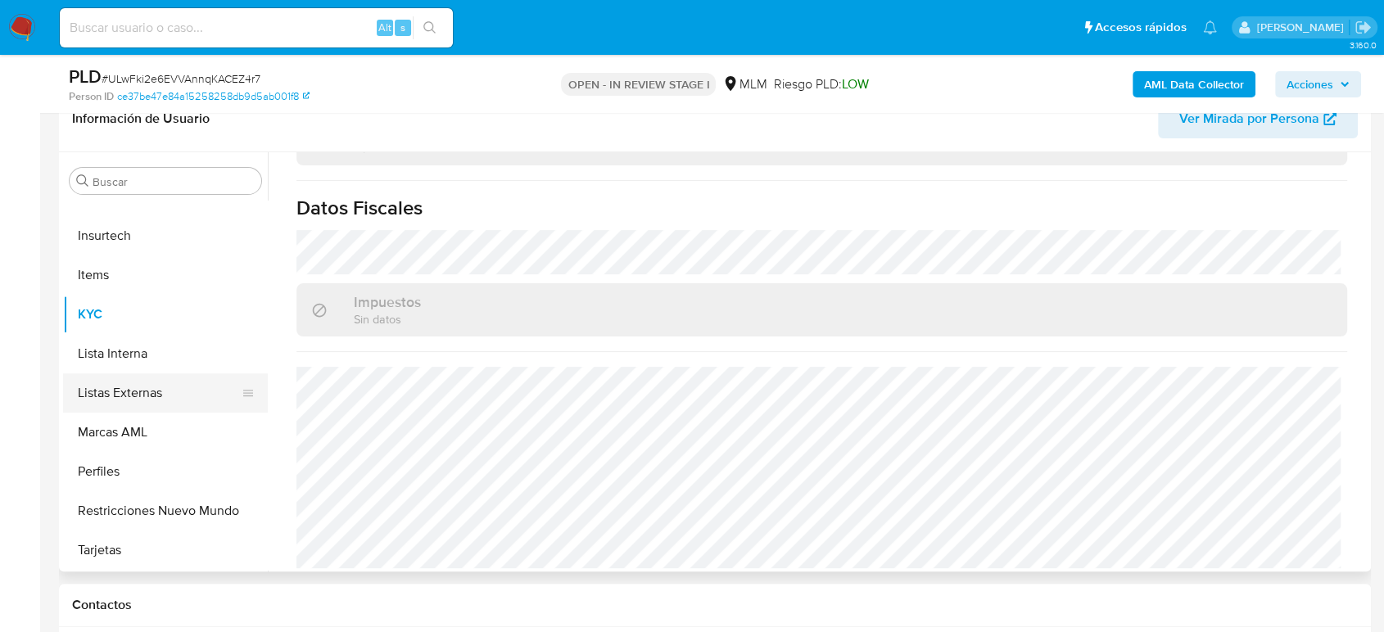
click at [107, 396] on button "Listas Externas" at bounding box center [159, 392] width 192 height 39
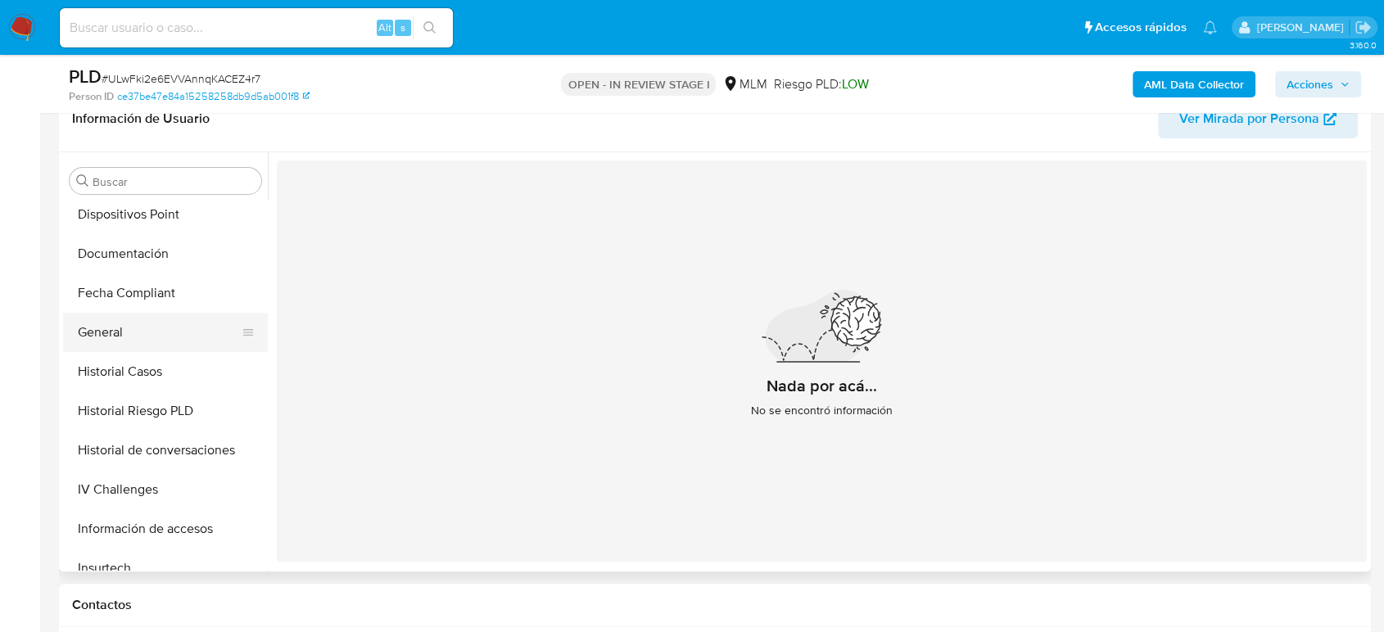
scroll to position [327, 0]
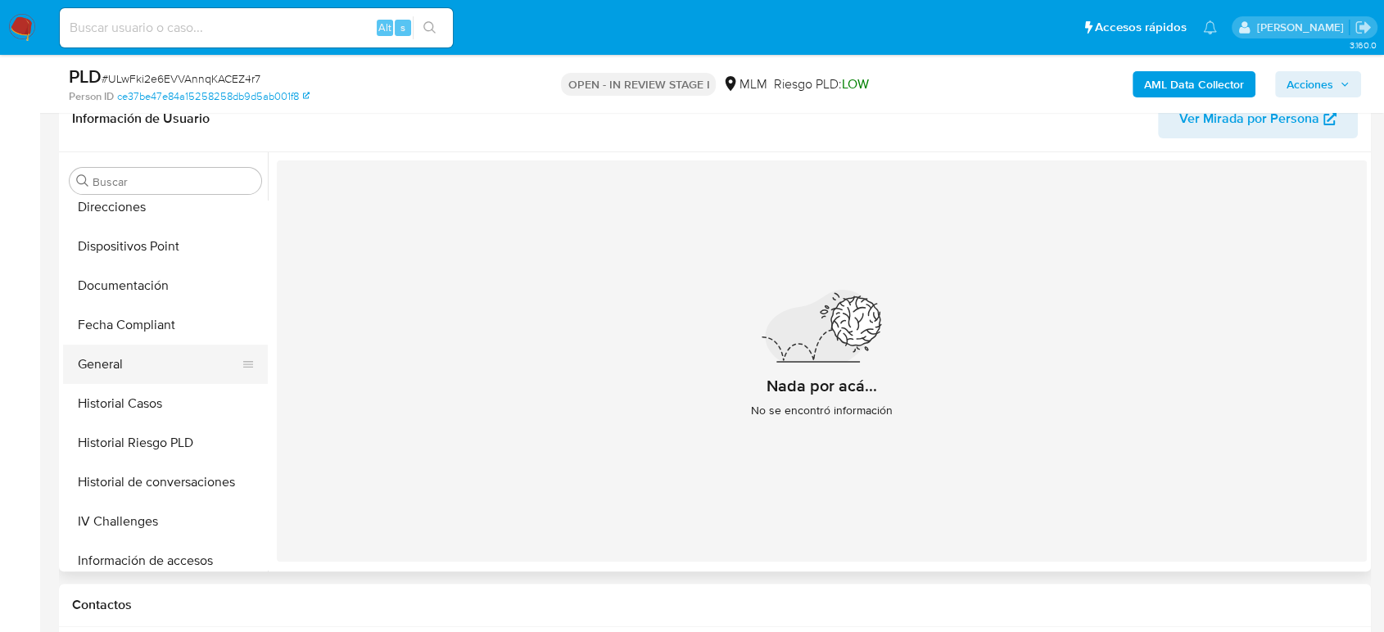
click at [126, 358] on button "General" at bounding box center [159, 364] width 192 height 39
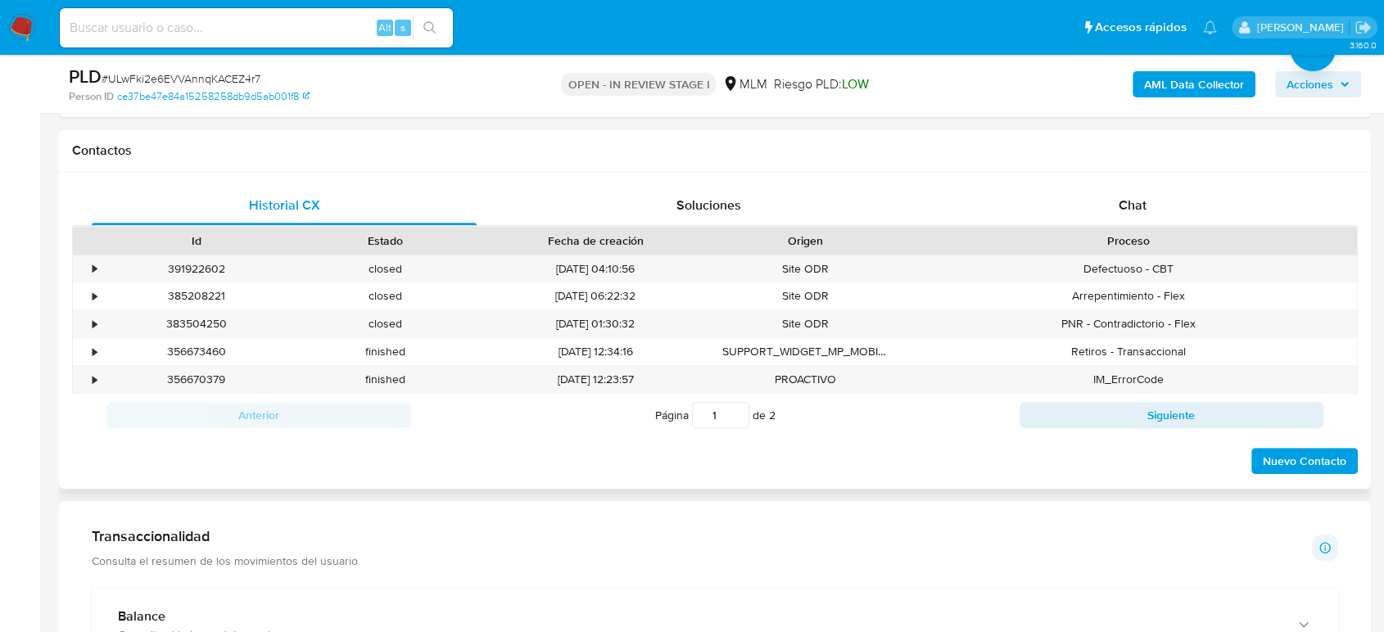
scroll to position [1001, 0]
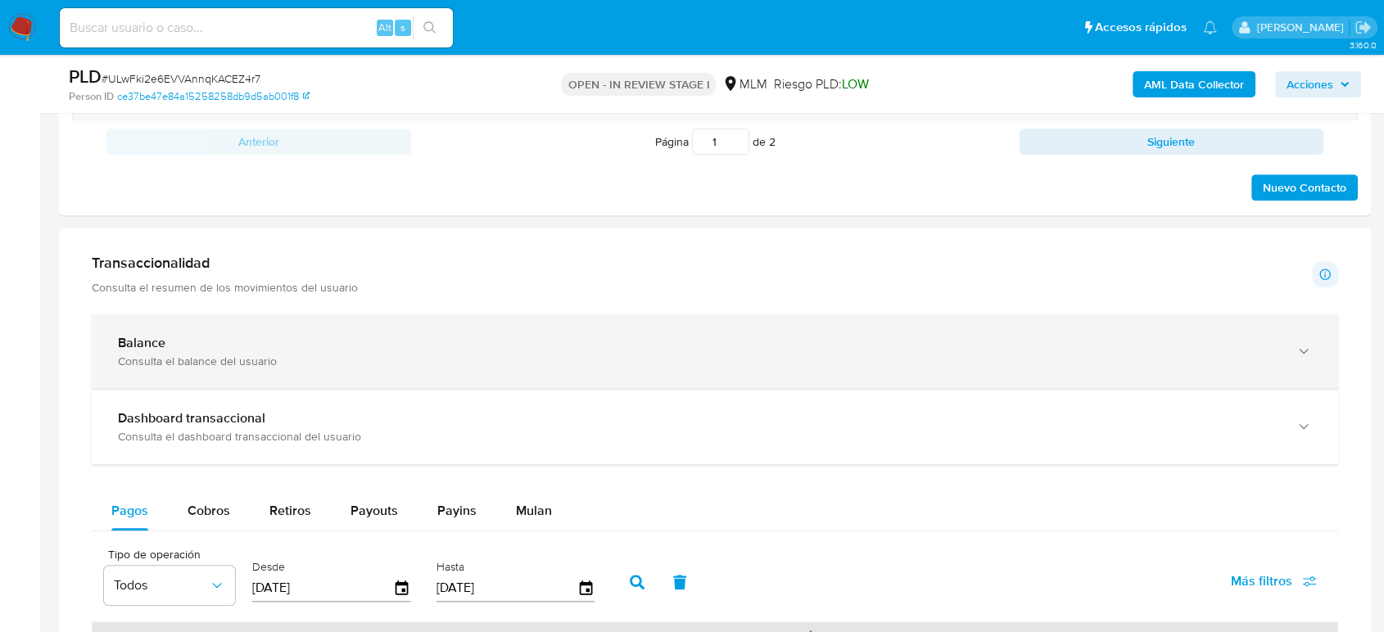
drag, startPoint x: 256, startPoint y: 325, endPoint x: 262, endPoint y: 335, distance: 11.4
click at [256, 325] on div "Balance Consulta el balance del usuario" at bounding box center [715, 351] width 1246 height 75
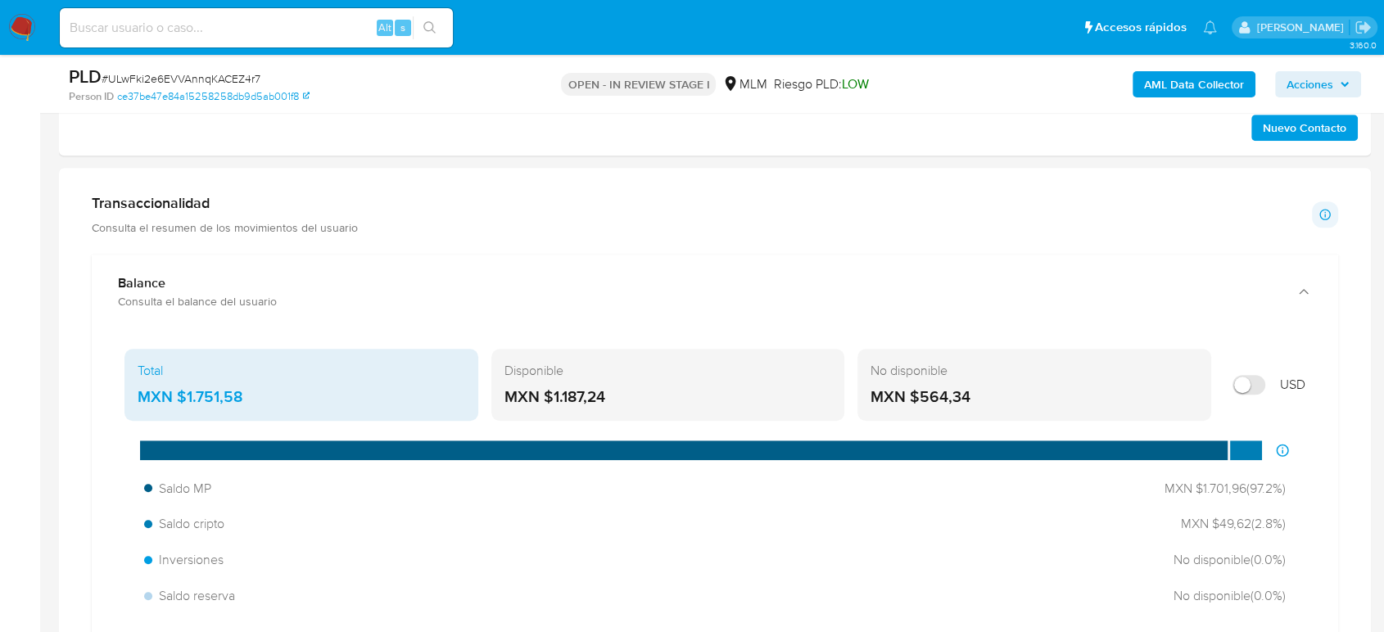
scroll to position [1091, 0]
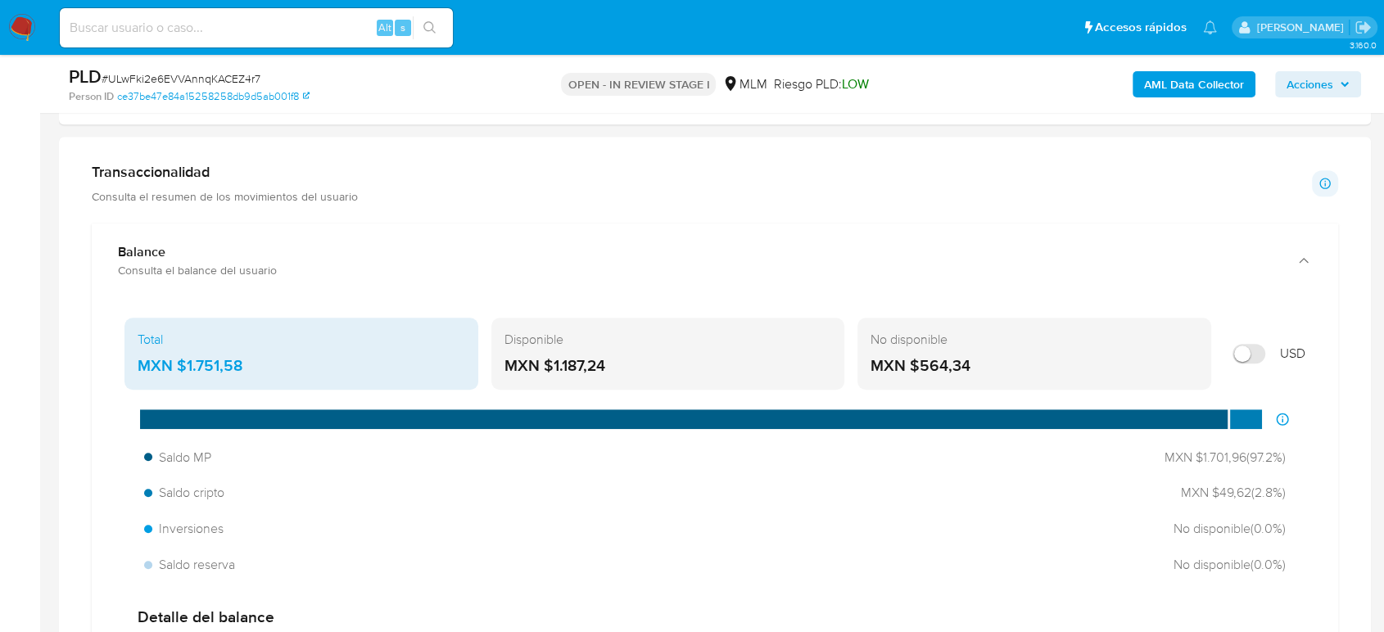
drag, startPoint x: 233, startPoint y: 364, endPoint x: 176, endPoint y: 363, distance: 56.5
click at [176, 363] on div "MXN $1.751,58" at bounding box center [301, 365] width 327 height 21
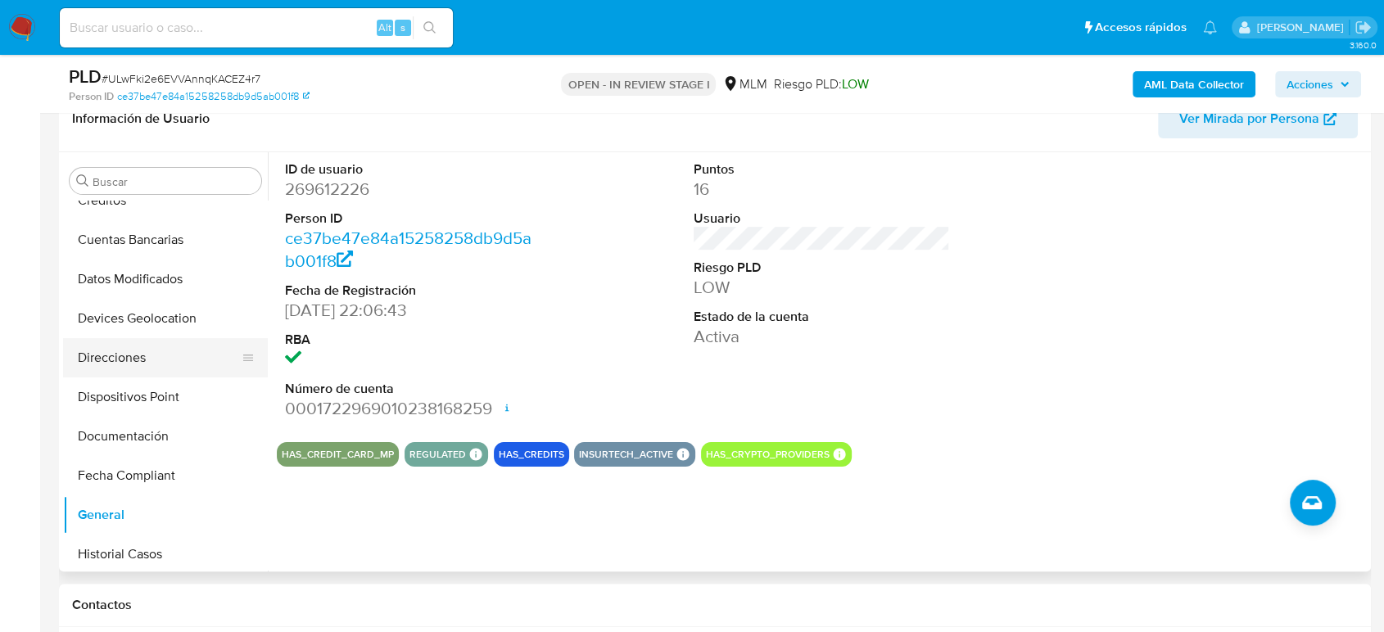
scroll to position [146, 0]
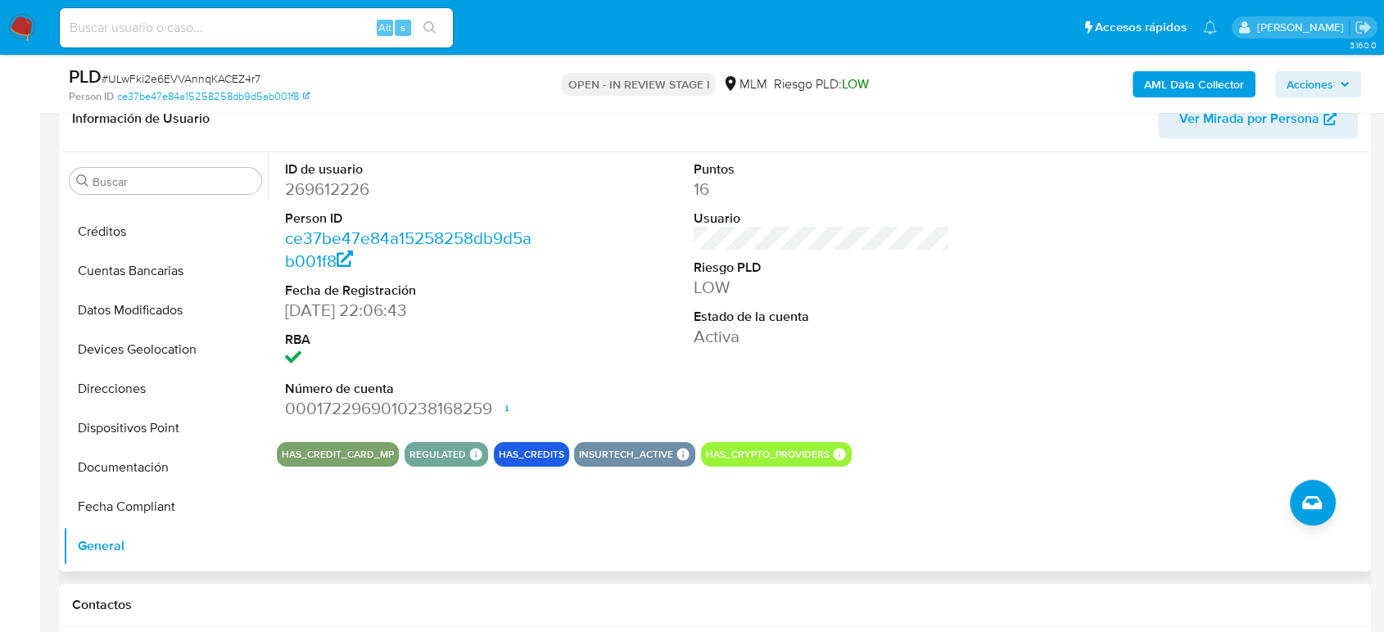
drag, startPoint x: 155, startPoint y: 353, endPoint x: 392, endPoint y: 414, distance: 245.2
click at [155, 353] on button "Devices Geolocation" at bounding box center [165, 349] width 205 height 39
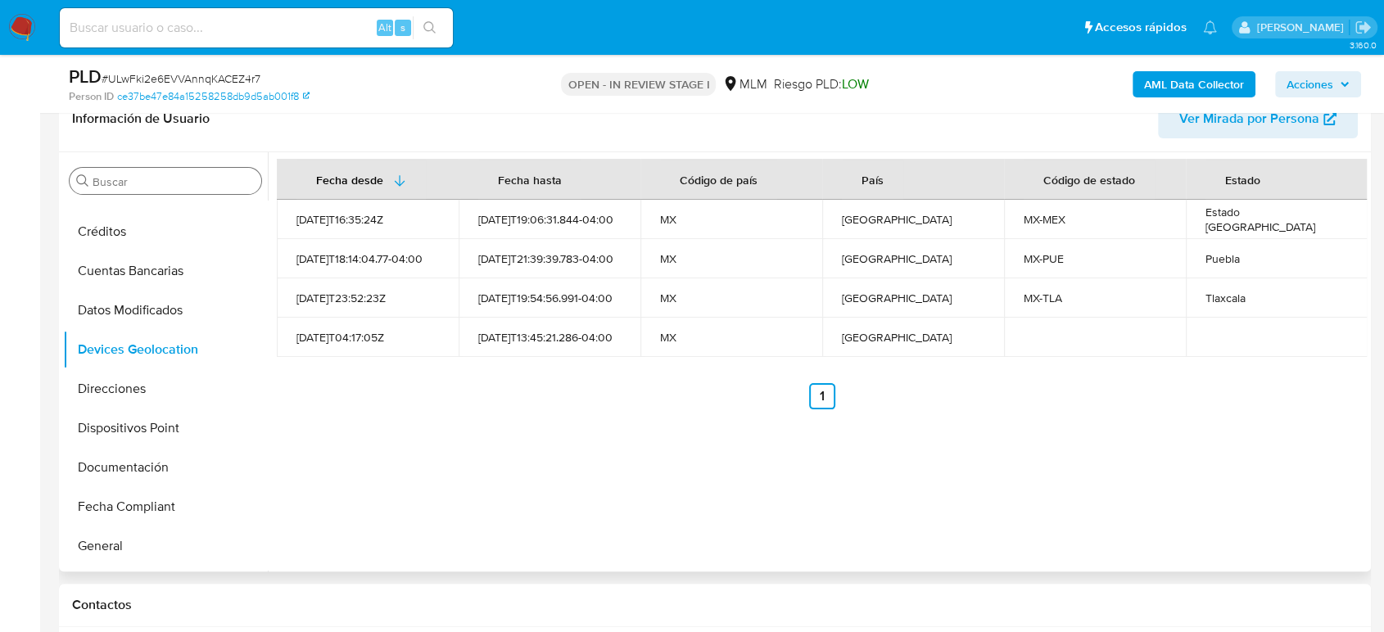
click at [172, 180] on input "Buscar" at bounding box center [174, 181] width 162 height 15
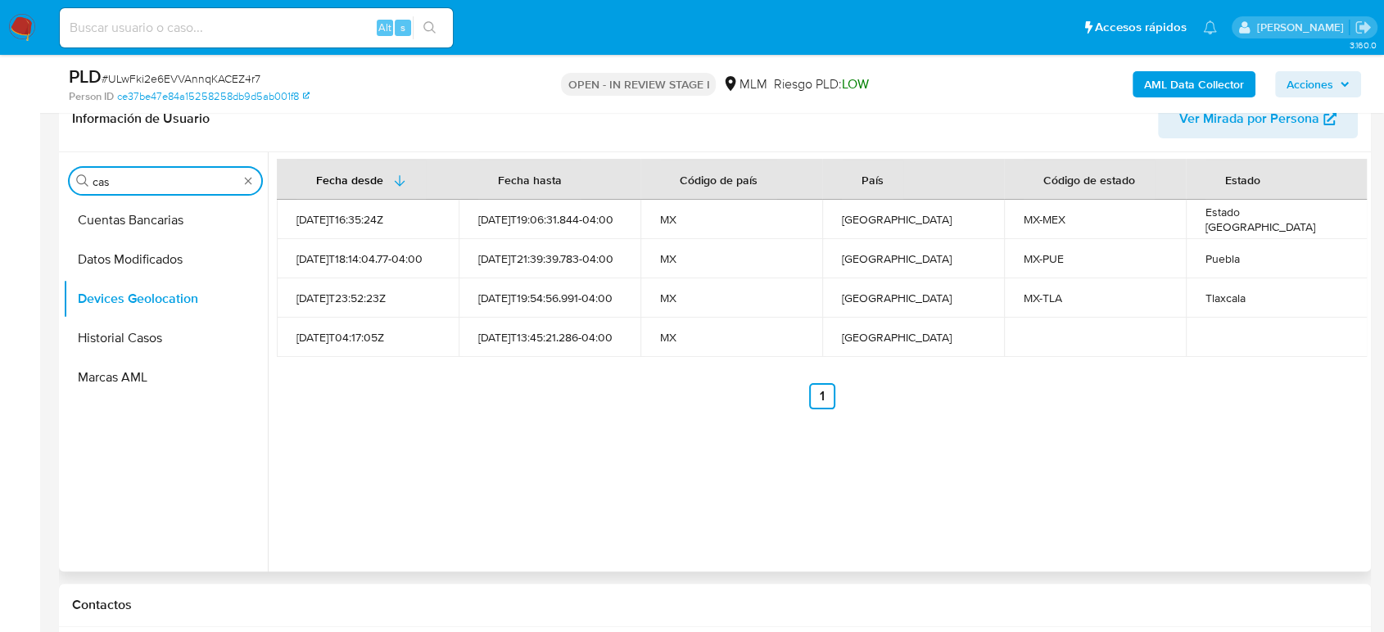
scroll to position [0, 0]
type input "cas"
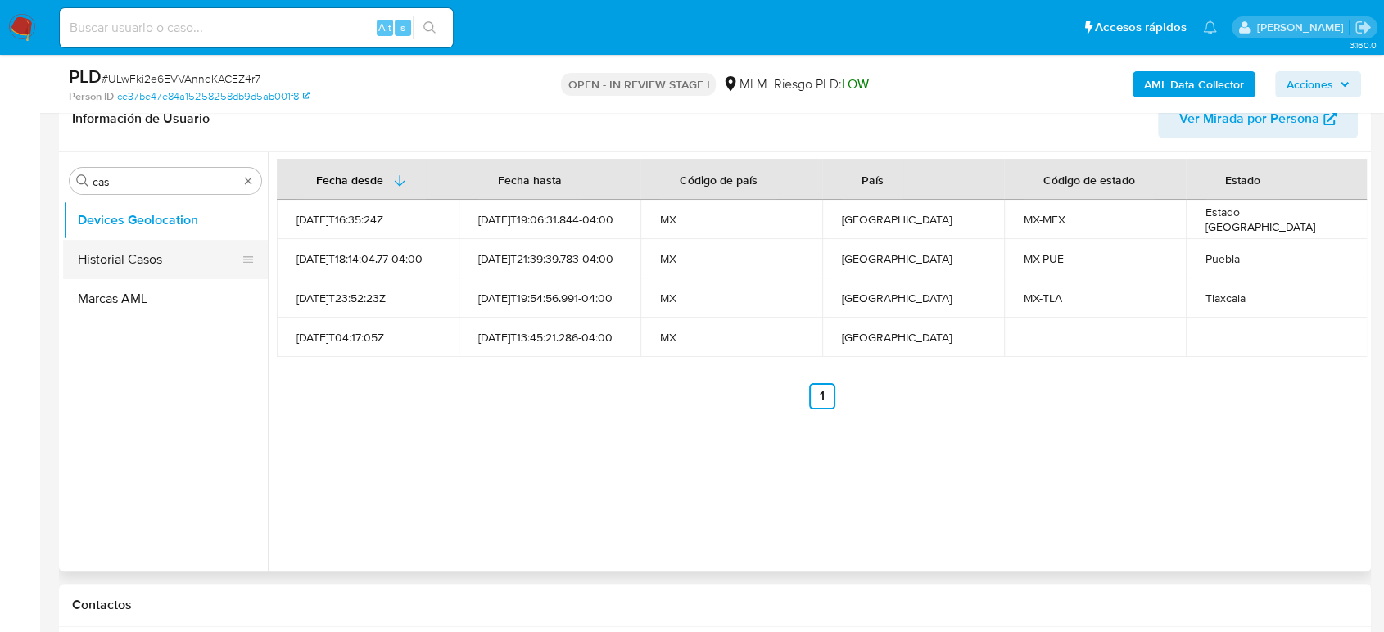
click at [144, 251] on button "Historial Casos" at bounding box center [159, 259] width 192 height 39
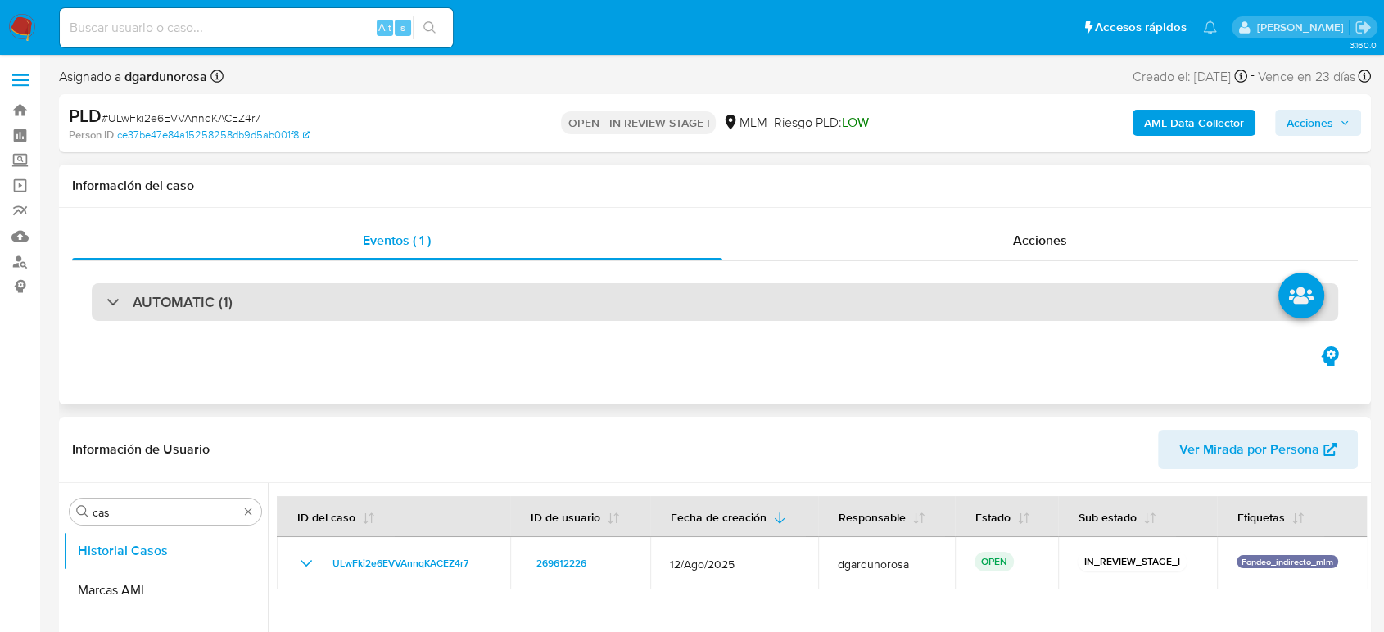
click at [273, 306] on div "AUTOMATIC (1)" at bounding box center [715, 302] width 1246 height 38
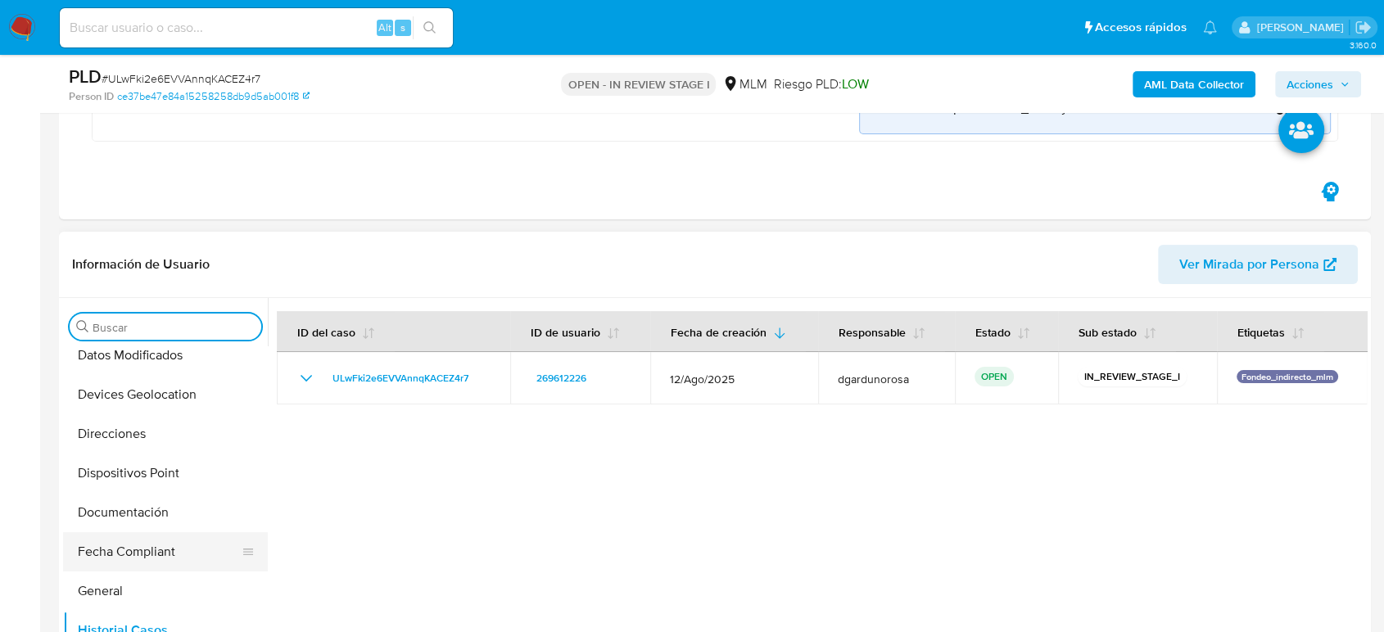
scroll to position [364, 0]
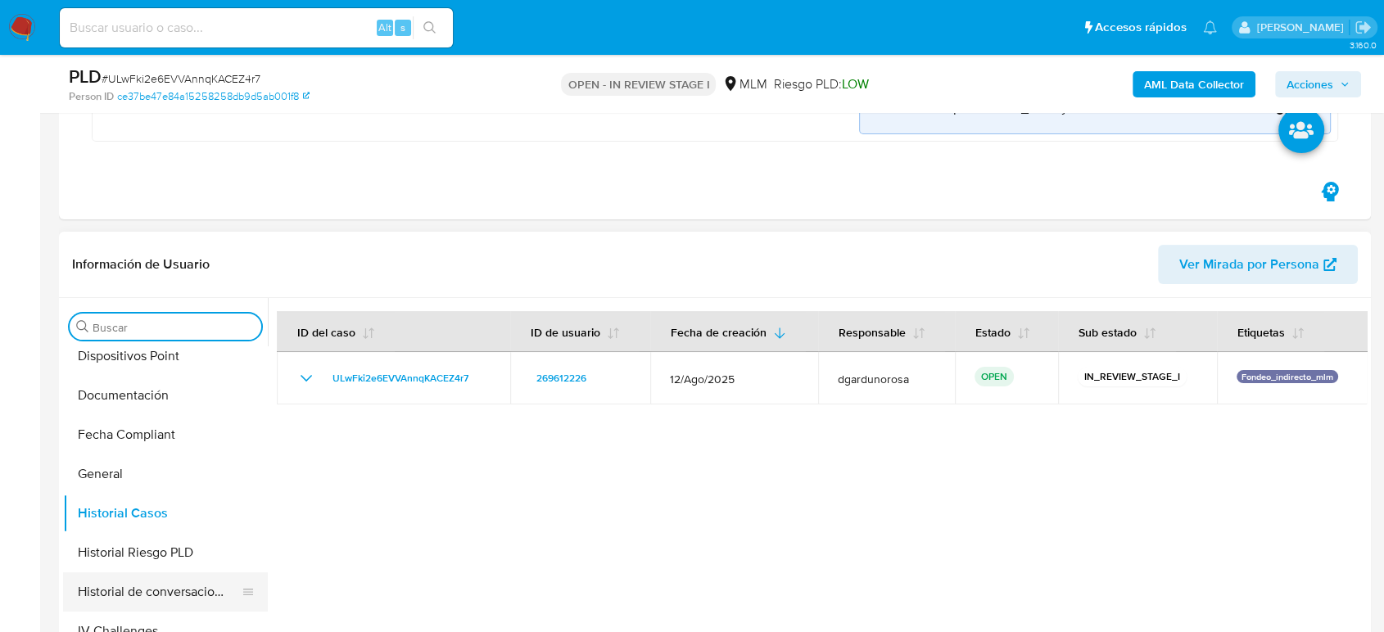
click at [164, 588] on button "Historial de conversaciones" at bounding box center [159, 591] width 192 height 39
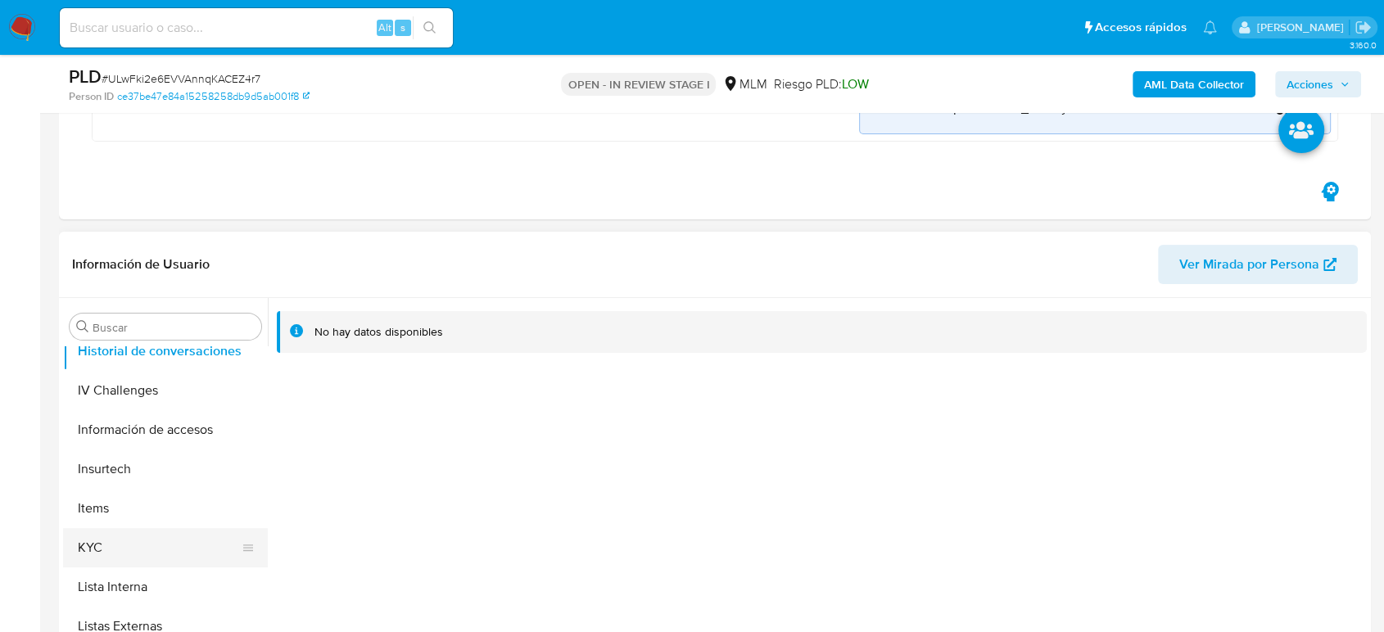
scroll to position [636, 0]
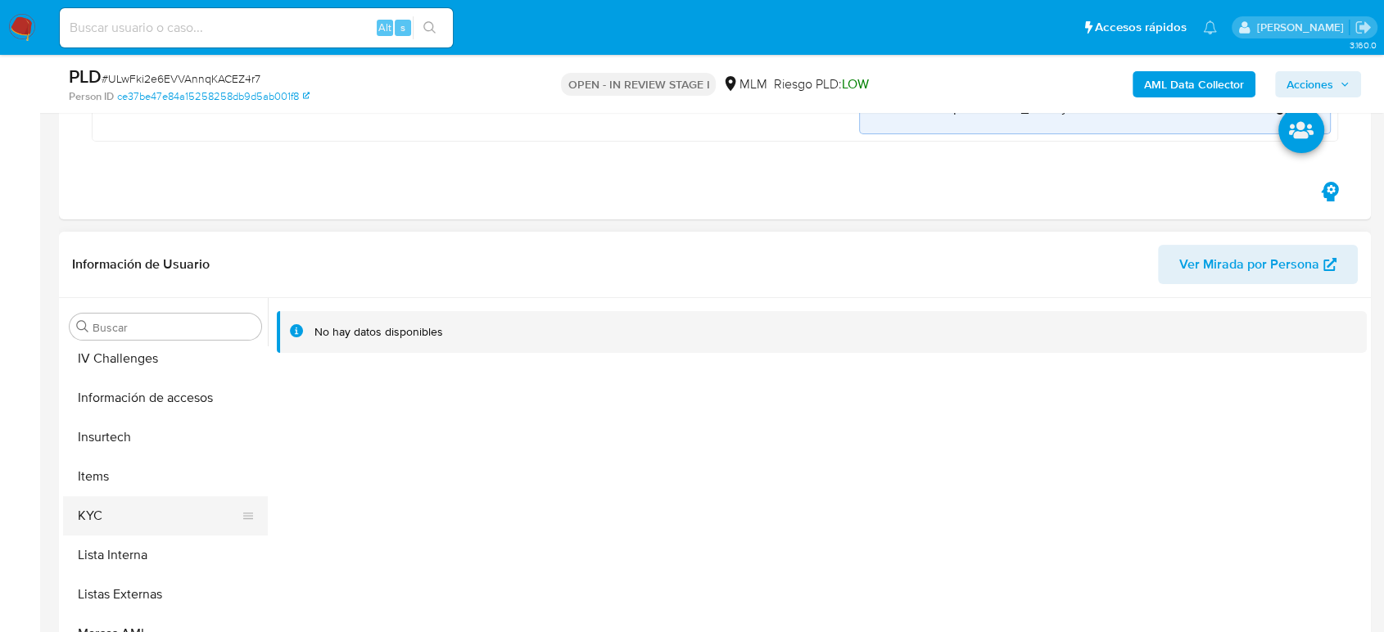
click at [118, 526] on button "KYC" at bounding box center [159, 515] width 192 height 39
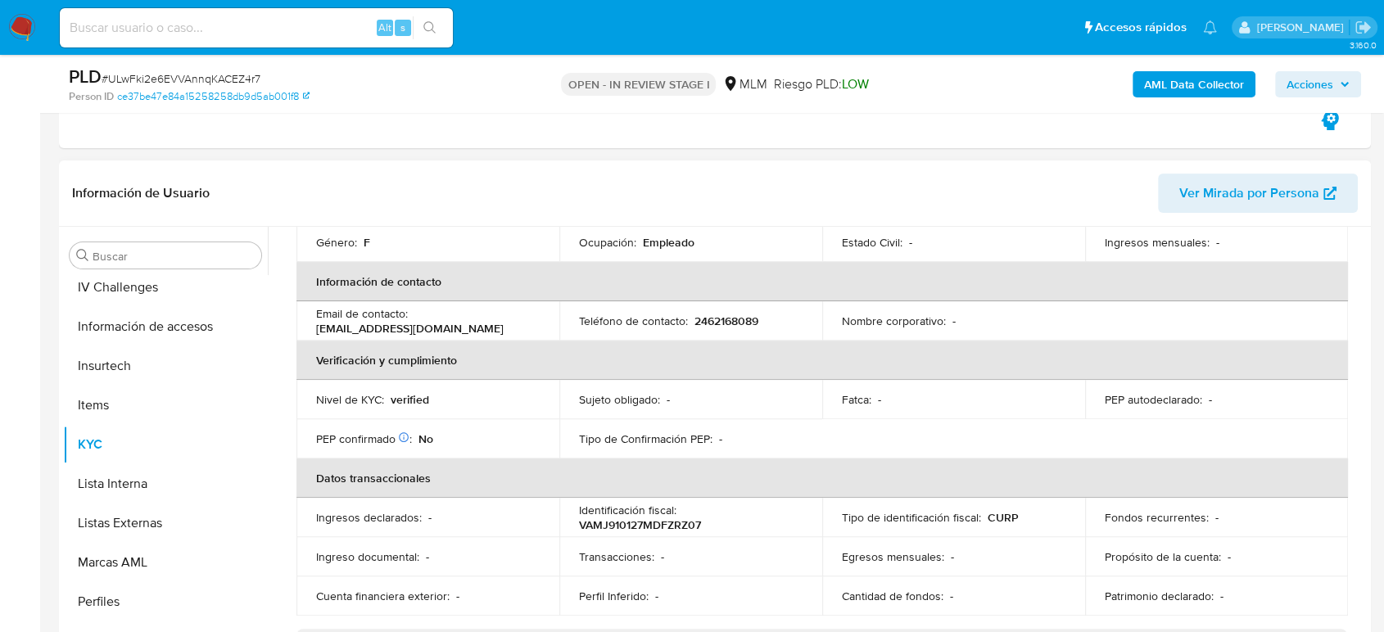
scroll to position [103, 0]
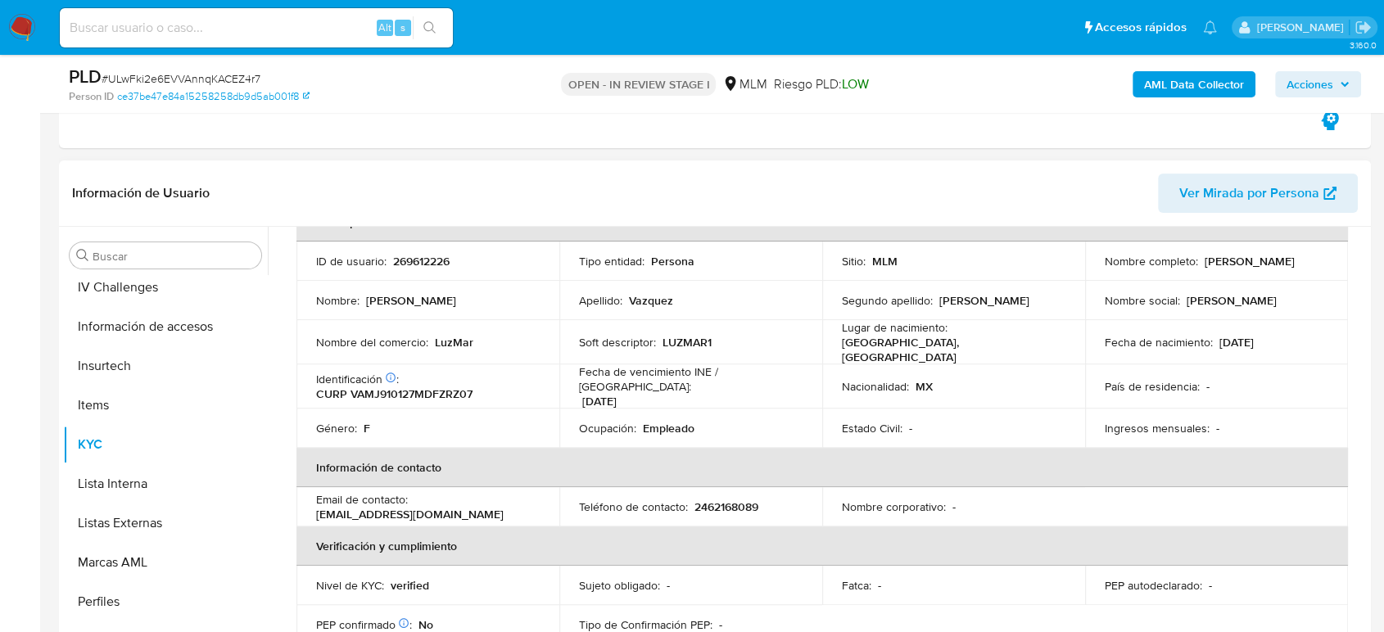
click at [734, 499] on p "2462168089" at bounding box center [726, 506] width 64 height 15
copy p "2462168089"
